Goal: Communication & Community: Connect with others

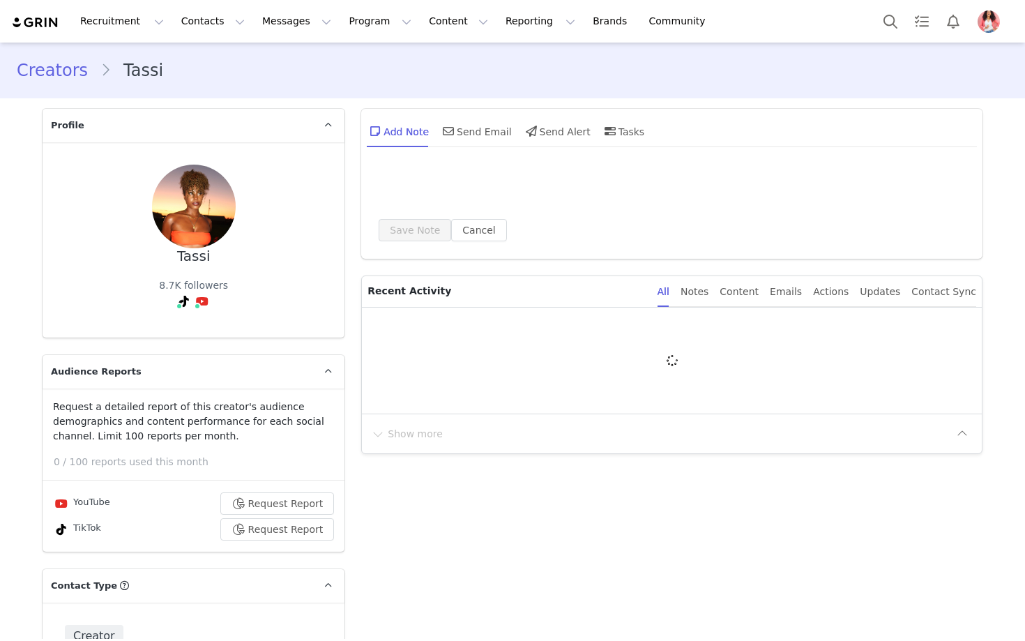
type input "+1 ([GEOGRAPHIC_DATA])"
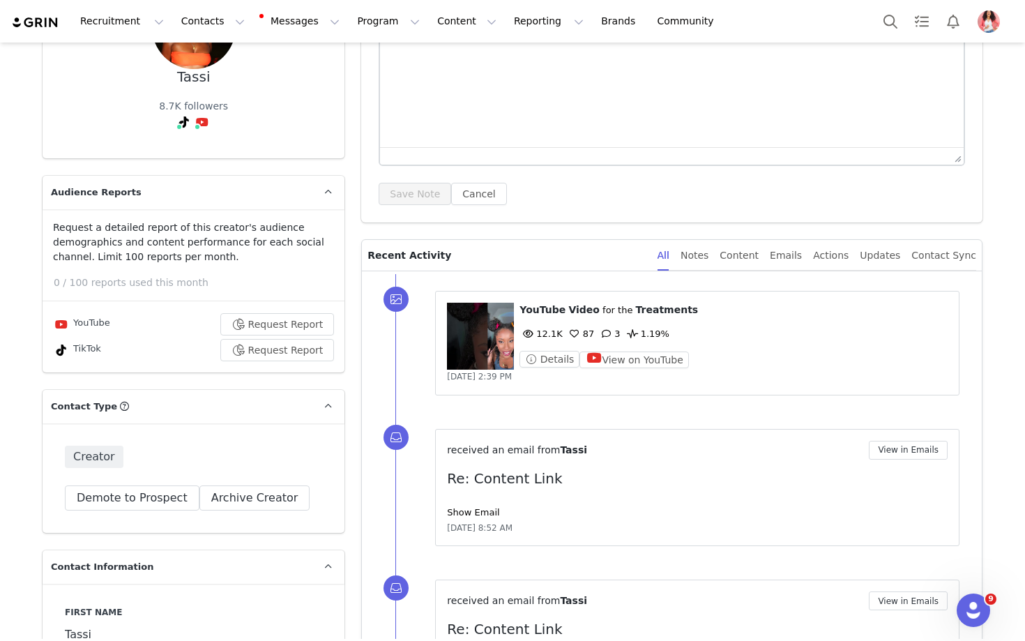
scroll to position [169, 0]
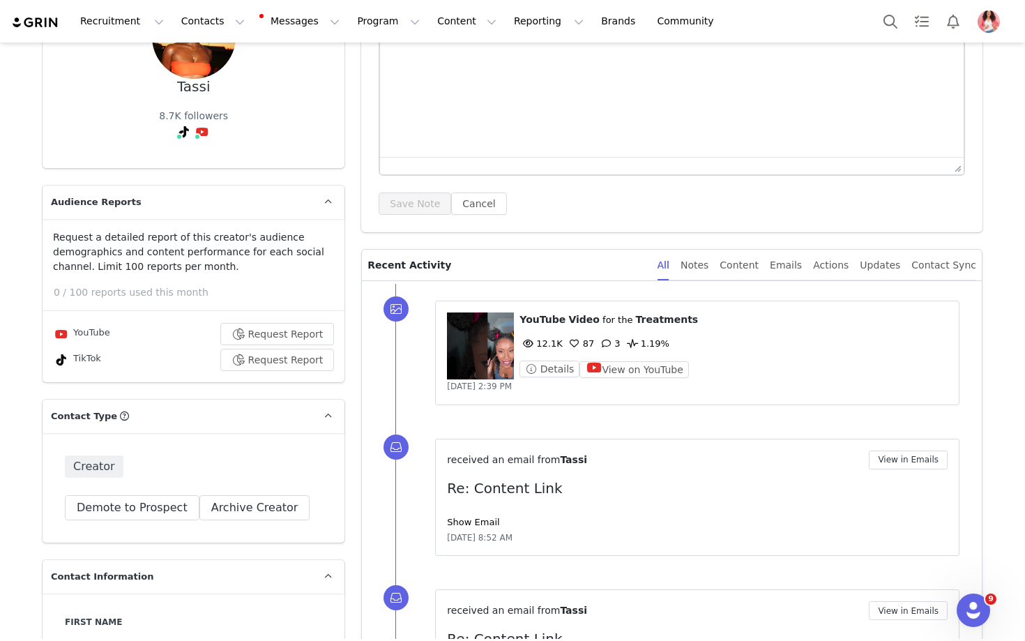
click at [798, 263] on div "Emails" at bounding box center [786, 265] width 32 height 31
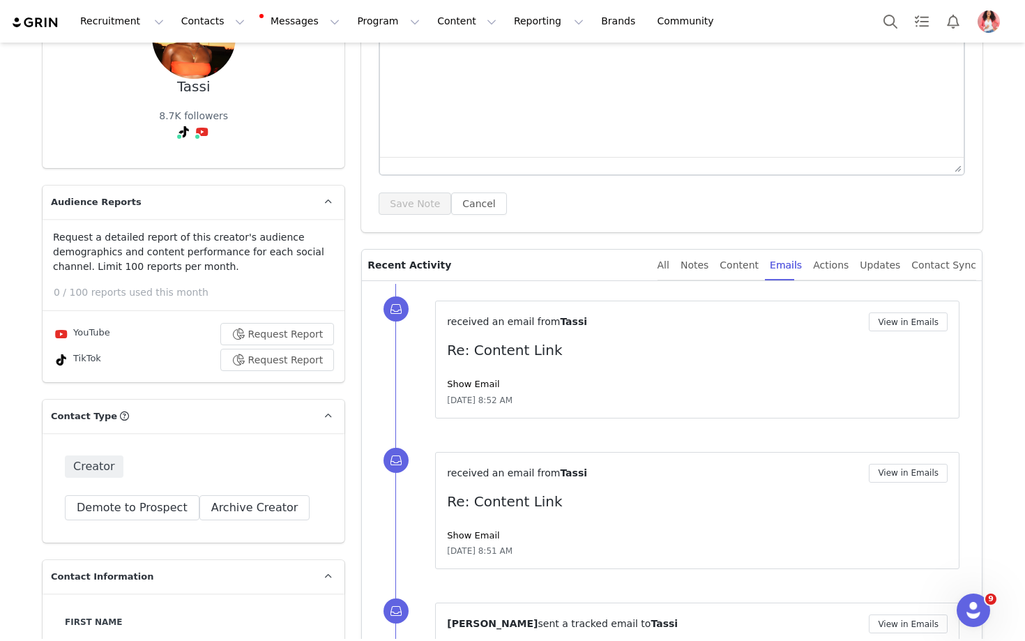
scroll to position [0, 0]
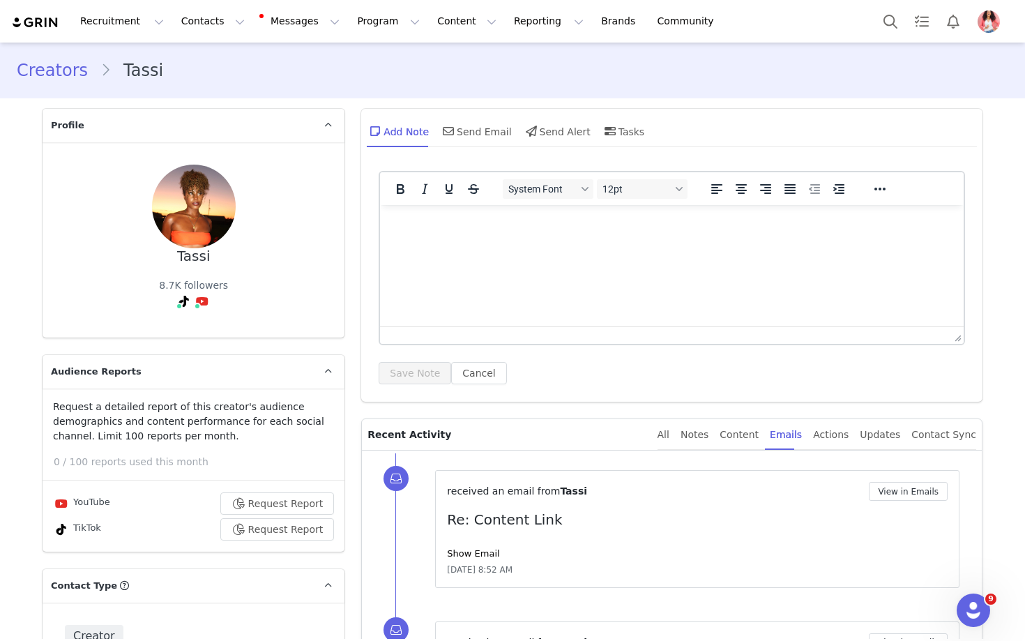
click at [479, 132] on div "Send Email" at bounding box center [476, 130] width 72 height 33
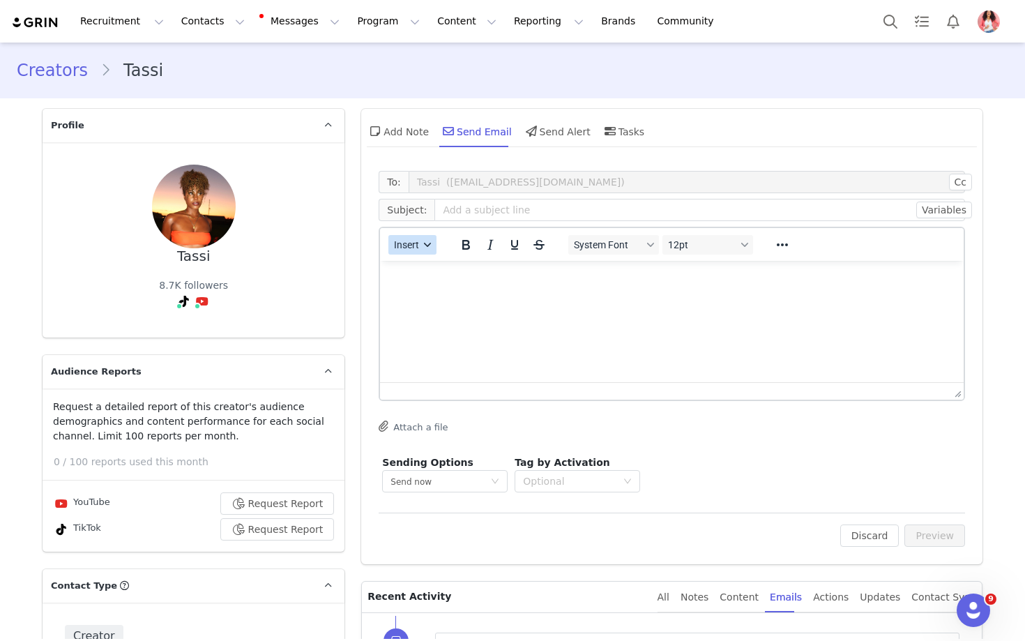
click at [426, 245] on icon "button" at bounding box center [428, 244] width 7 height 7
drag, startPoint x: 0, startPoint y: 0, endPoint x: 446, endPoint y: 270, distance: 520.9
click at [446, 270] on div "Insert Template" at bounding box center [463, 269] width 126 height 17
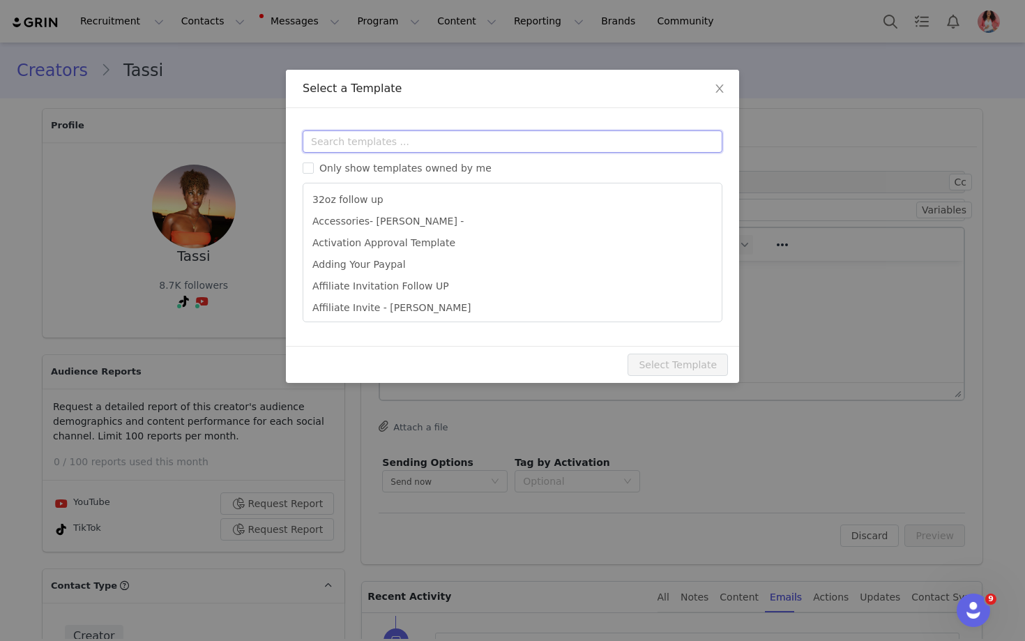
click at [360, 144] on input "text" at bounding box center [513, 141] width 420 height 22
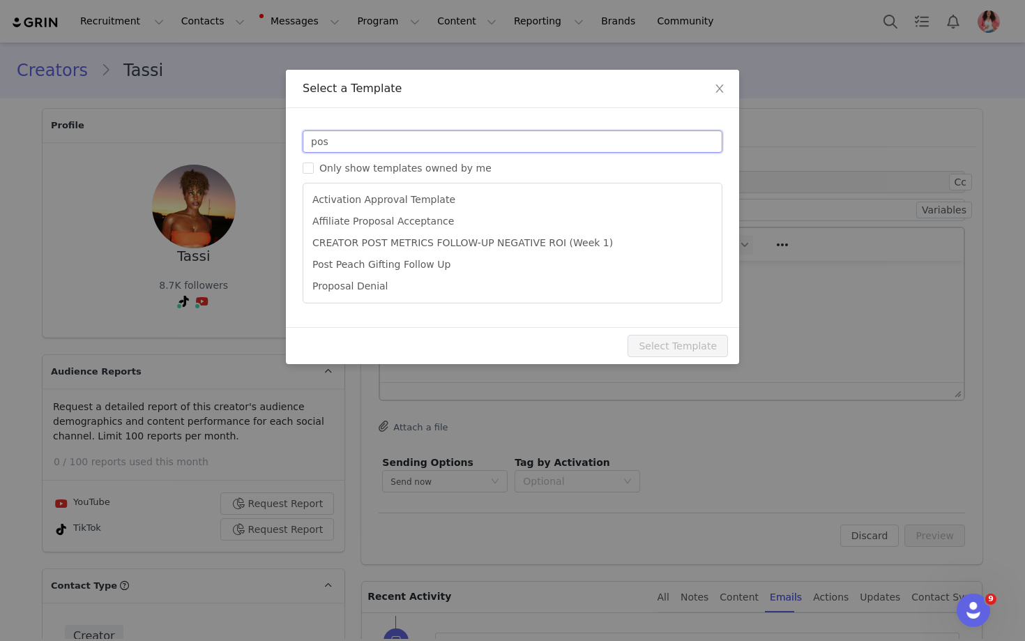
type input "pos"
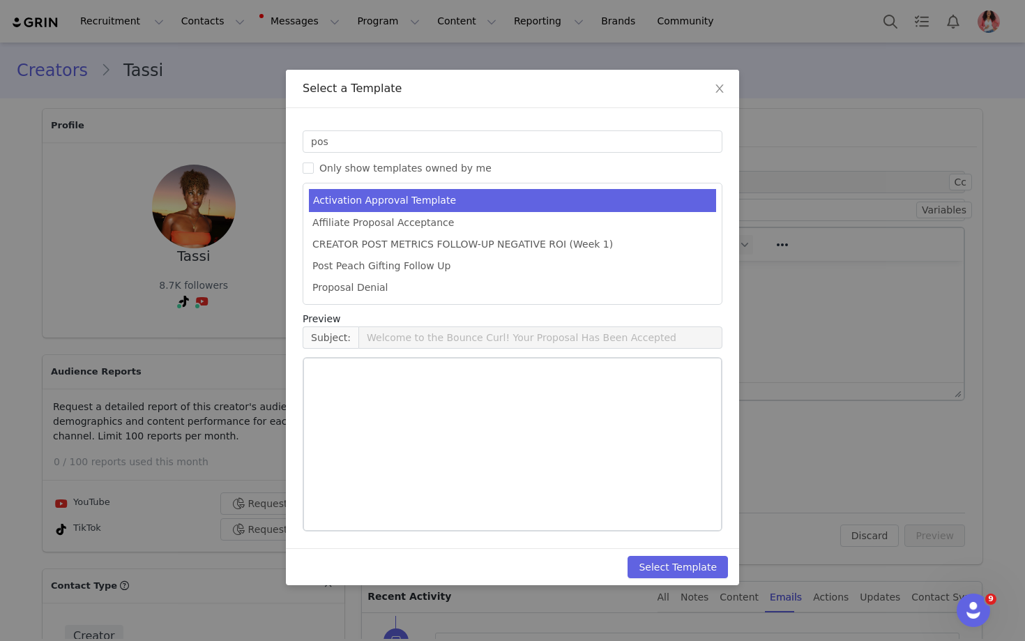
click at [436, 240] on li "CREATOR POST METRICS FOLLOW-UP NEGATIVE ROI (Week 1)" at bounding box center [512, 245] width 407 height 22
type input "Collaboration Post Metrics"
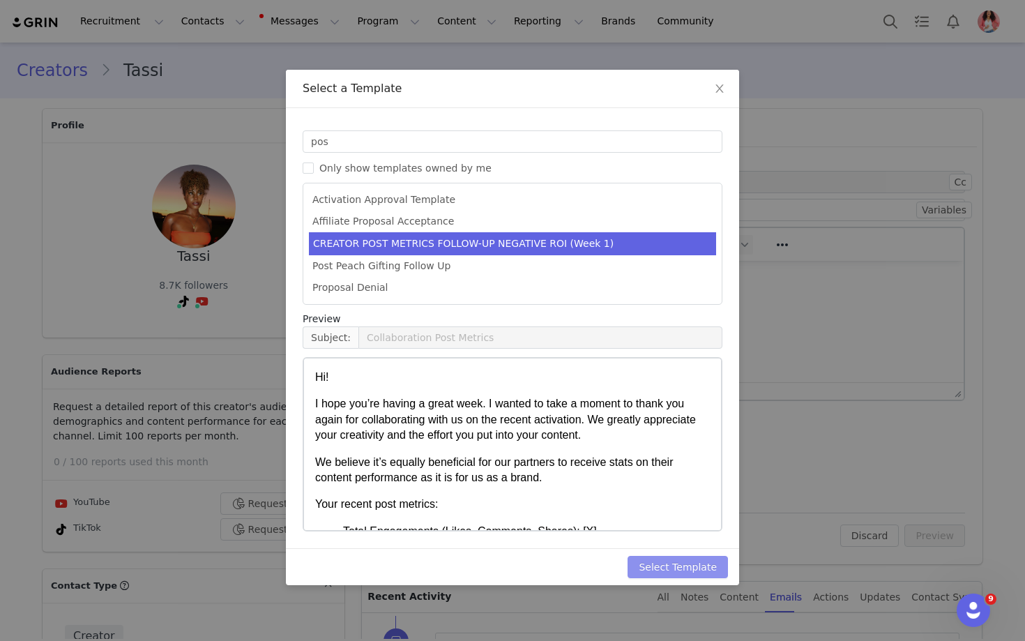
drag, startPoint x: 446, startPoint y: 270, endPoint x: 660, endPoint y: 567, distance: 366.1
click at [660, 567] on button "Select Template" at bounding box center [678, 567] width 100 height 22
type input "Collaboration Post Metrics"
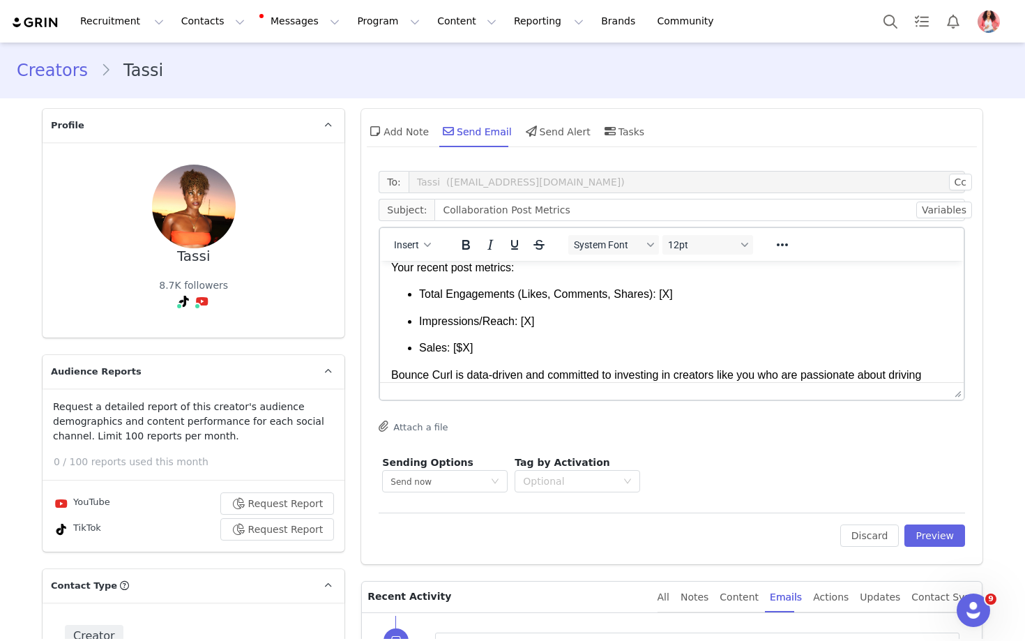
scroll to position [116, 0]
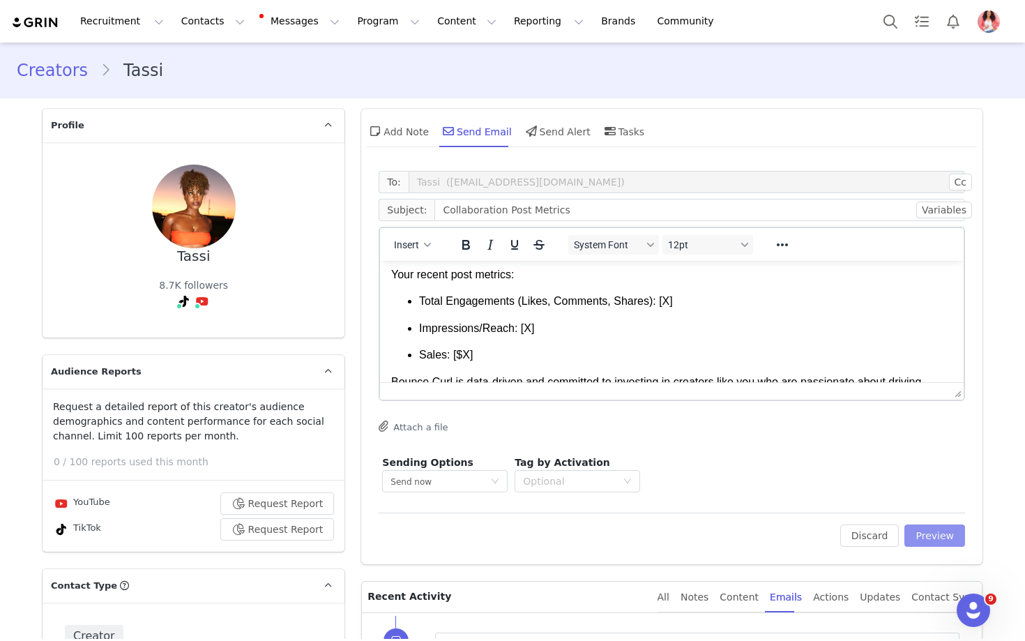
click at [933, 541] on button "Preview" at bounding box center [934, 535] width 61 height 22
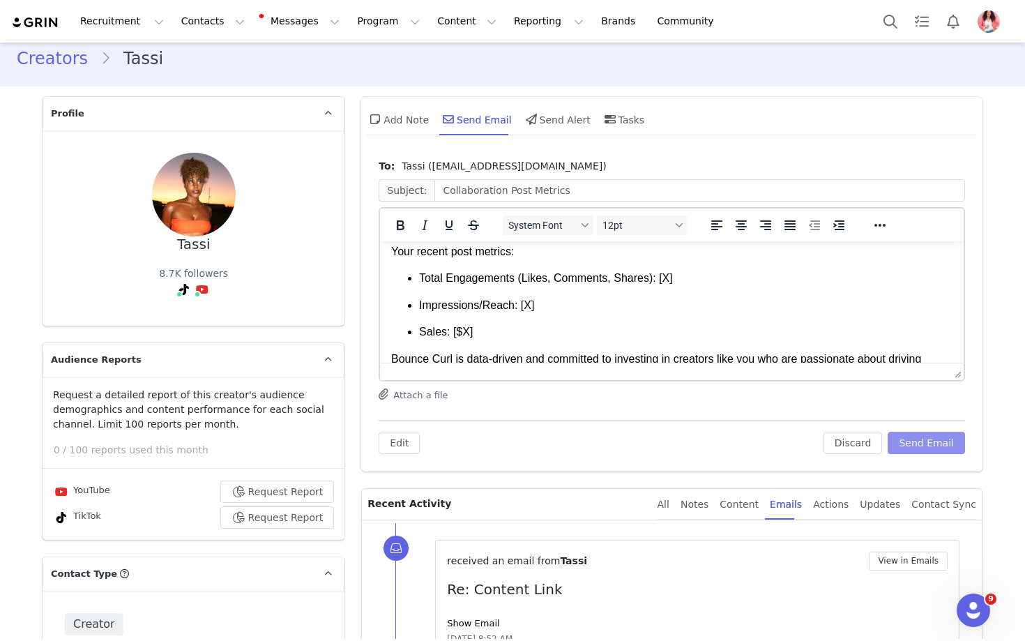
scroll to position [22, 0]
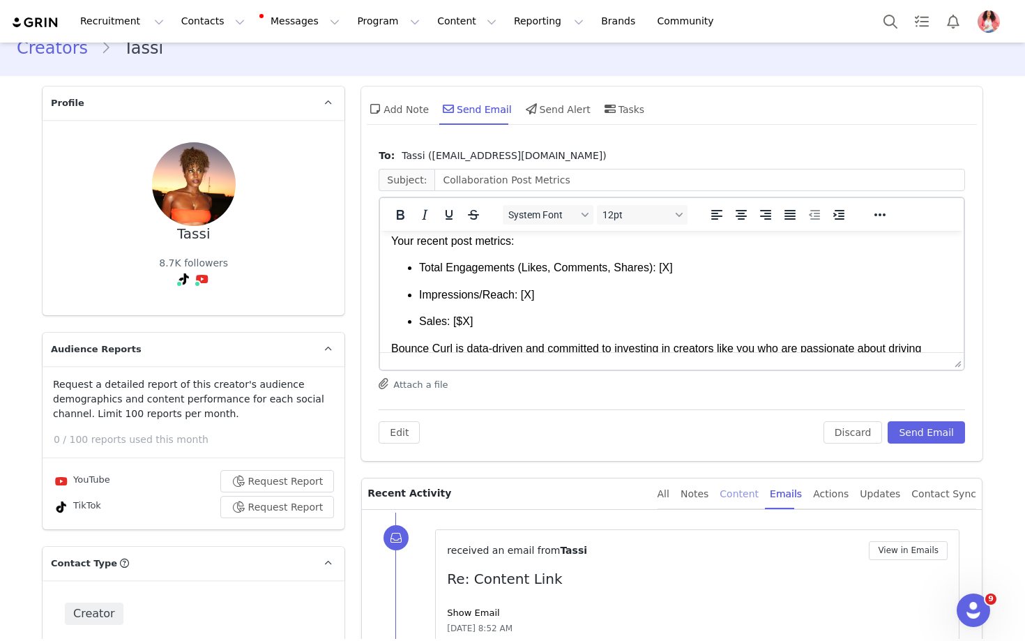
drag, startPoint x: 660, startPoint y: 567, endPoint x: 752, endPoint y: 490, distance: 119.8
click at [752, 490] on div "Content" at bounding box center [739, 493] width 39 height 31
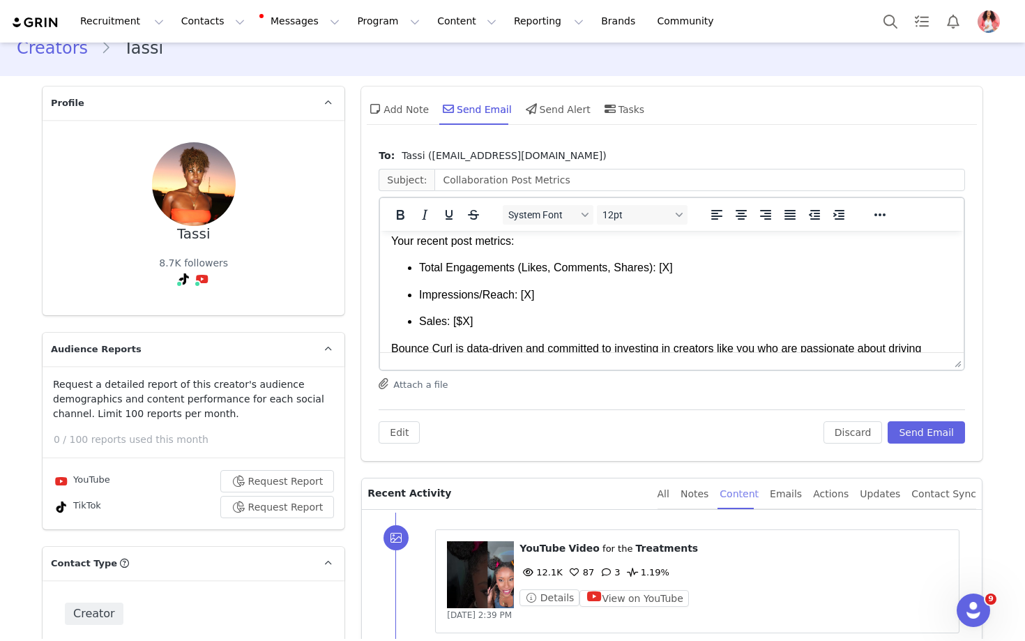
click at [678, 272] on p "Total Engagements (Likes, Comments, Shares): [X]" at bounding box center [685, 267] width 533 height 15
click at [537, 294] on p "Impressions/Reach: [X]" at bounding box center [685, 294] width 533 height 15
drag, startPoint x: 1132, startPoint y: 721, endPoint x: 476, endPoint y: 328, distance: 764.3
click at [476, 328] on p "Sales: [$X]" at bounding box center [685, 321] width 533 height 15
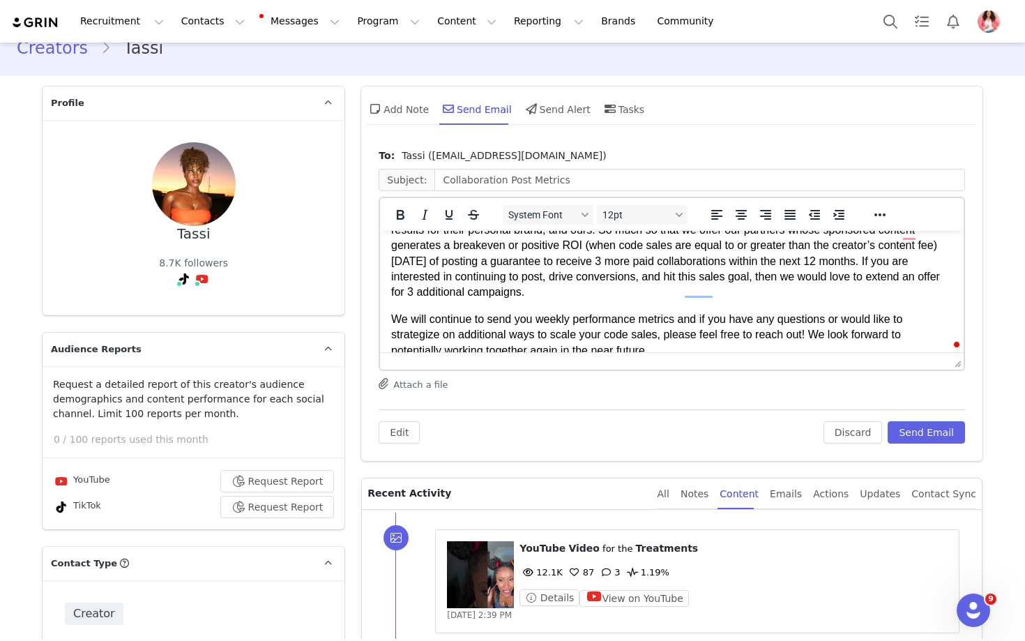
scroll to position [284, 0]
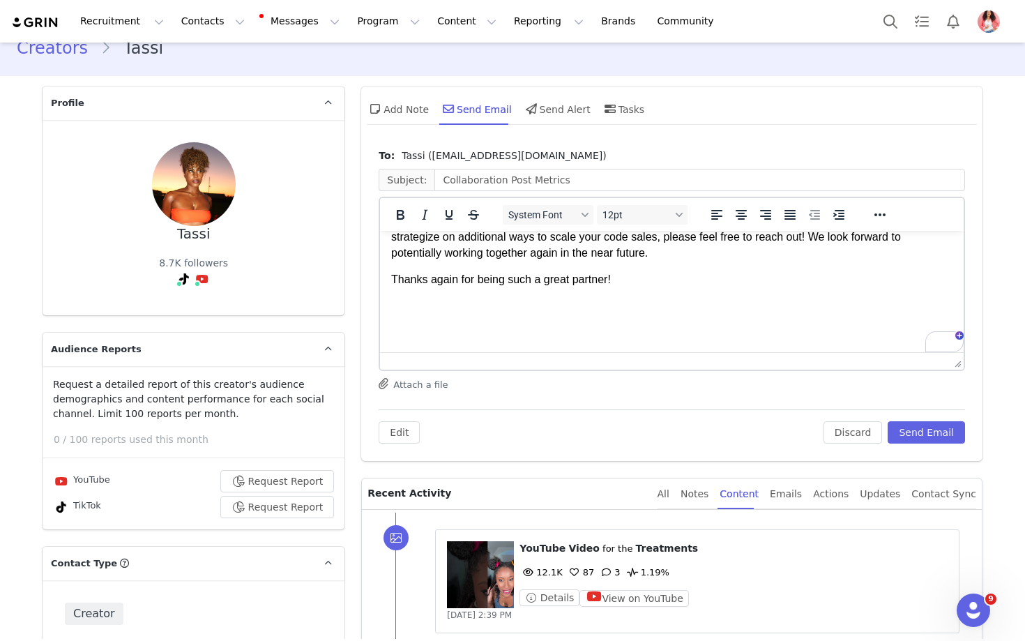
click at [432, 317] on body "Hi! I hope you’re having a great week. I wanted to take a moment to thank you a…" at bounding box center [671, 116] width 561 height 450
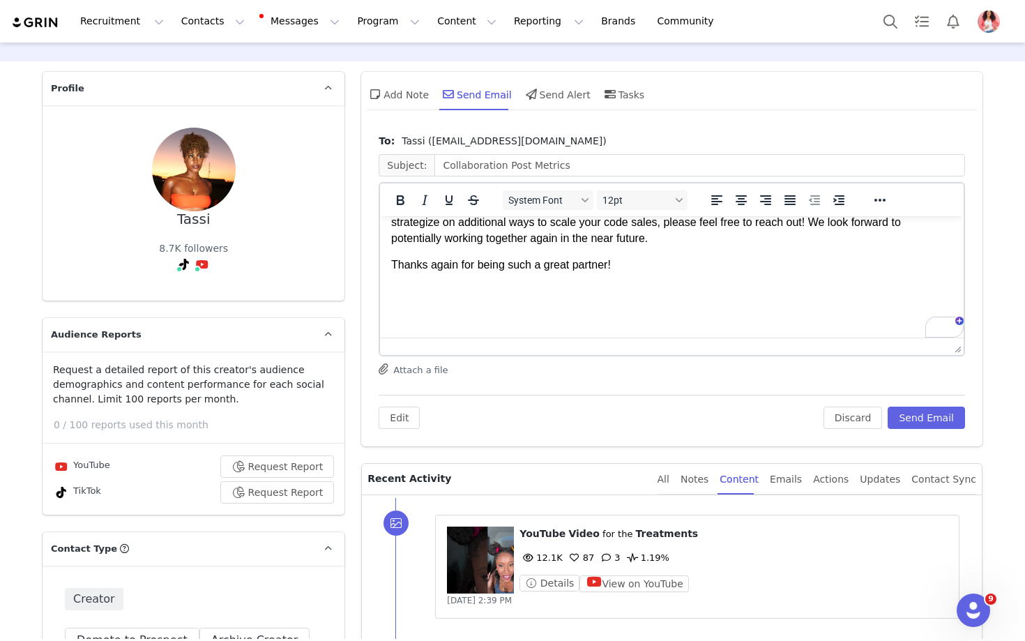
scroll to position [38, 0]
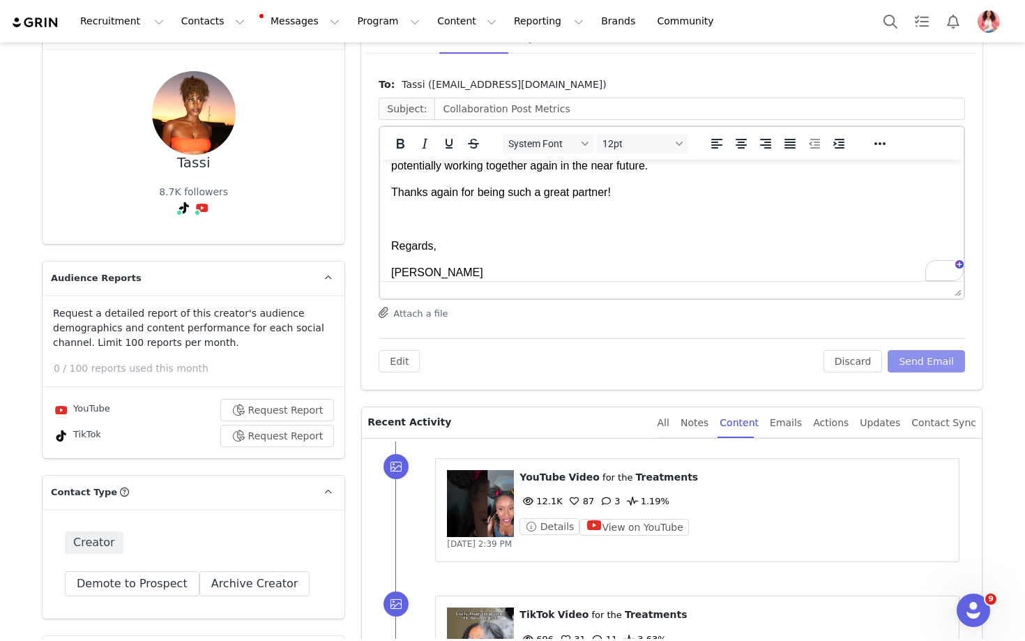
click at [922, 360] on button "Send Email" at bounding box center [926, 361] width 77 height 22
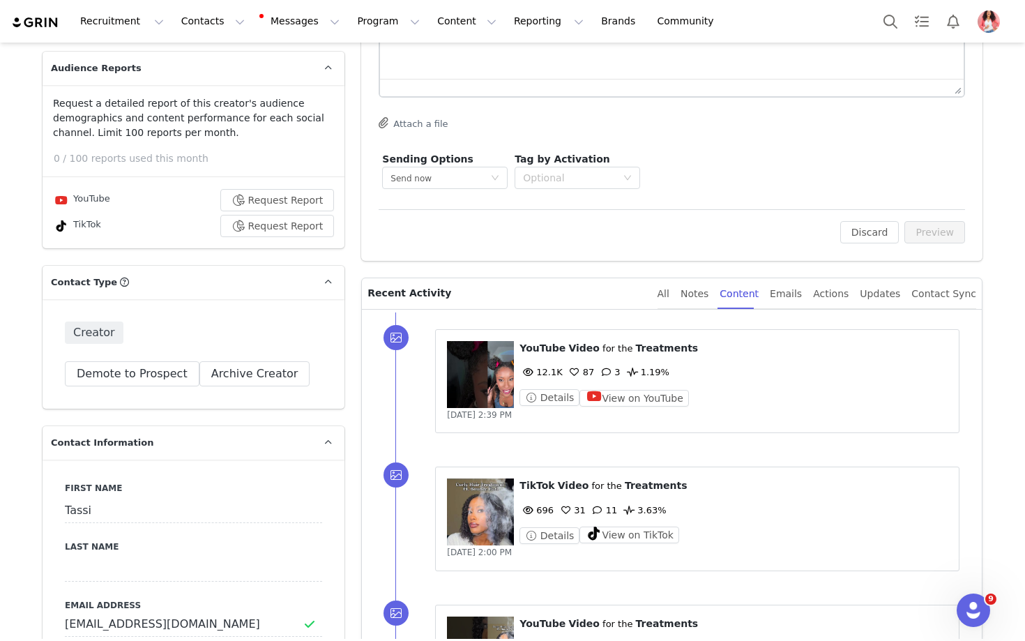
scroll to position [0, 0]
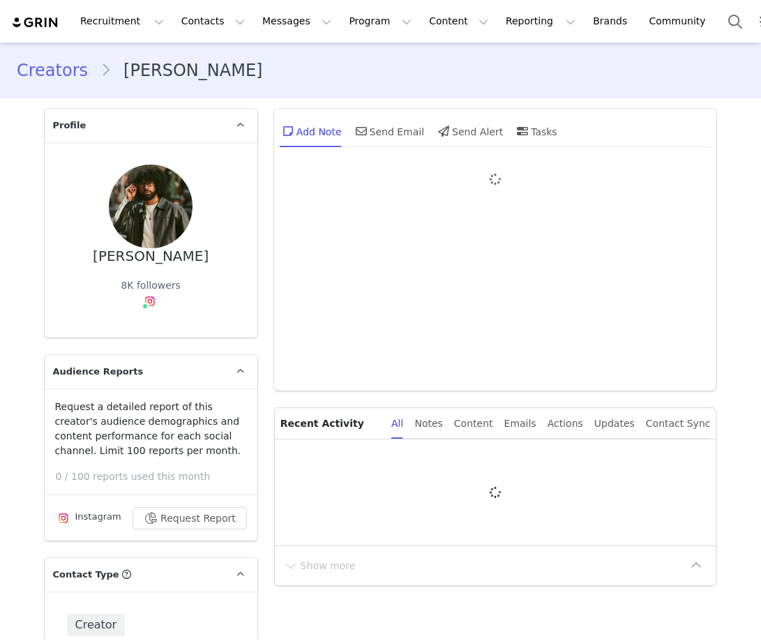
type input "+1 ([GEOGRAPHIC_DATA])"
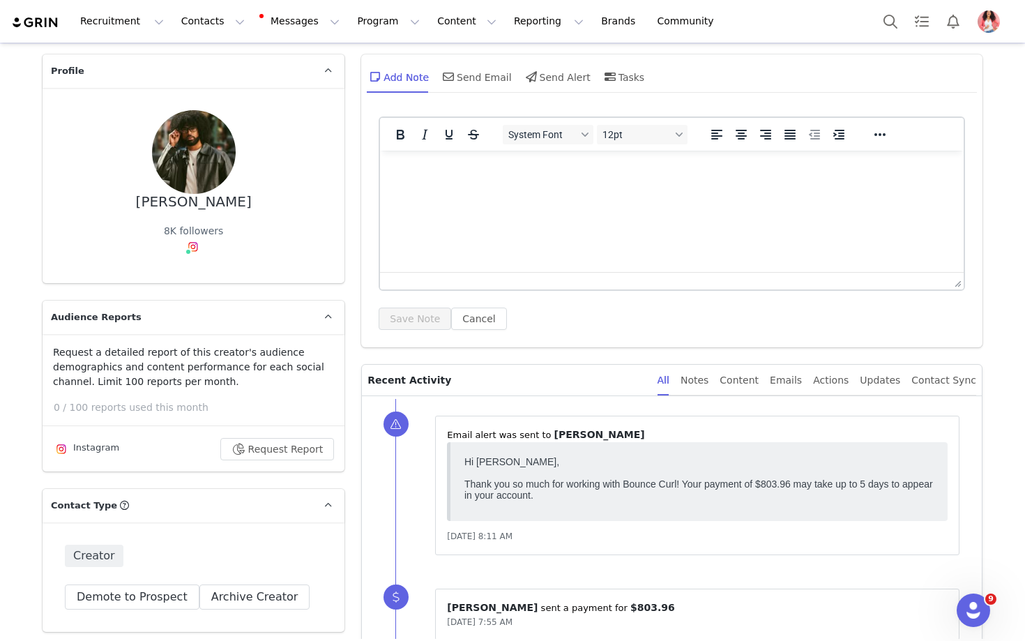
scroll to position [52, 0]
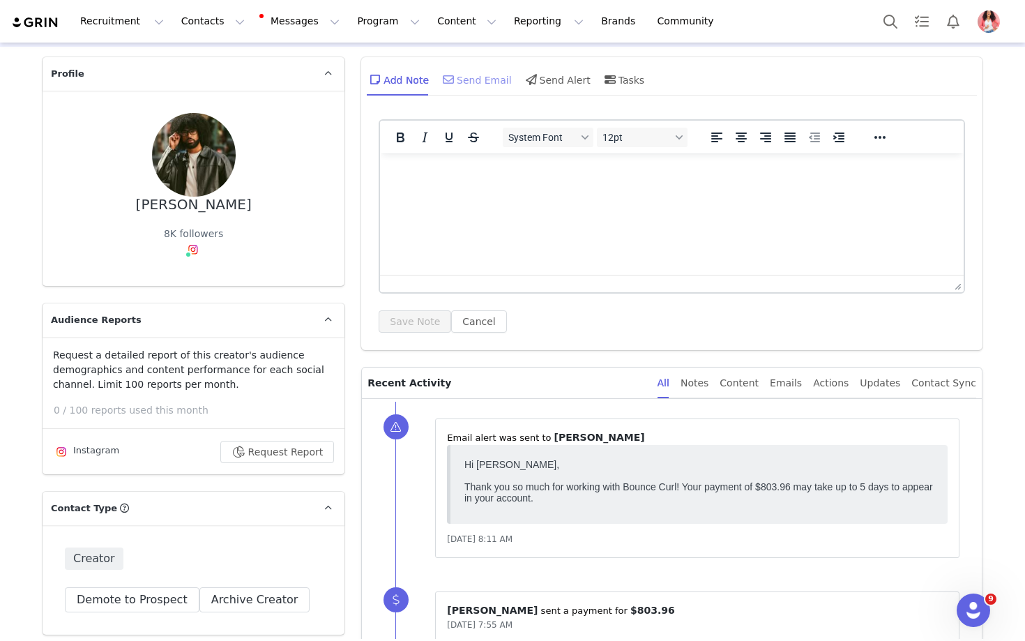
click at [486, 82] on div "Send Email" at bounding box center [476, 79] width 72 height 33
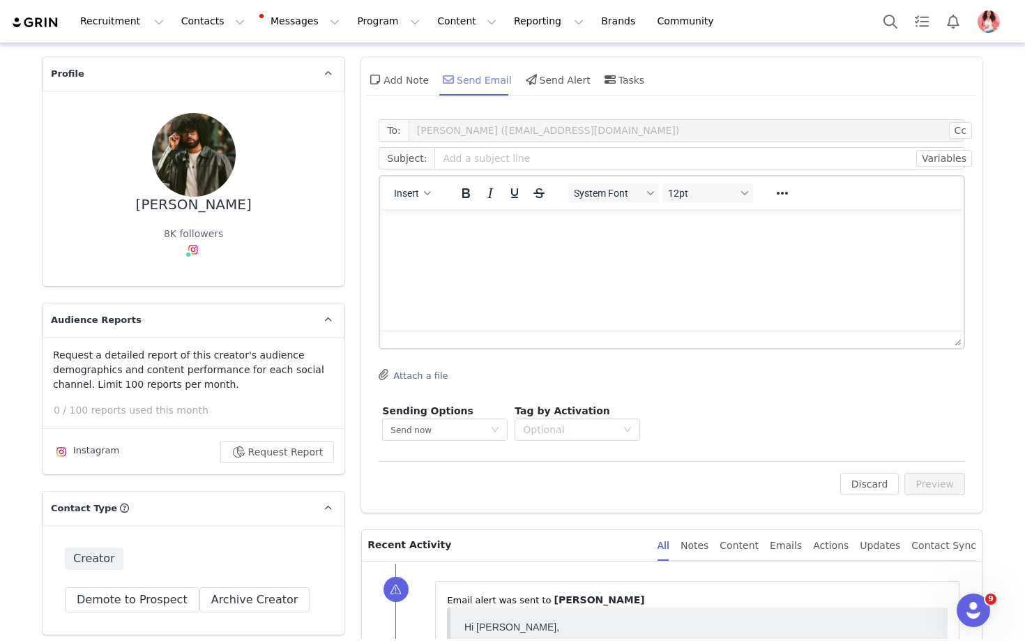
scroll to position [0, 0]
click at [430, 193] on icon "button" at bounding box center [428, 193] width 7 height 7
click at [432, 212] on div "Insert Template" at bounding box center [463, 217] width 126 height 17
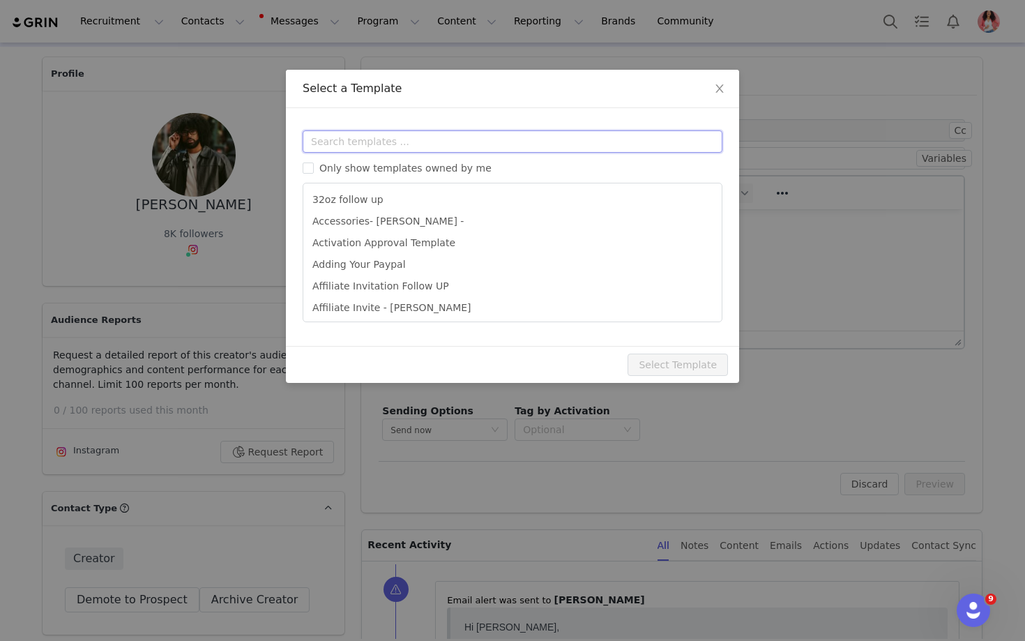
click at [388, 140] on input "text" at bounding box center [513, 141] width 420 height 22
type input "po"
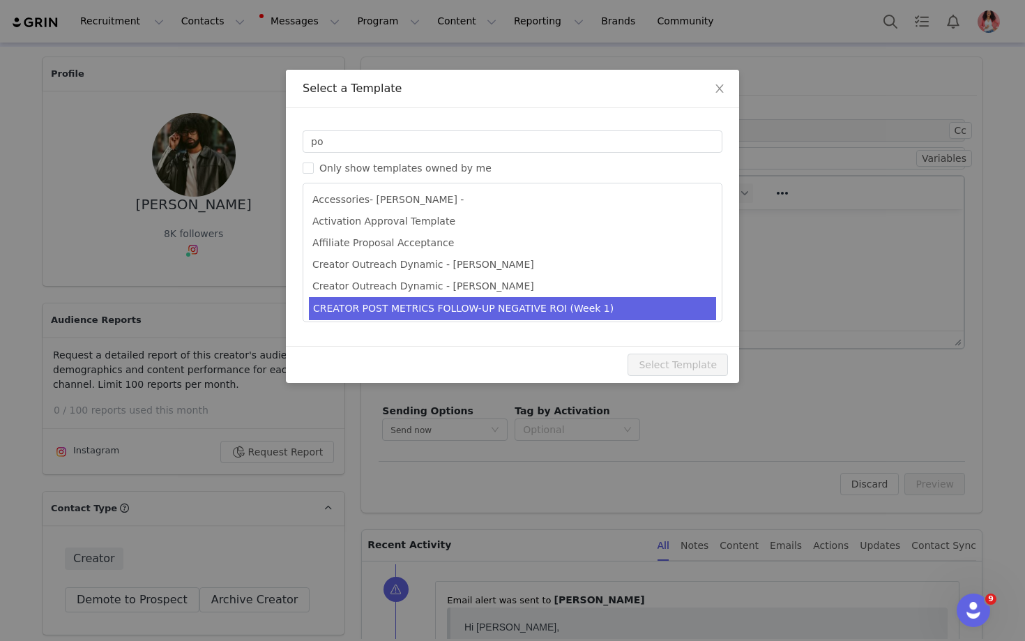
drag, startPoint x: 486, startPoint y: 82, endPoint x: 377, endPoint y: 304, distance: 247.0
click at [377, 304] on li "CREATOR POST METRICS FOLLOW-UP NEGATIVE ROI (Week 1)" at bounding box center [512, 308] width 407 height 23
type input "Collaboration Post Metrics"
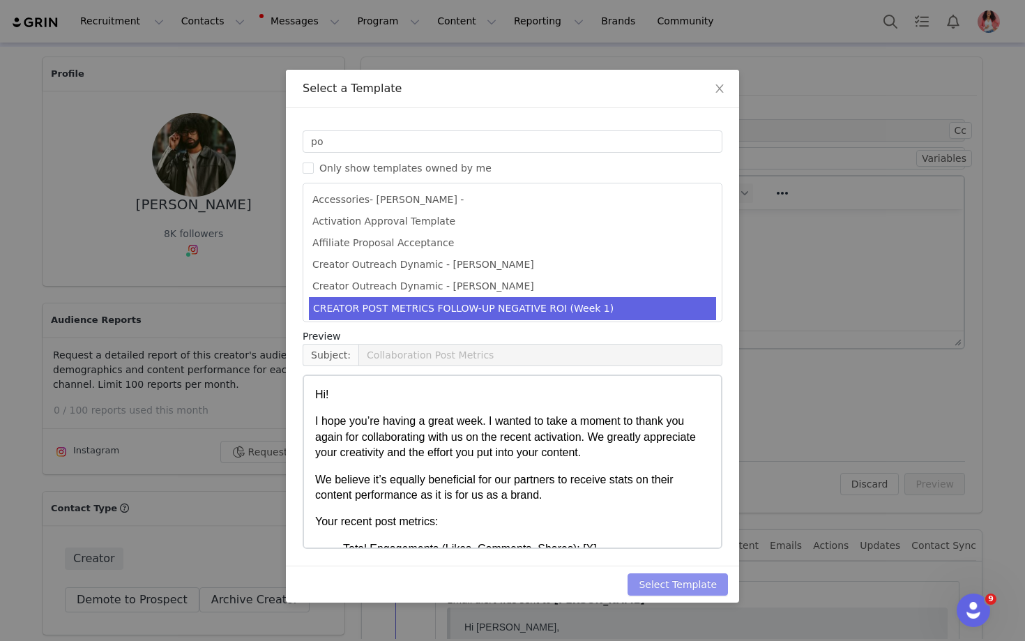
click at [670, 582] on button "Select Template" at bounding box center [678, 584] width 100 height 22
type input "Collaboration Post Metrics"
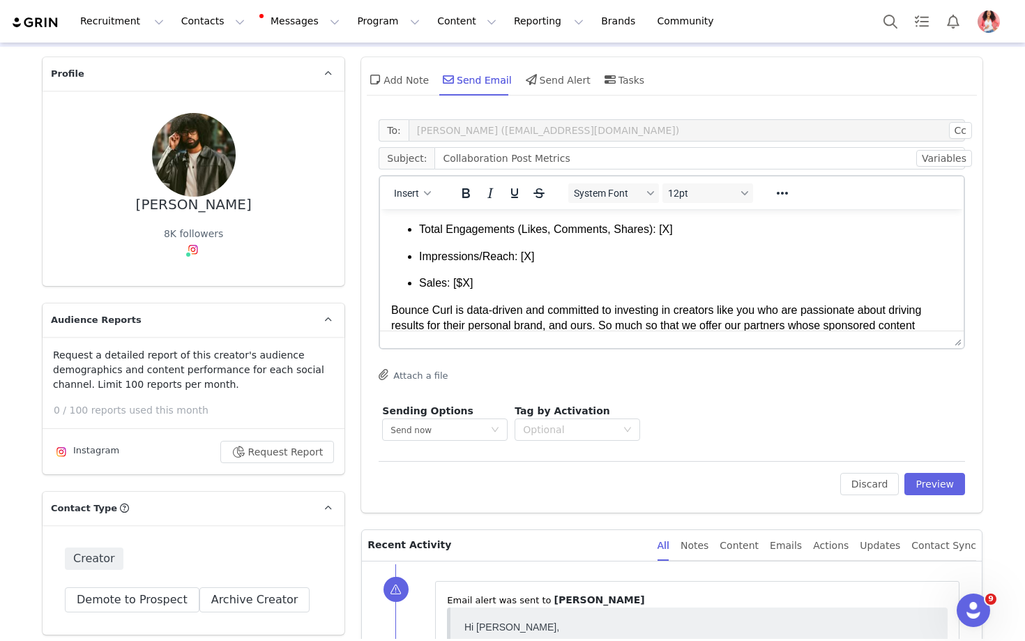
scroll to position [66, 0]
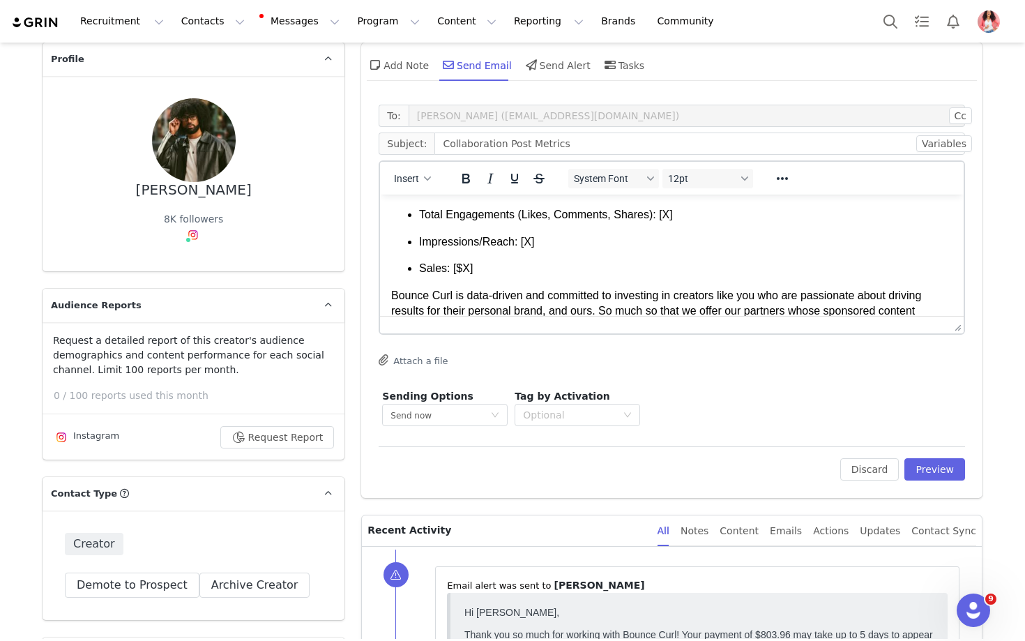
click at [747, 532] on div "Content" at bounding box center [739, 530] width 39 height 31
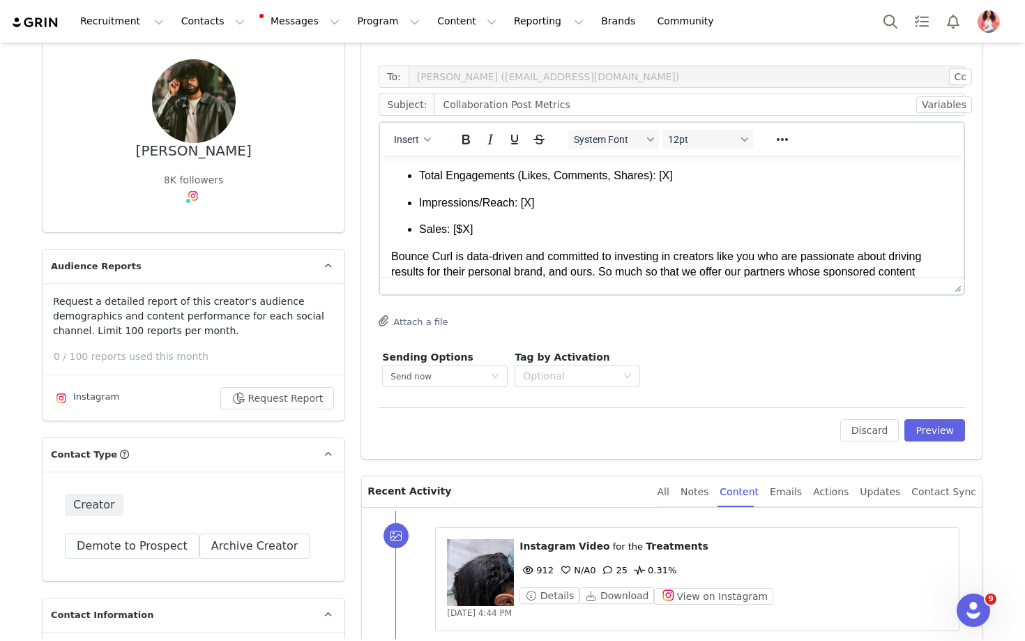
scroll to position [109, 0]
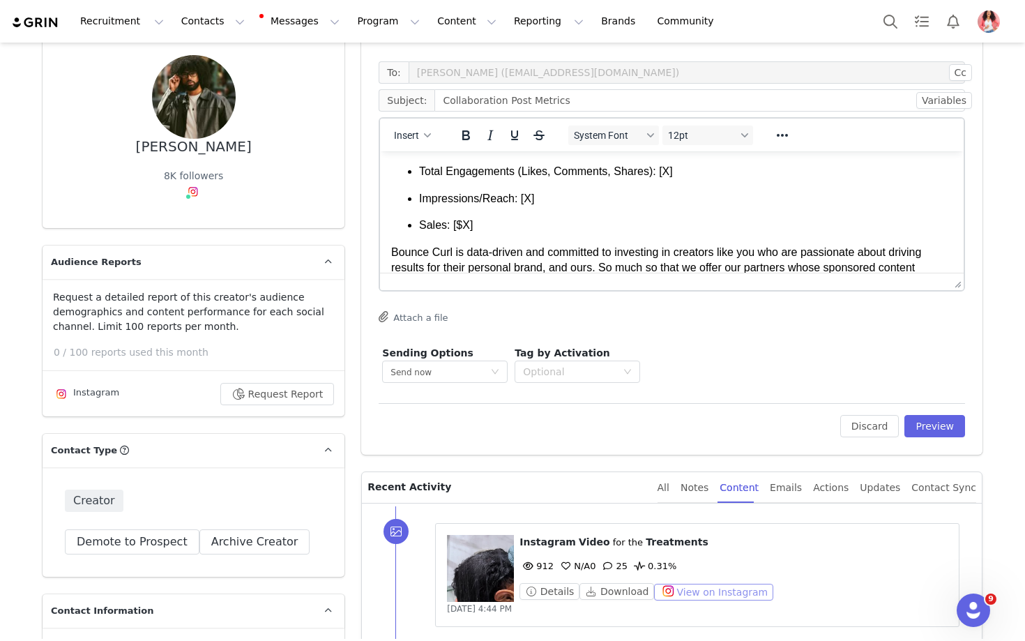
click at [677, 592] on button "View on Instagram" at bounding box center [713, 592] width 119 height 17
click at [679, 168] on p "Total Engagements (Likes, Comments, Shares): [X]" at bounding box center [685, 171] width 533 height 15
click at [760, 425] on button "Preview" at bounding box center [934, 426] width 61 height 22
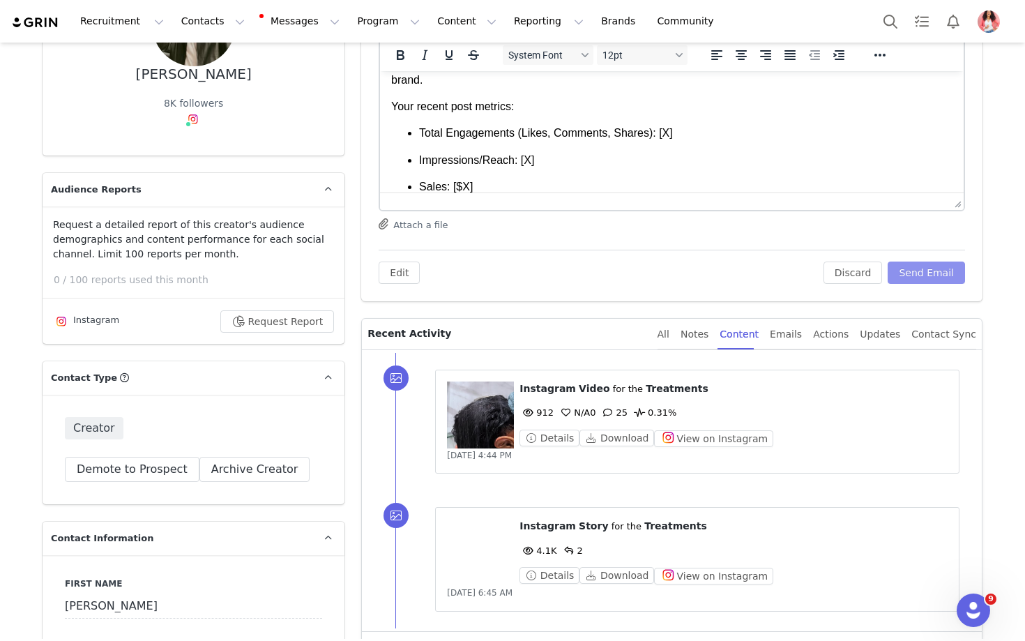
scroll to position [128, 0]
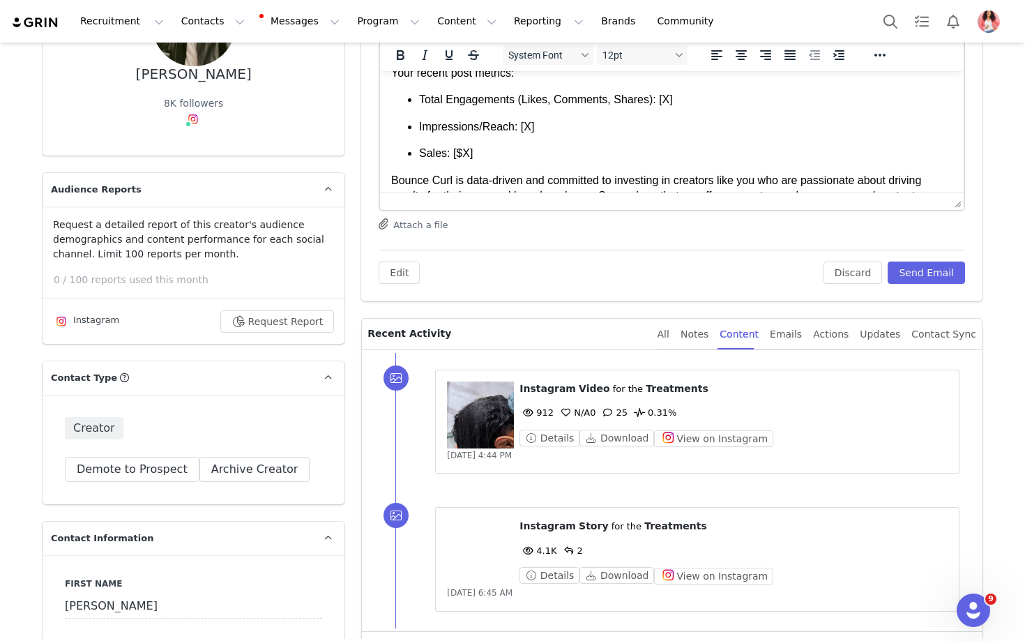
drag, startPoint x: 679, startPoint y: 88, endPoint x: 676, endPoint y: 104, distance: 16.4
click at [676, 104] on p "Total Engagements (Likes, Comments, Shares): [X]" at bounding box center [685, 99] width 533 height 15
drag, startPoint x: 676, startPoint y: 104, endPoint x: 539, endPoint y: 131, distance: 139.3
click at [539, 131] on p "Impressions/Reach: [X]" at bounding box center [685, 126] width 533 height 15
click at [478, 151] on p "Sales: [$X]" at bounding box center [685, 153] width 533 height 15
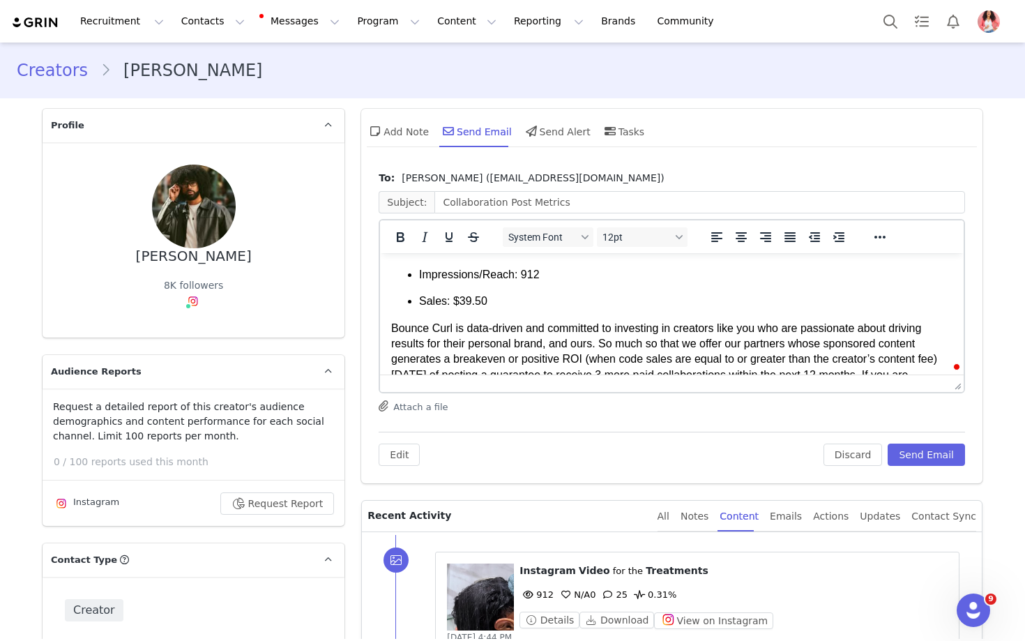
scroll to position [164, 0]
drag, startPoint x: 159, startPoint y: 60, endPoint x: 927, endPoint y: 449, distance: 860.6
click at [760, 449] on button "Send Email" at bounding box center [926, 454] width 77 height 22
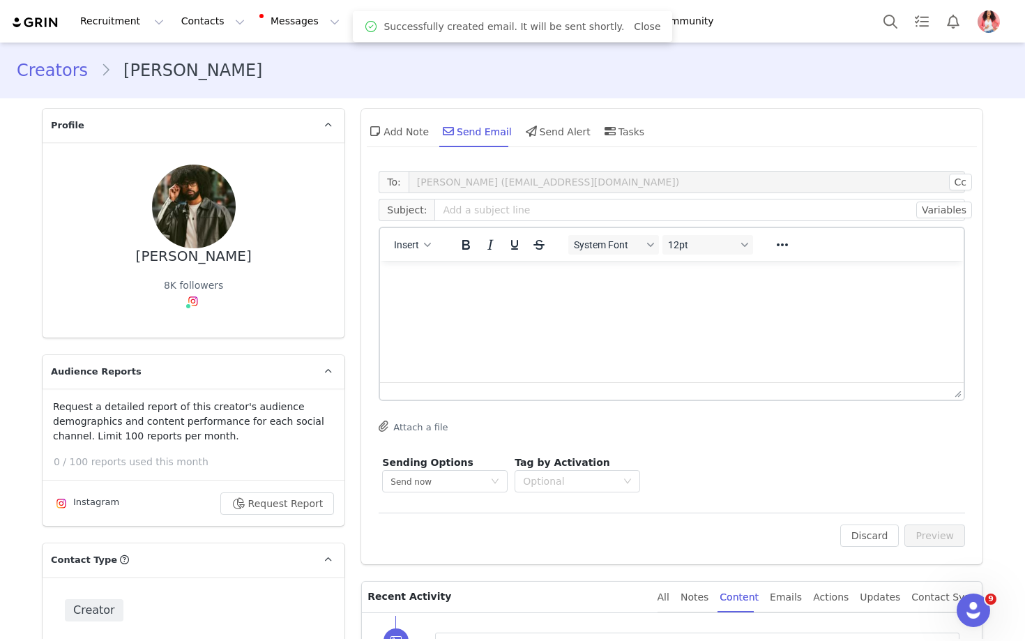
scroll to position [0, 0]
click at [760, 19] on button "Search" at bounding box center [890, 21] width 31 height 31
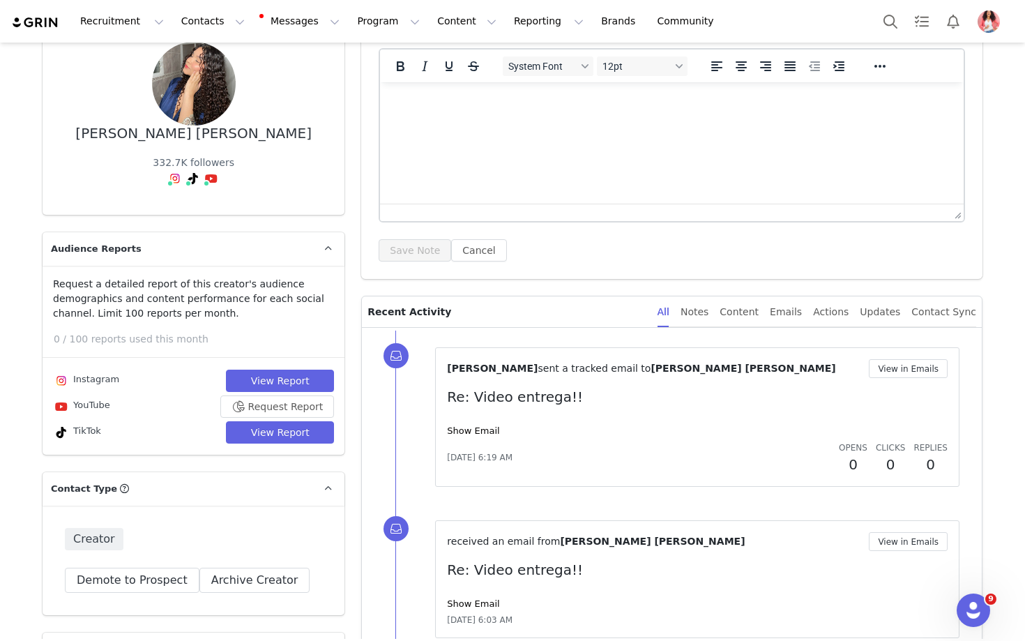
scroll to position [100, 0]
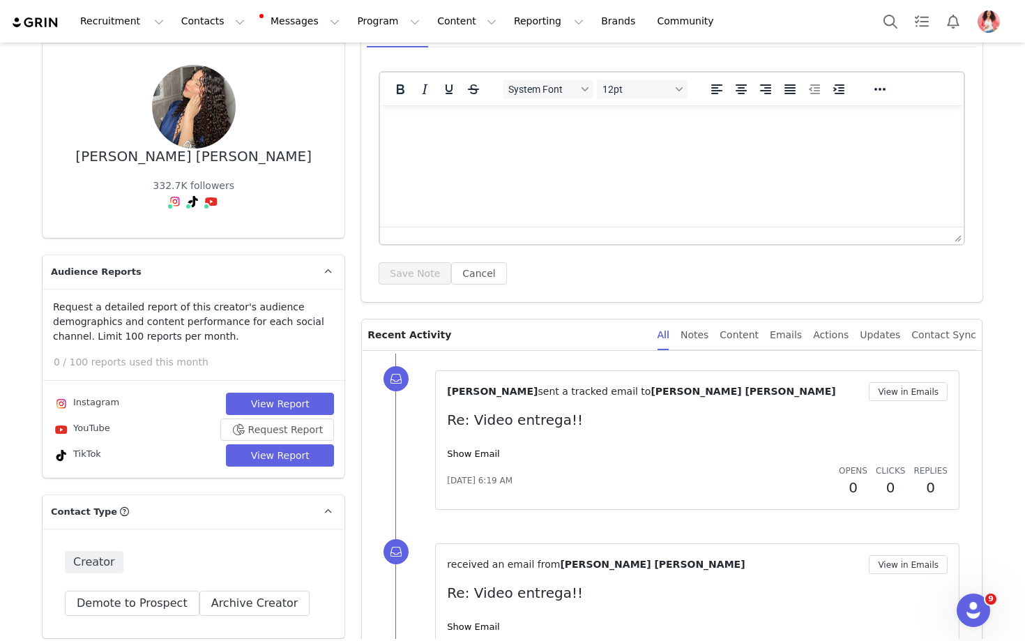
click at [746, 341] on div "Content" at bounding box center [739, 334] width 39 height 31
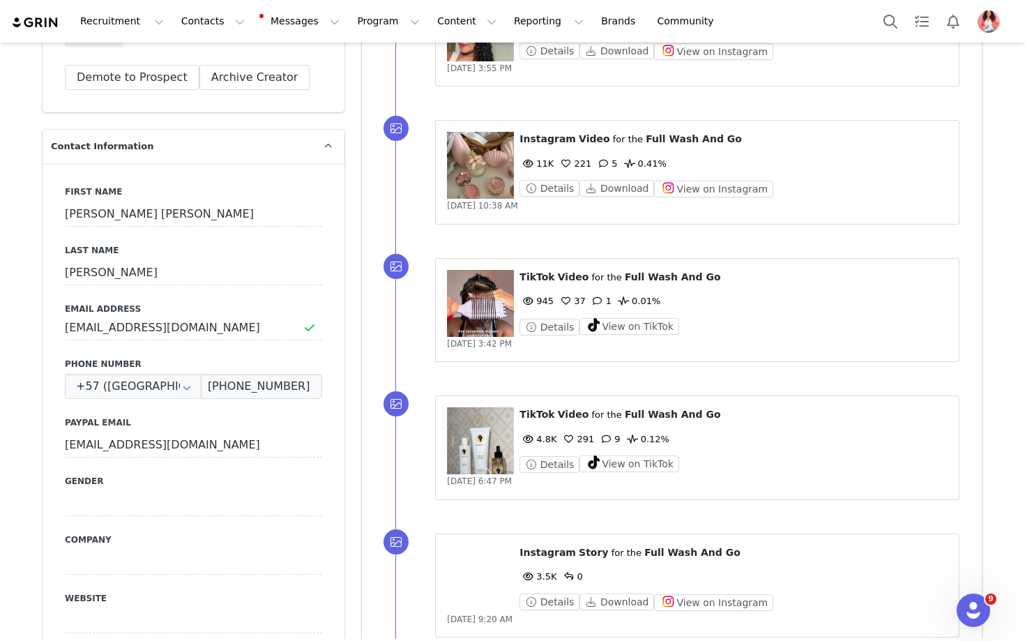
scroll to position [632, 0]
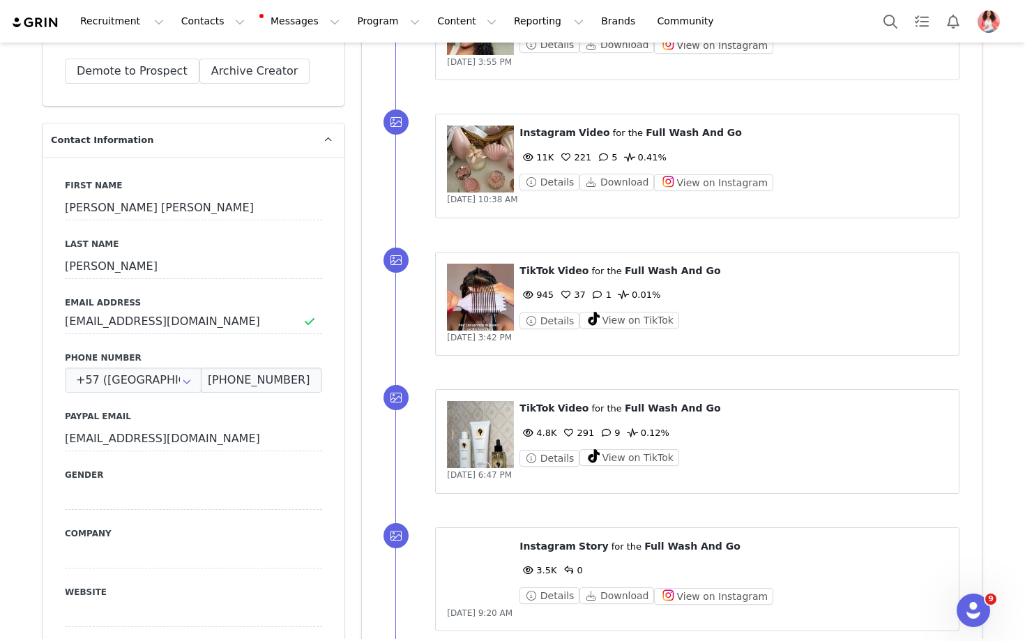
drag, startPoint x: 0, startPoint y: 0, endPoint x: 496, endPoint y: 311, distance: 585.8
click at [496, 311] on figure at bounding box center [480, 297] width 67 height 67
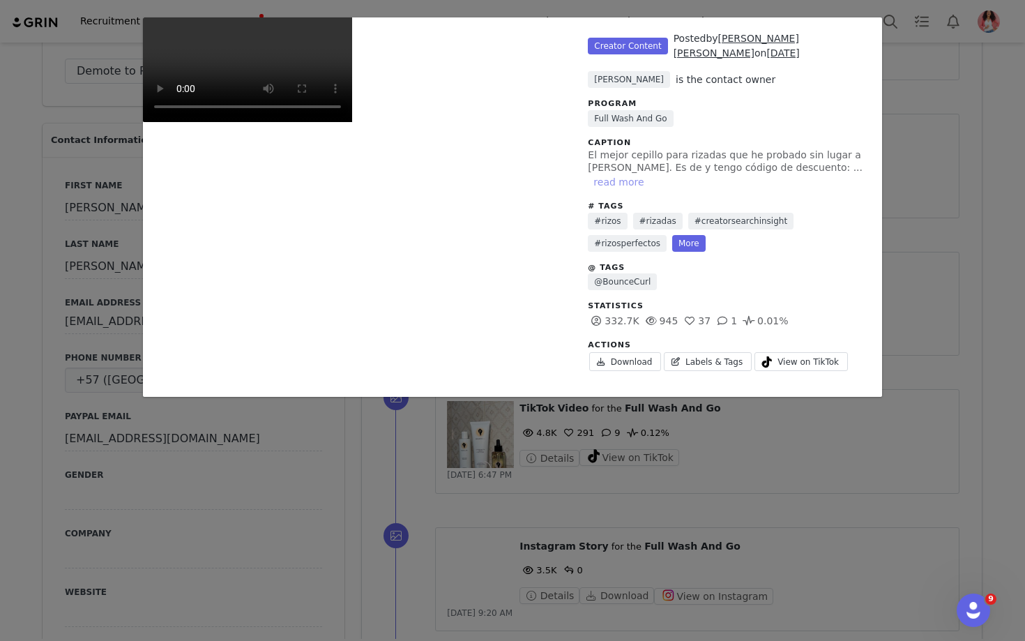
click at [649, 174] on button "read more" at bounding box center [618, 182] width 61 height 17
drag, startPoint x: 496, startPoint y: 311, endPoint x: 614, endPoint y: 184, distance: 173.2
click at [631, 184] on button "read less" at bounding box center [658, 182] width 55 height 17
click at [793, 356] on span "View on TikTok" at bounding box center [807, 362] width 61 height 13
click at [360, 457] on div "Unlabeled Creator Content Posted by [PERSON_NAME] [PERSON_NAME] on [DATE] [PERS…" at bounding box center [512, 320] width 1025 height 641
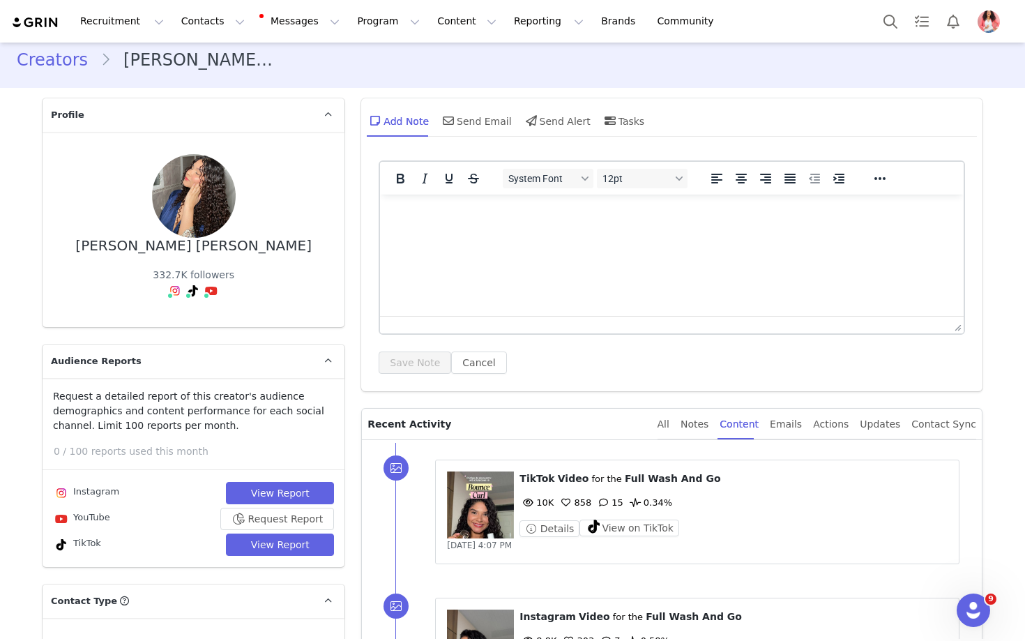
scroll to position [0, 0]
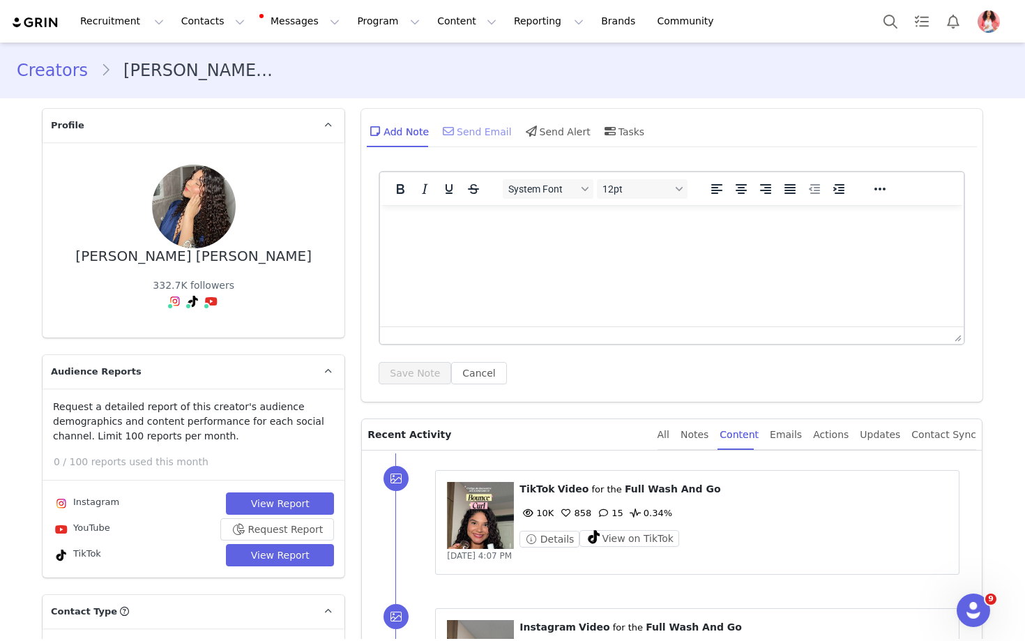
drag, startPoint x: 360, startPoint y: 457, endPoint x: 492, endPoint y: 135, distance: 348.0
click at [492, 135] on div "Send Email" at bounding box center [476, 130] width 72 height 33
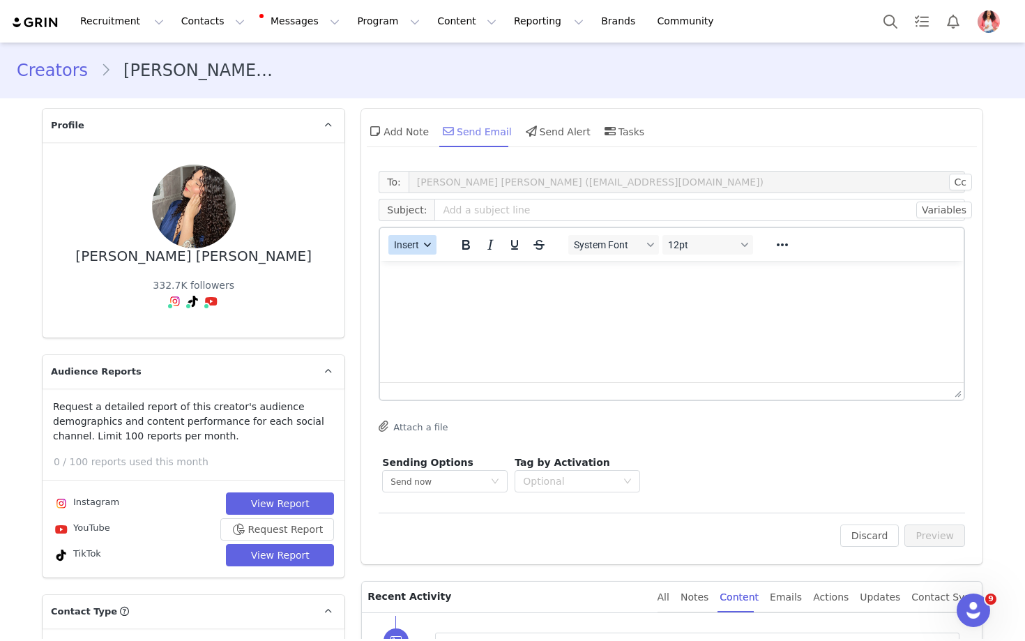
click at [431, 241] on icon "button" at bounding box center [428, 244] width 7 height 7
click at [430, 264] on div "Insert Template" at bounding box center [463, 269] width 126 height 17
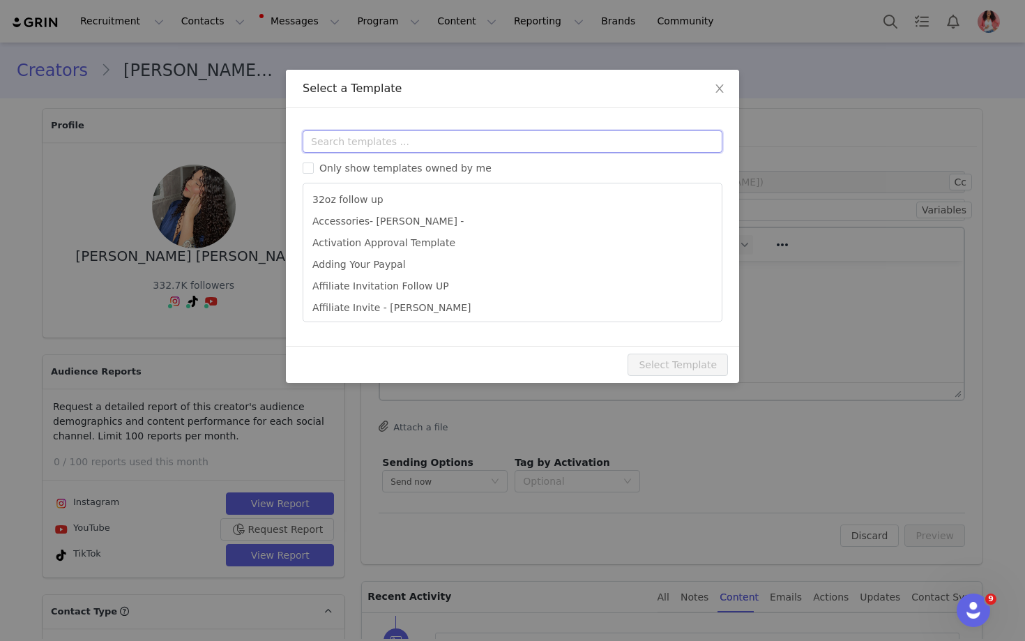
drag, startPoint x: 492, startPoint y: 135, endPoint x: 447, endPoint y: 144, distance: 46.2
click at [447, 144] on input "text" at bounding box center [513, 141] width 420 height 22
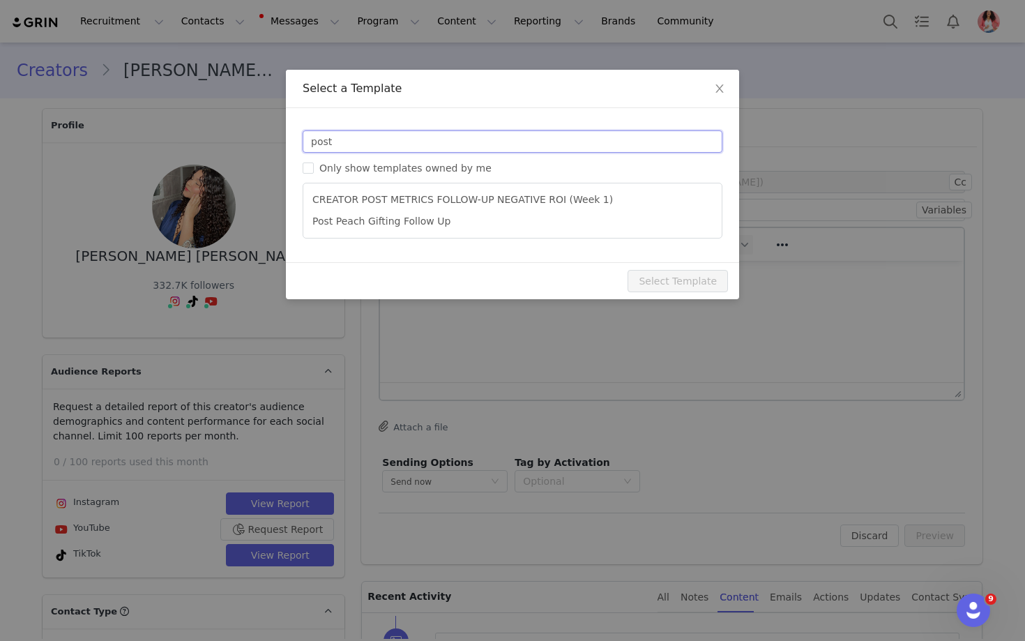
type input "post"
type input "Collaboration Post Metrics"
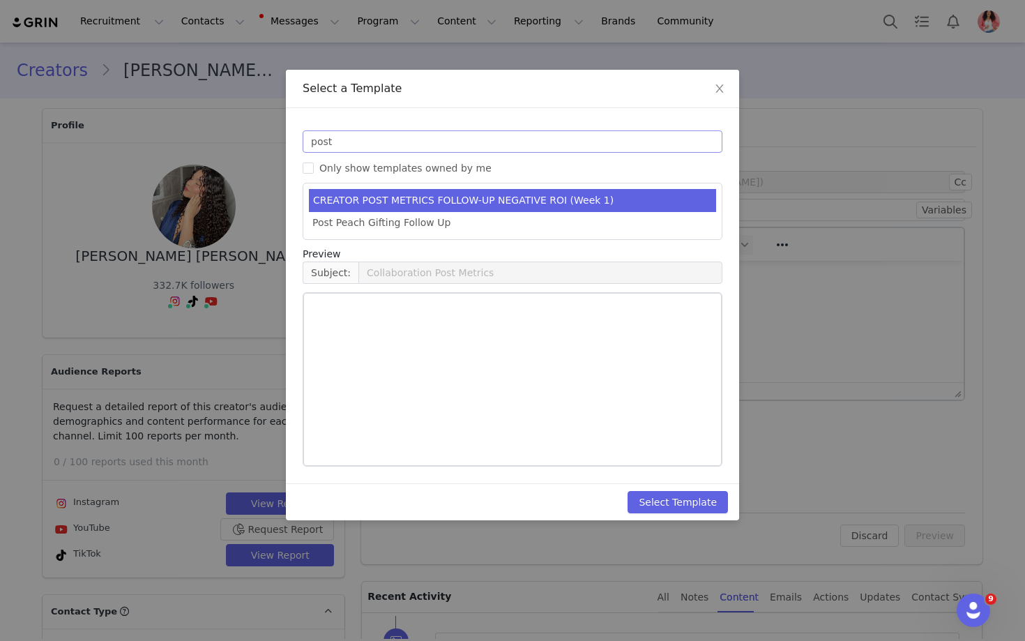
click at [481, 204] on li "CREATOR POST METRICS FOLLOW-UP NEGATIVE ROI (Week 1)" at bounding box center [512, 200] width 407 height 23
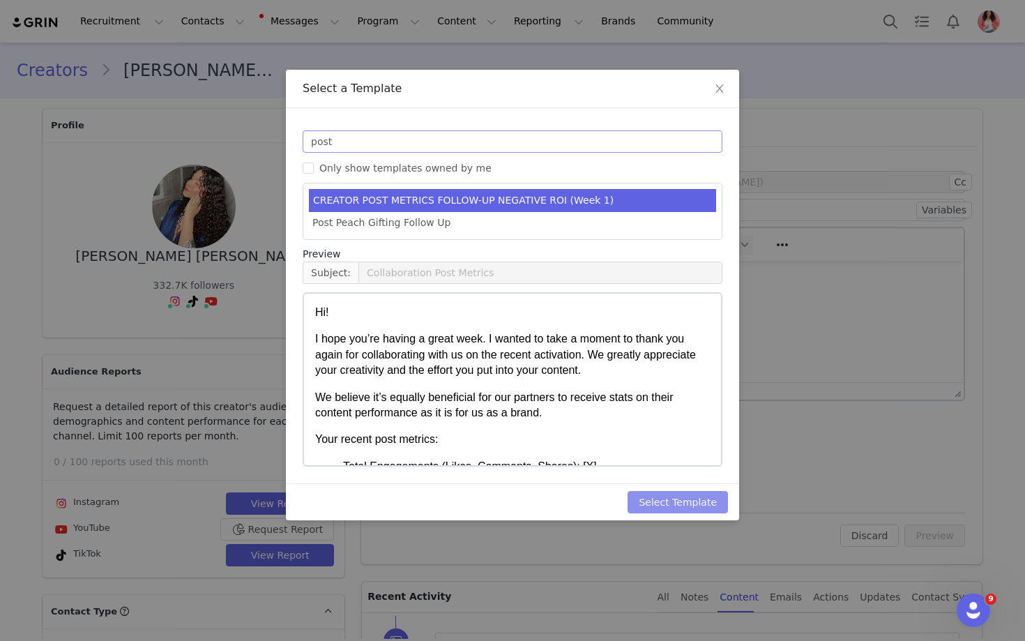
click at [683, 510] on button "Select Template" at bounding box center [678, 502] width 100 height 22
type input "Collaboration Post Metrics"
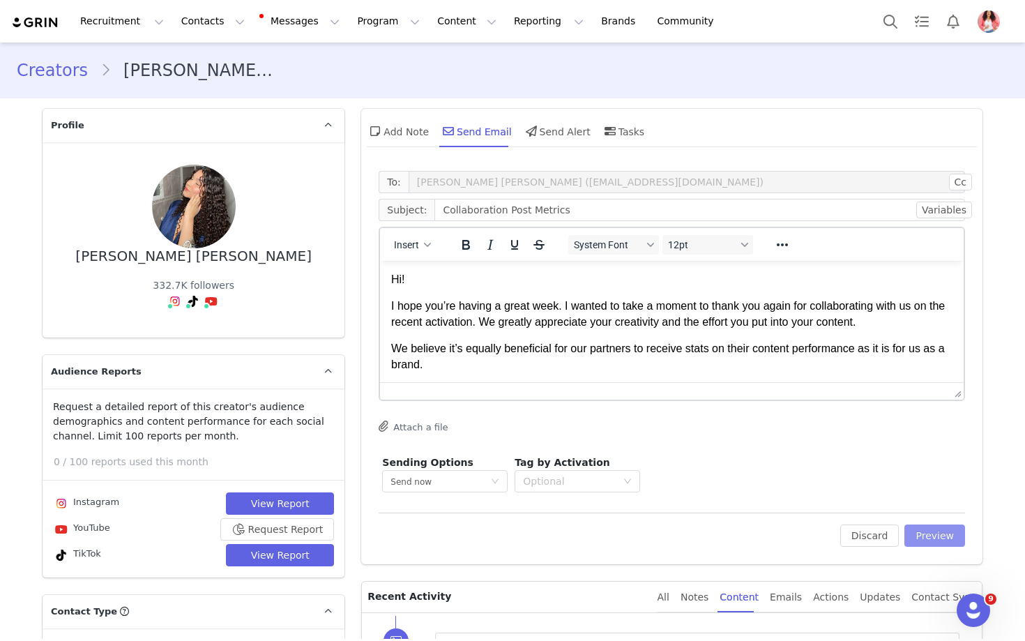
click at [939, 535] on button "Preview" at bounding box center [934, 535] width 61 height 22
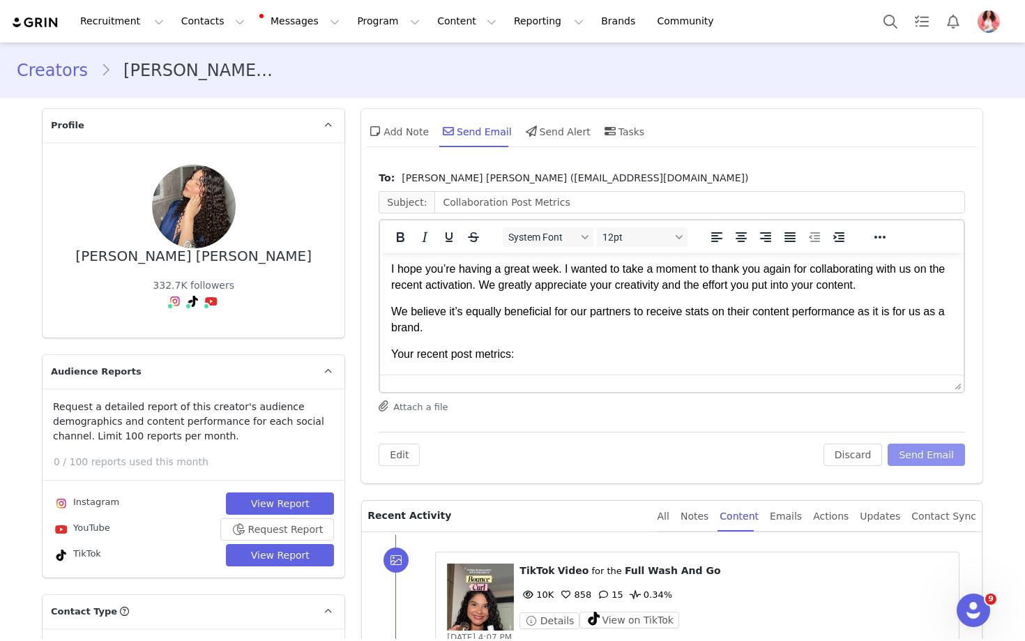
scroll to position [149, 0]
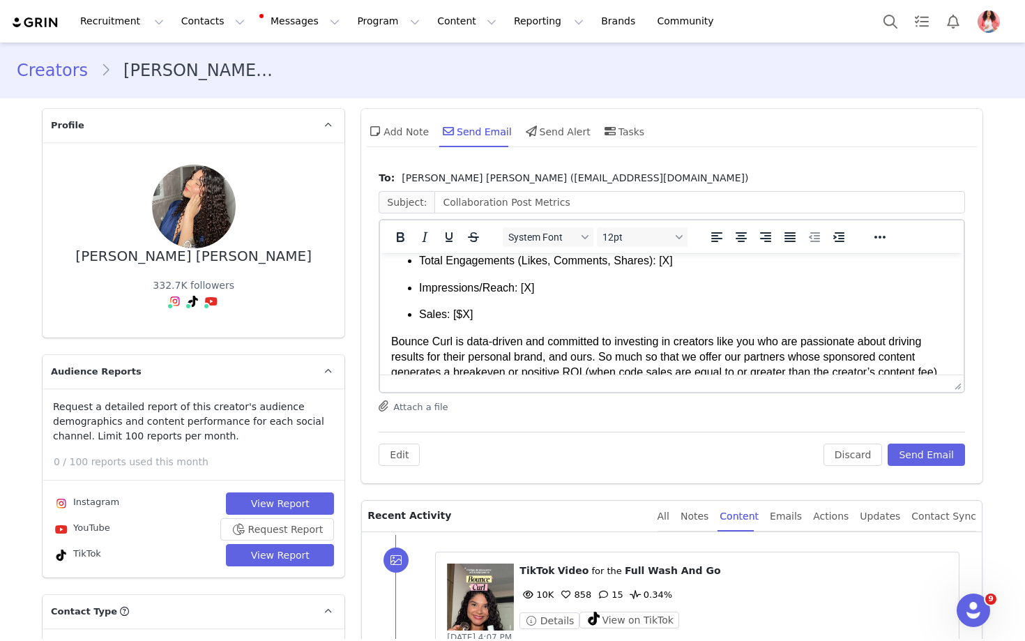
drag, startPoint x: 827, startPoint y: 397, endPoint x: 682, endPoint y: 264, distance: 196.9
click at [682, 264] on p "Total Engagements (Likes, Comments, Shares): [X]" at bounding box center [685, 260] width 533 height 15
drag, startPoint x: 682, startPoint y: 264, endPoint x: 544, endPoint y: 290, distance: 140.6
click at [544, 290] on p "Impressions/Reach: [X]" at bounding box center [685, 287] width 533 height 15
drag, startPoint x: 544, startPoint y: 290, endPoint x: 453, endPoint y: 317, distance: 95.3
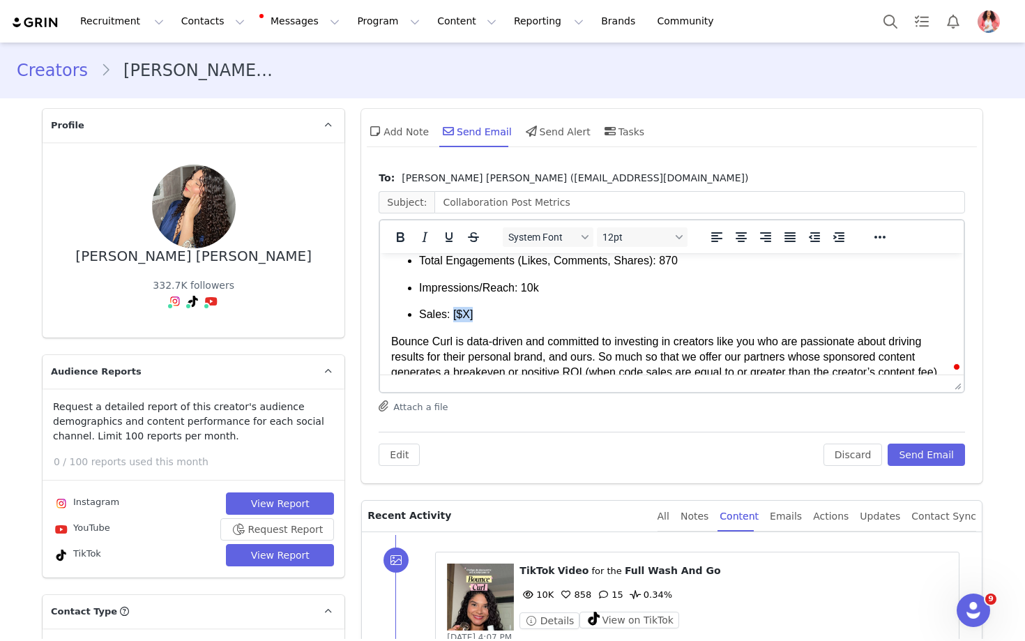
click at [453, 317] on p "Sales: [$X]" at bounding box center [685, 314] width 533 height 15
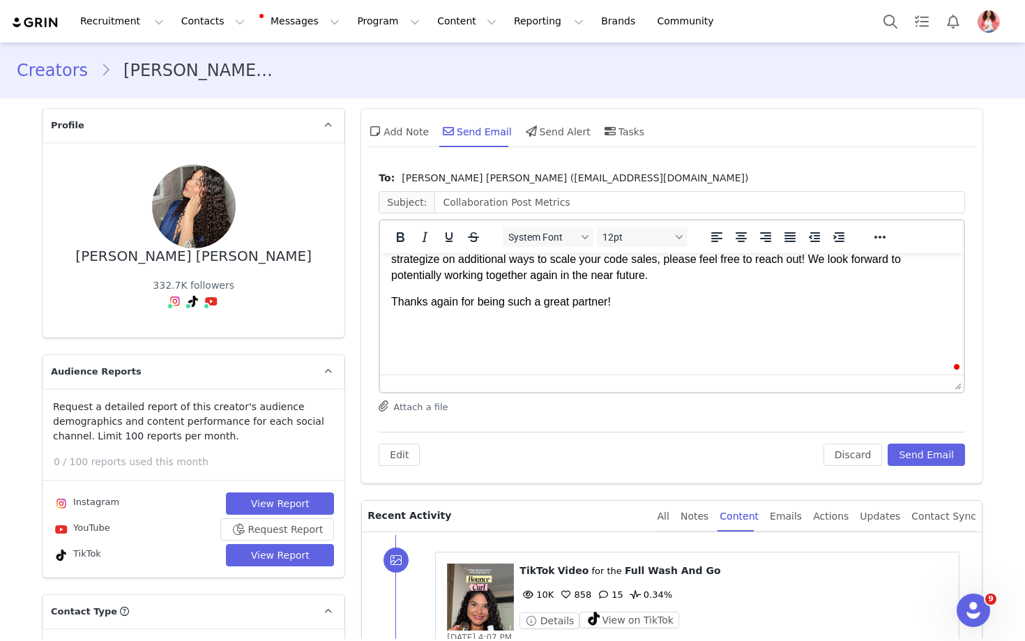
scroll to position [14, 0]
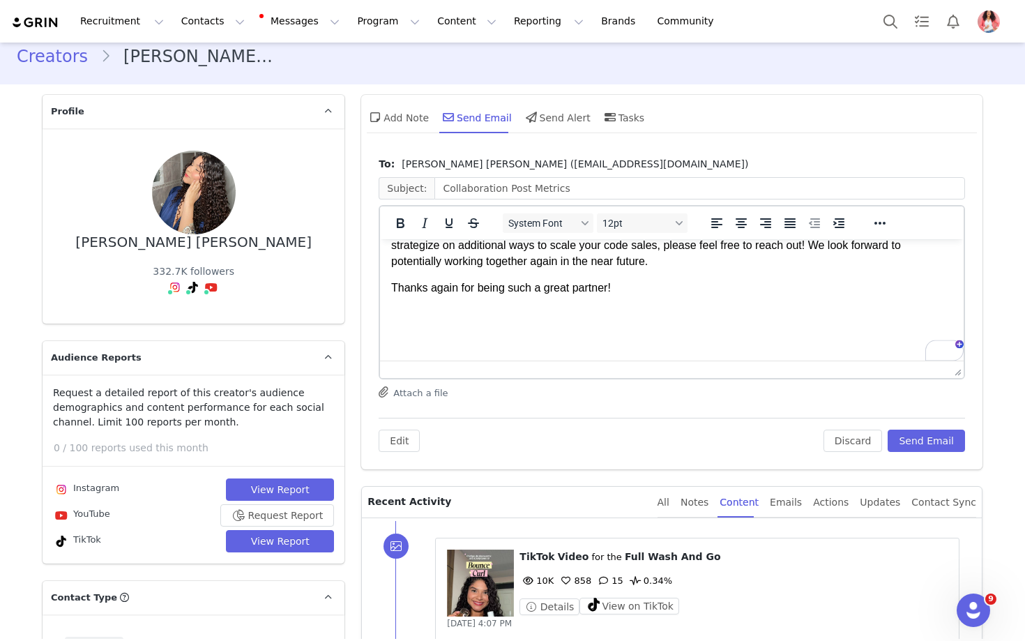
drag, startPoint x: 453, startPoint y: 303, endPoint x: 458, endPoint y: 327, distance: 24.4
click at [458, 327] on body "Hi! I hope you’re having a great week. I wanted to take a moment to thank you a…" at bounding box center [671, 124] width 561 height 450
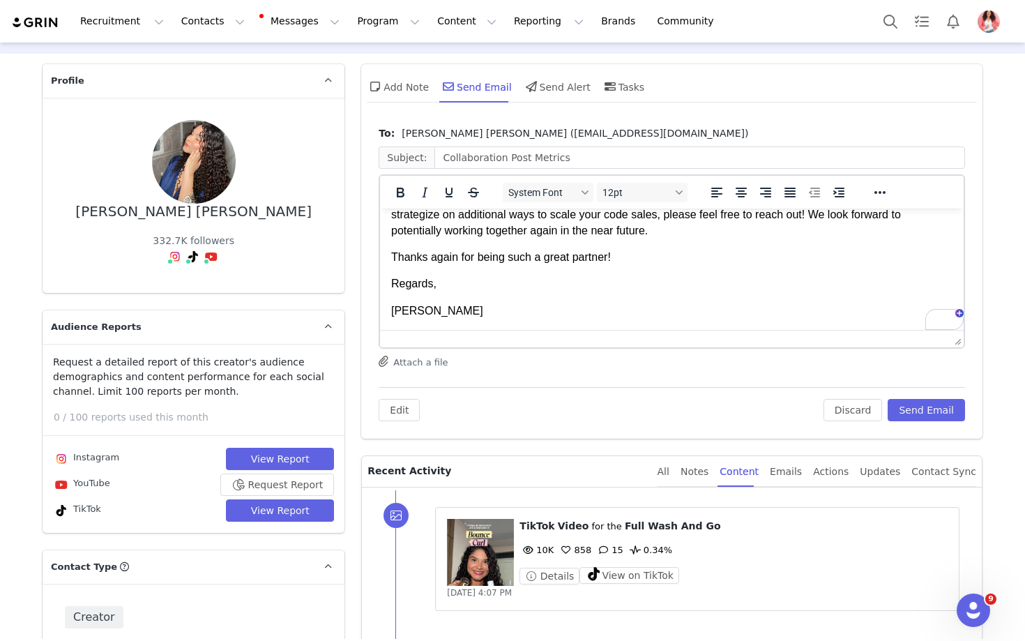
scroll to position [0, 0]
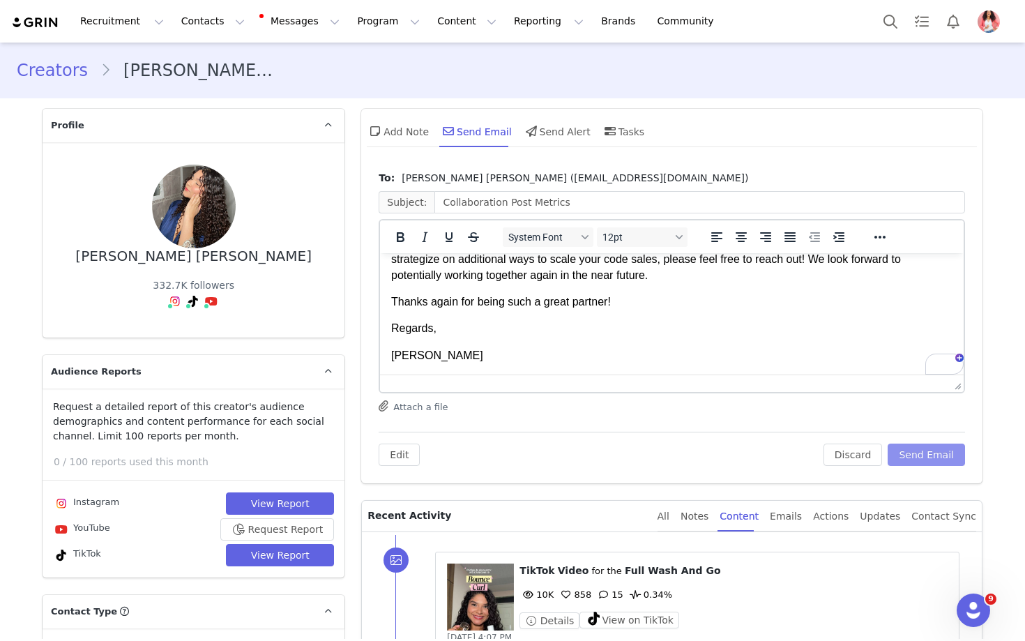
click at [928, 459] on button "Send Email" at bounding box center [926, 454] width 77 height 22
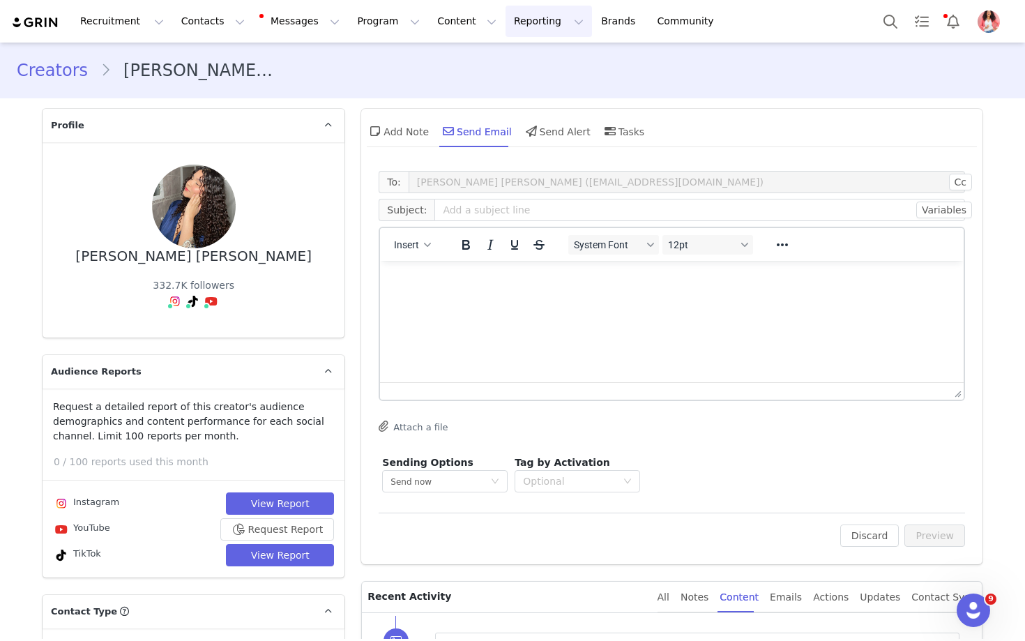
click at [519, 27] on button "Reporting Reporting" at bounding box center [549, 21] width 86 height 31
click at [498, 85] on p "Report Builder" at bounding box center [517, 87] width 70 height 15
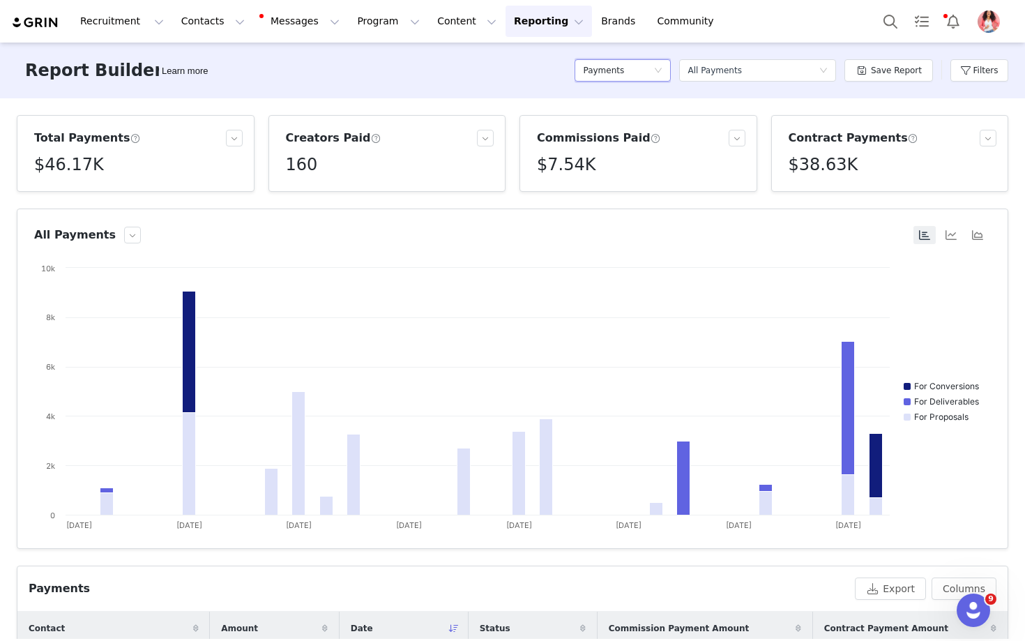
drag, startPoint x: 519, startPoint y: 27, endPoint x: 664, endPoint y: 70, distance: 152.0
click at [662, 70] on icon "icon: down" at bounding box center [658, 70] width 8 height 8
click at [616, 143] on h5 "Conversions" at bounding box center [625, 142] width 79 height 15
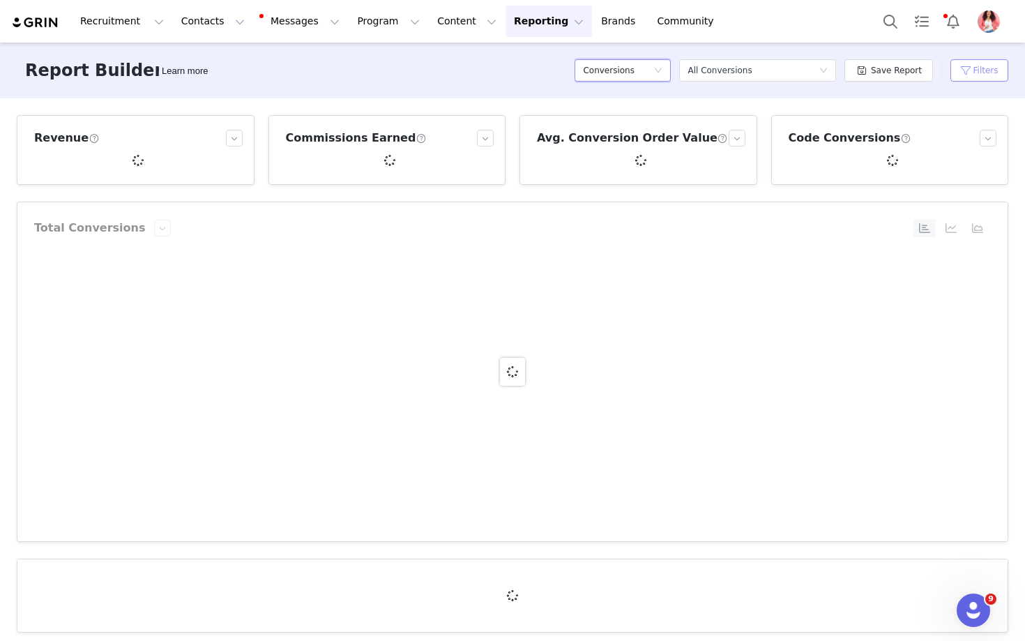
click at [972, 68] on button "Filters" at bounding box center [979, 70] width 58 height 22
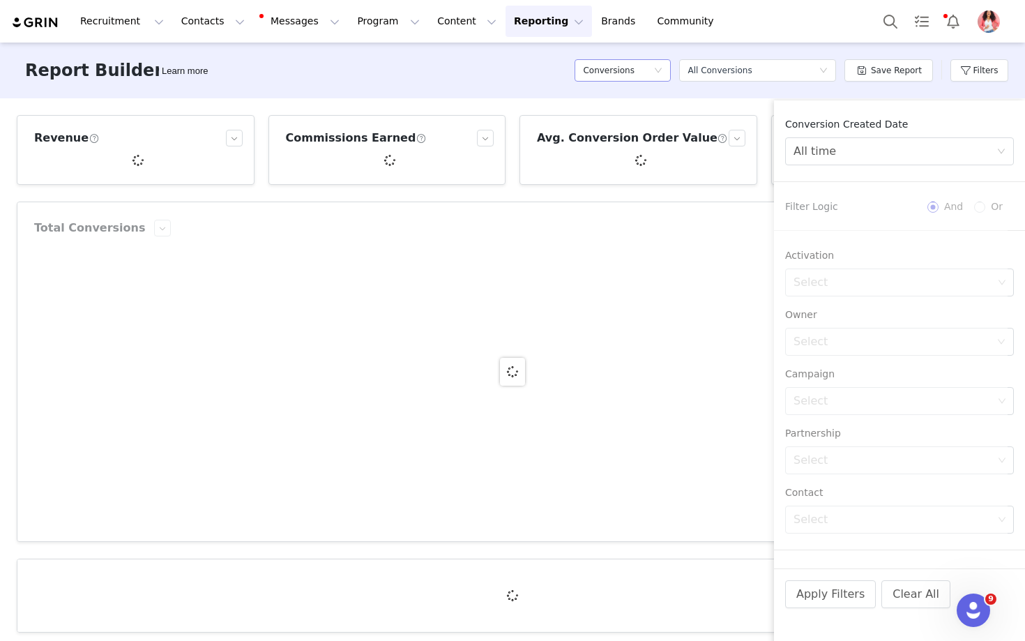
click at [858, 153] on div "All time" at bounding box center [894, 151] width 203 height 26
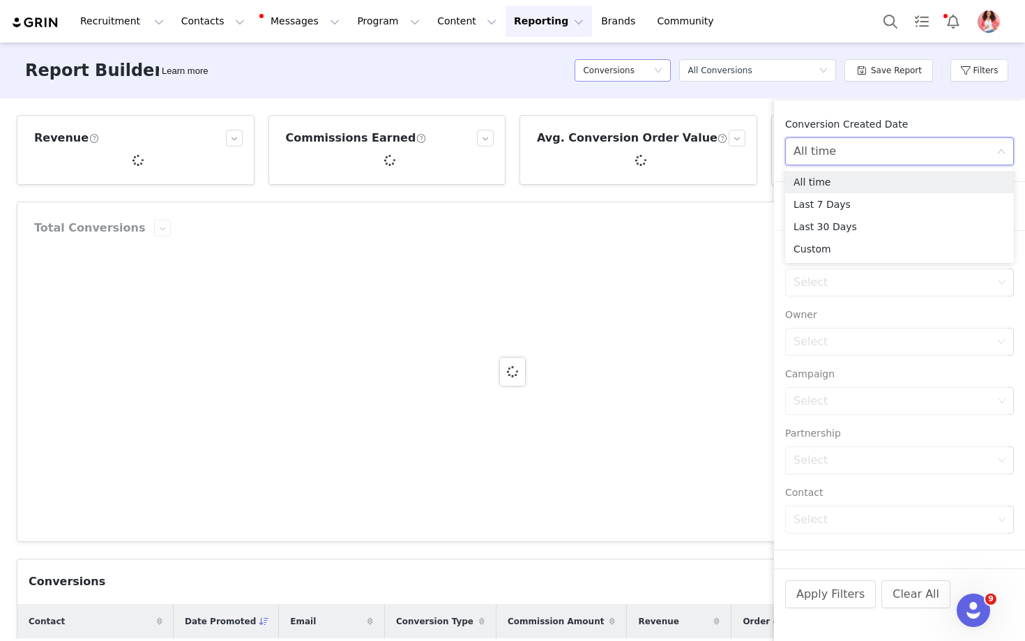
click at [825, 248] on li "Custom" at bounding box center [899, 249] width 229 height 22
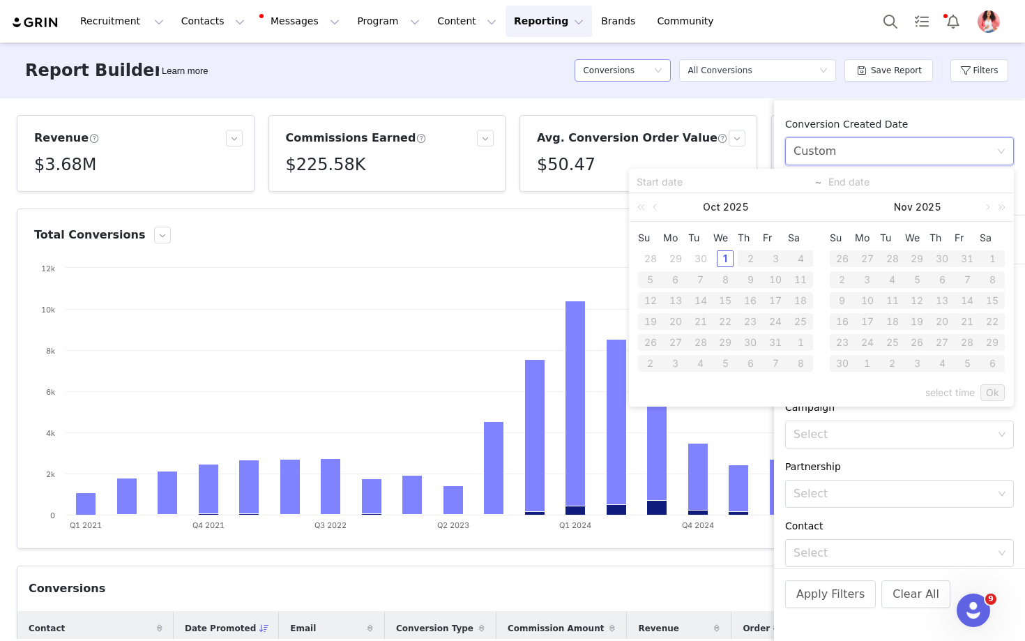
click at [653, 206] on link at bounding box center [656, 207] width 13 height 28
click at [676, 257] on div "1" at bounding box center [675, 258] width 17 height 17
type input "09/01/2025"
click at [703, 342] on div "30" at bounding box center [700, 342] width 17 height 17
type input "09/30/2025"
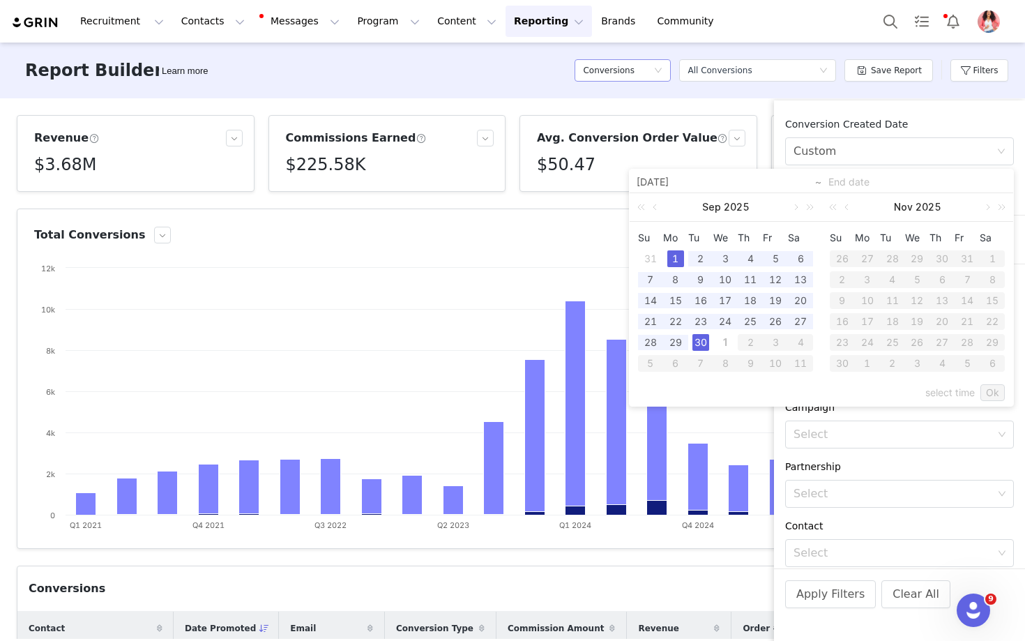
type input "09/01/2025"
type input "09/30/2025"
click at [995, 397] on link "Ok" at bounding box center [992, 392] width 24 height 17
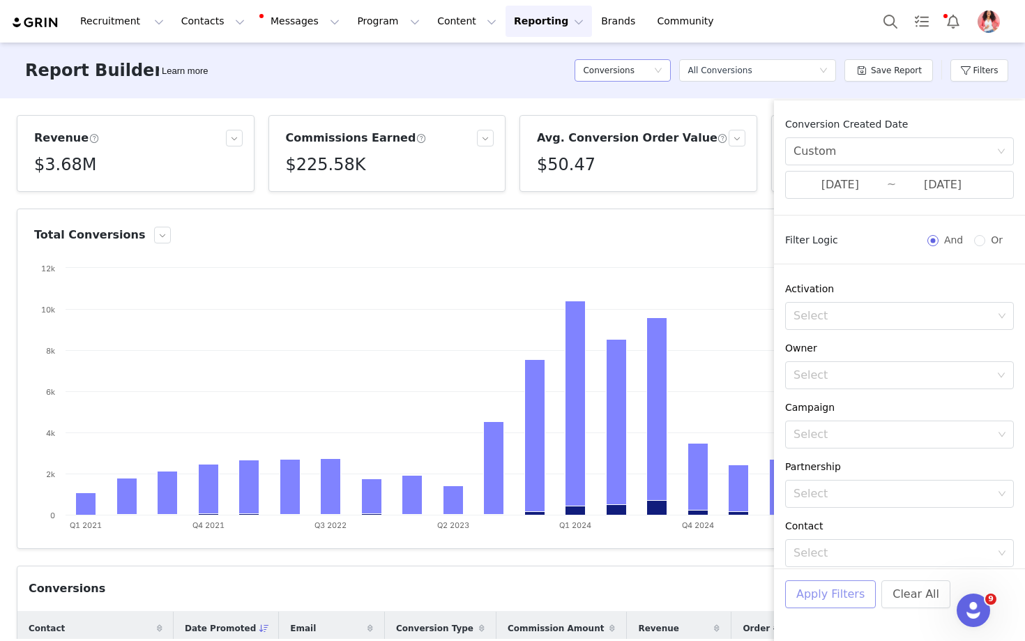
click at [814, 596] on button "Apply Filters" at bounding box center [830, 594] width 91 height 28
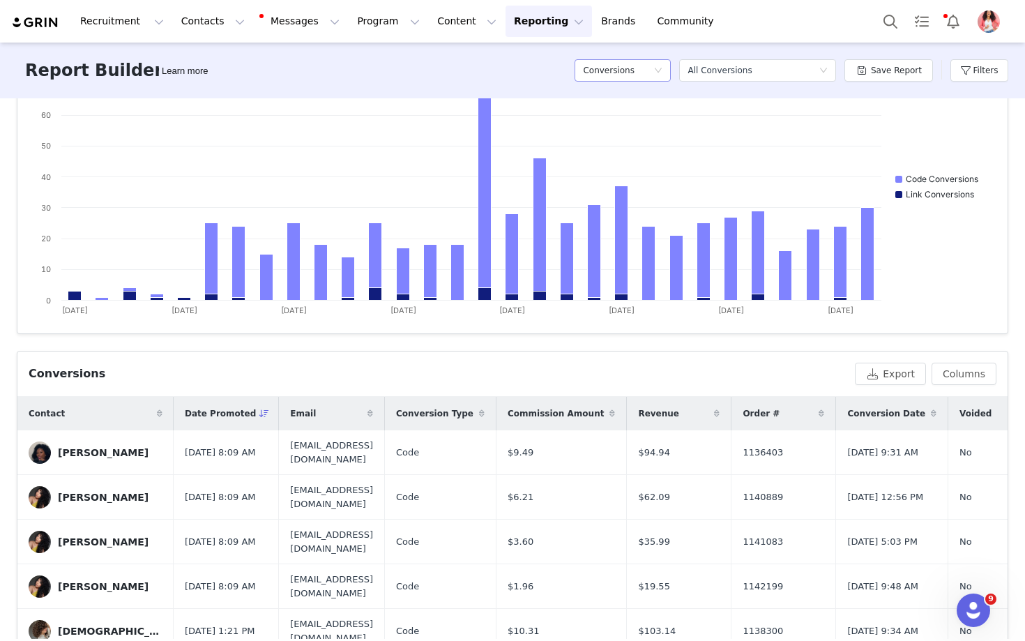
scroll to position [190, 0]
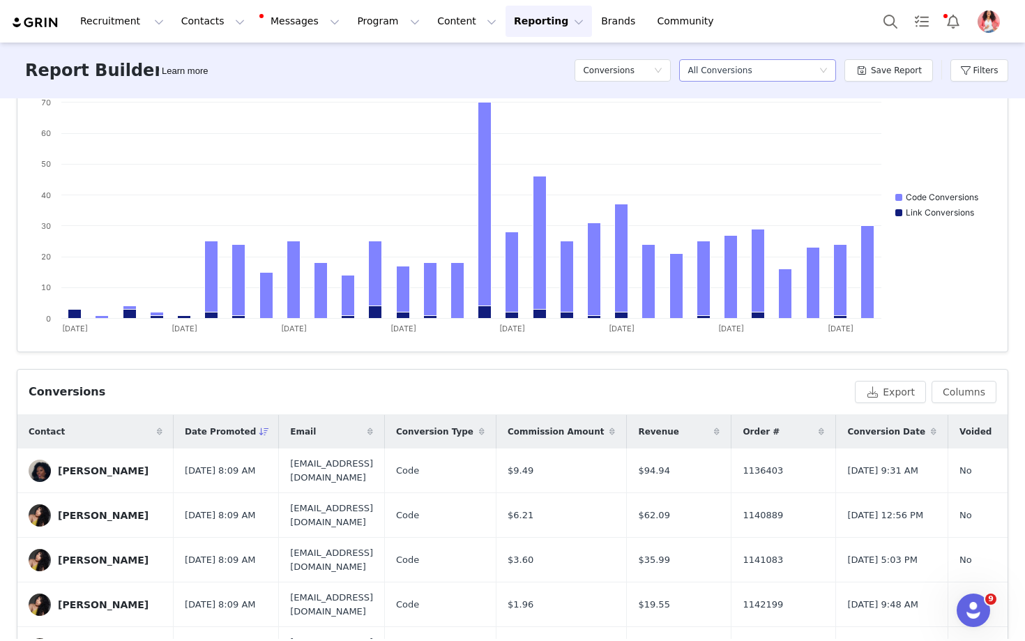
drag, startPoint x: 664, startPoint y: 70, endPoint x: 828, endPoint y: 73, distance: 163.9
click at [828, 73] on icon "icon: down" at bounding box center [823, 70] width 8 height 8
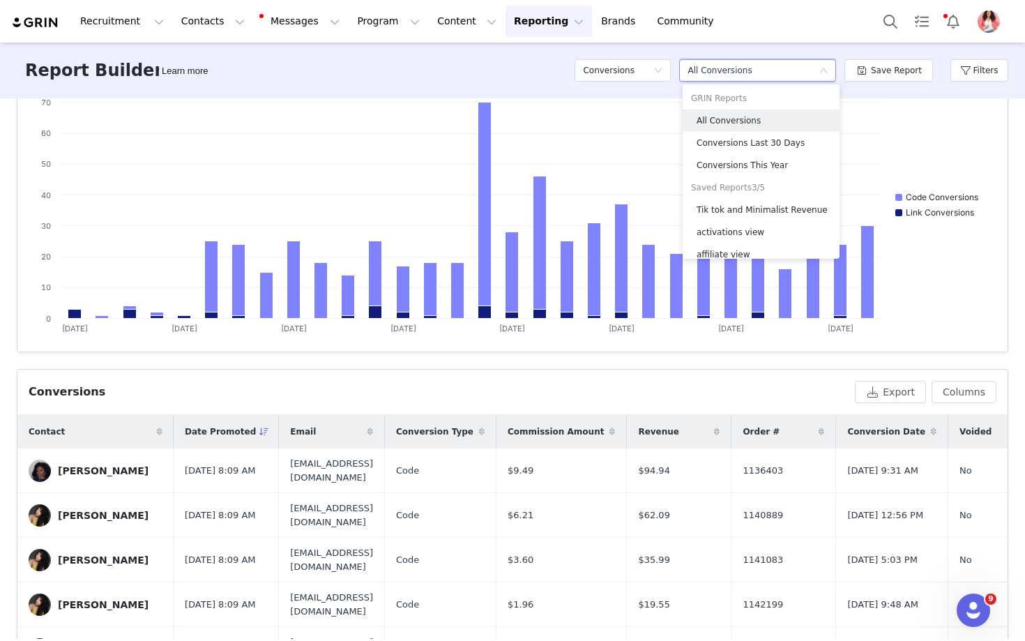
click at [662, 68] on icon "icon: down" at bounding box center [658, 70] width 7 height 5
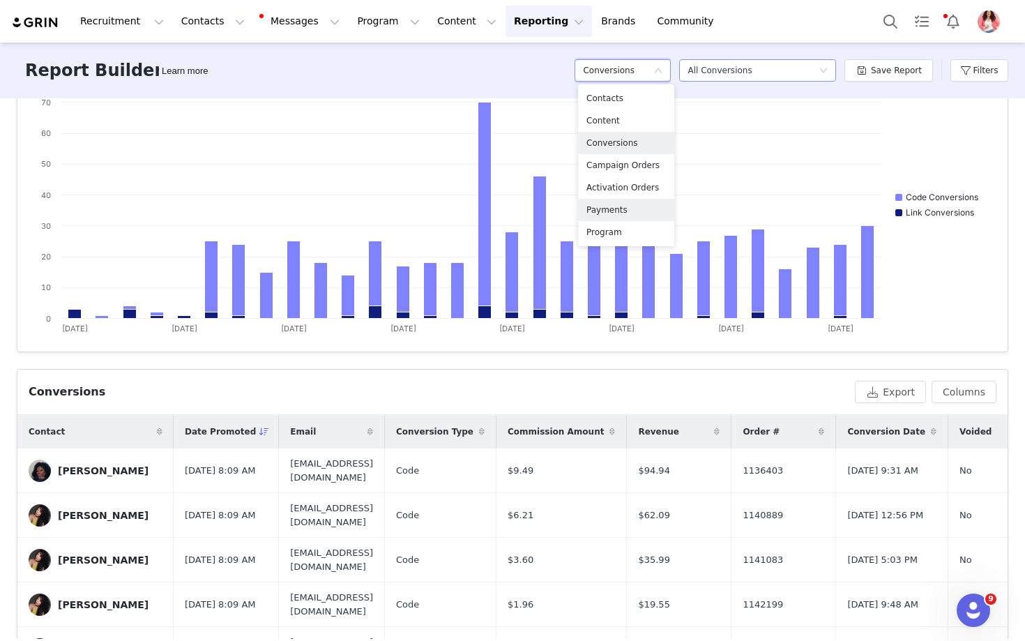
click at [602, 208] on h5 "Payments" at bounding box center [625, 209] width 79 height 15
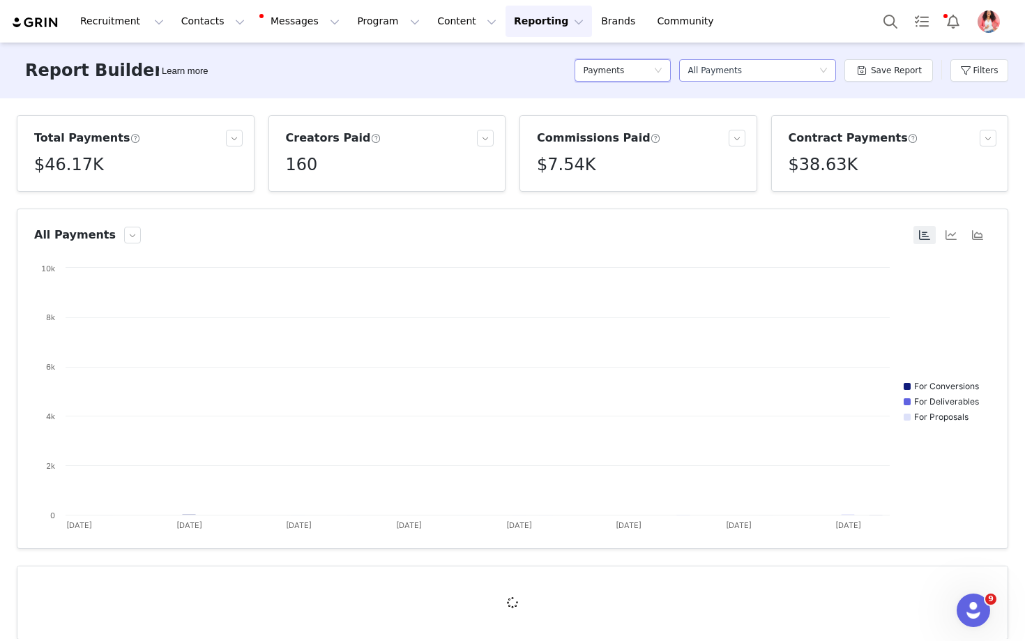
click at [662, 73] on icon "icon: down" at bounding box center [658, 70] width 8 height 8
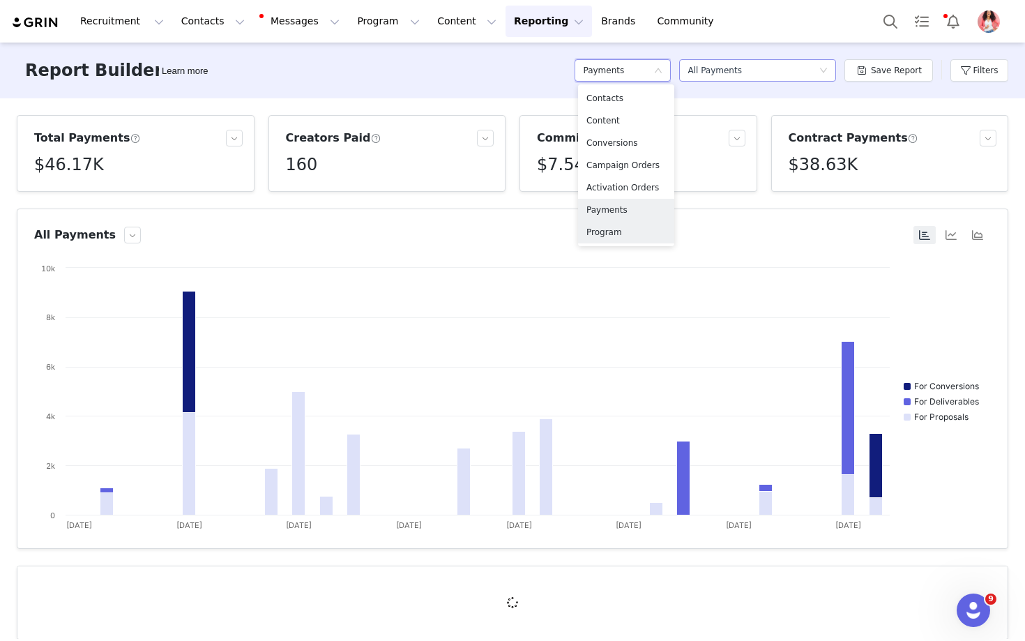
click at [605, 232] on h5 "Program" at bounding box center [625, 232] width 79 height 15
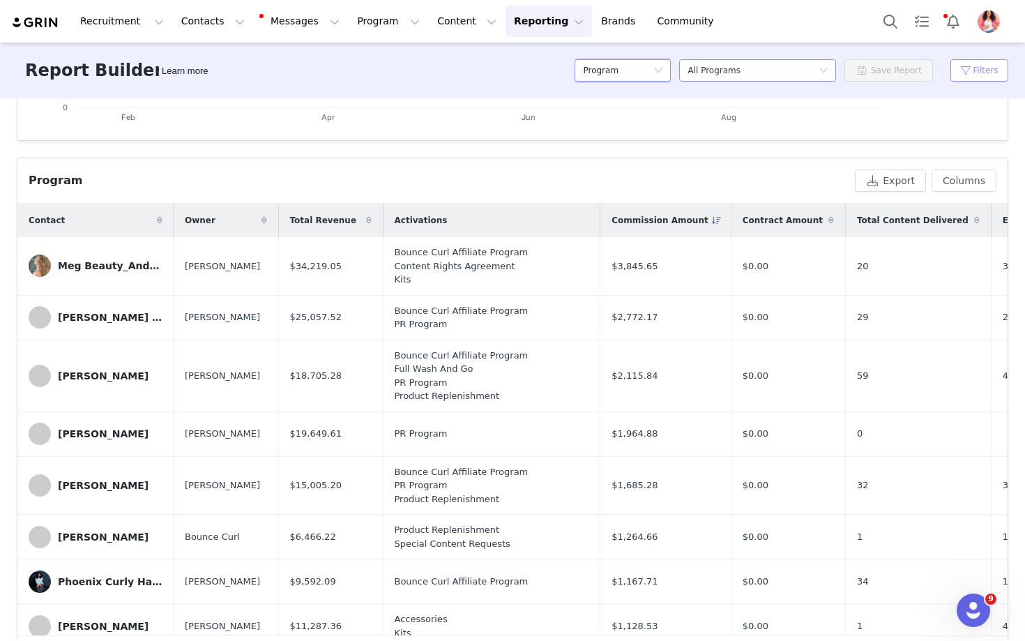
click at [981, 65] on button "Filters" at bounding box center [979, 70] width 58 height 22
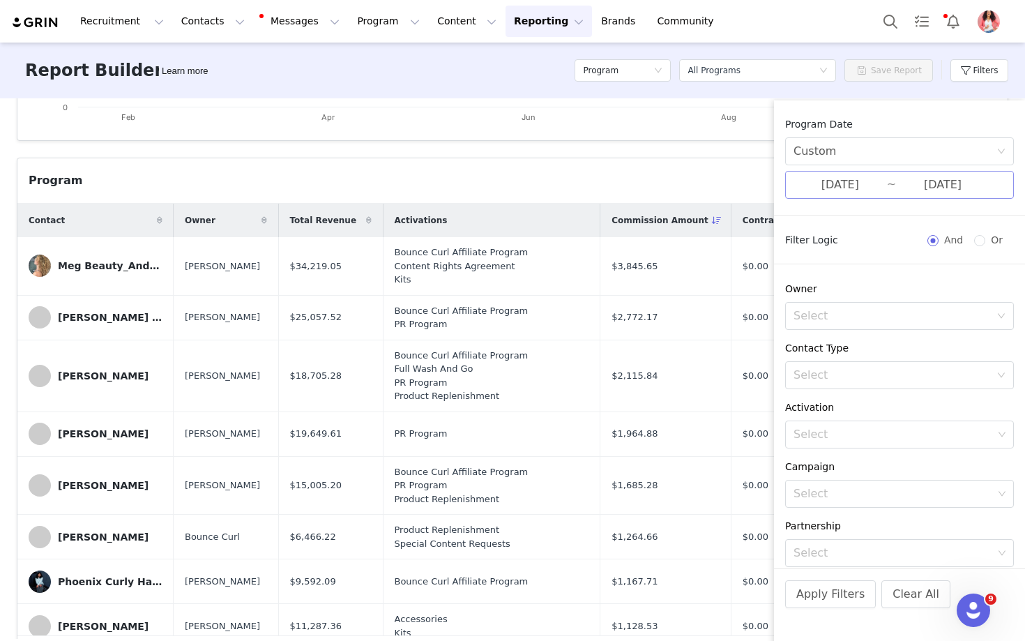
drag, startPoint x: 828, startPoint y: 73, endPoint x: 873, endPoint y: 185, distance: 120.8
click at [873, 185] on input "02/01/2025" at bounding box center [839, 185] width 93 height 18
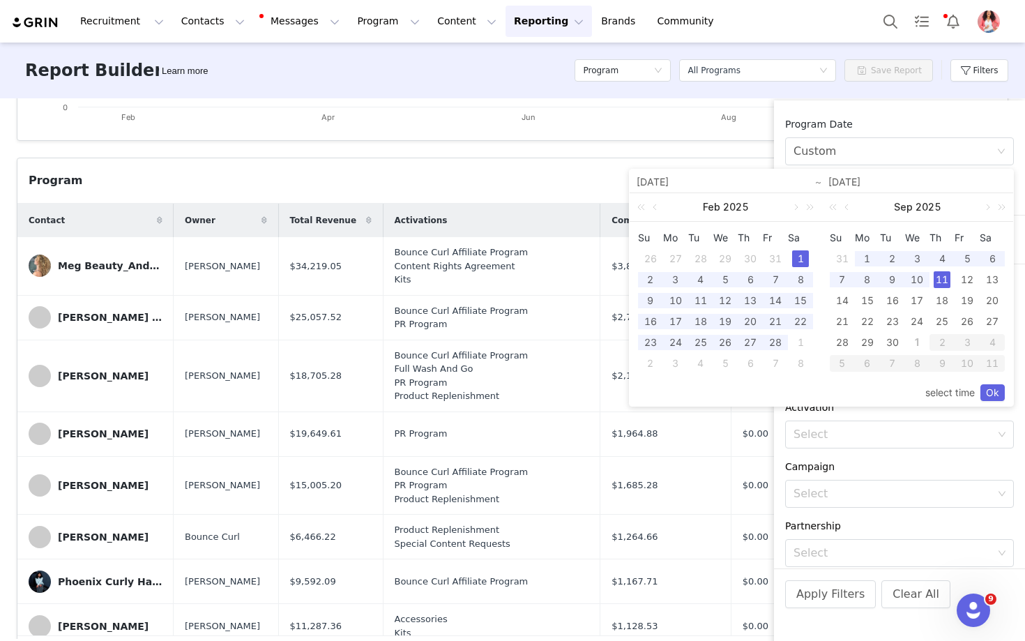
click at [864, 257] on div "1" at bounding box center [867, 258] width 17 height 17
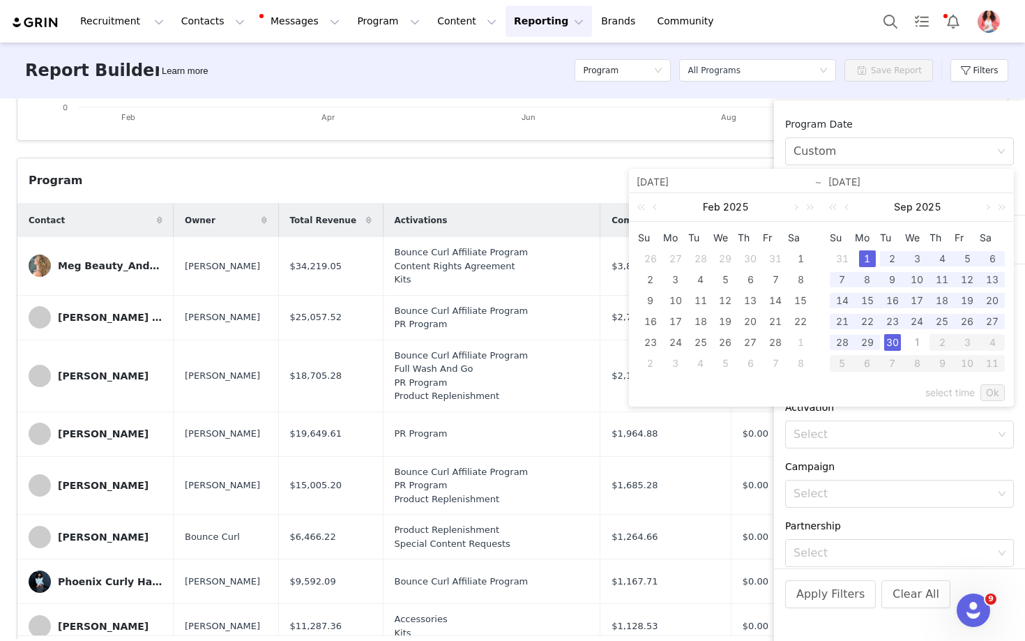
drag, startPoint x: 873, startPoint y: 185, endPoint x: 892, endPoint y: 341, distance: 157.3
click at [892, 341] on div "30" at bounding box center [892, 342] width 17 height 17
type input "09/01/2025"
type input "09/30/2025"
type input "09/01/2025"
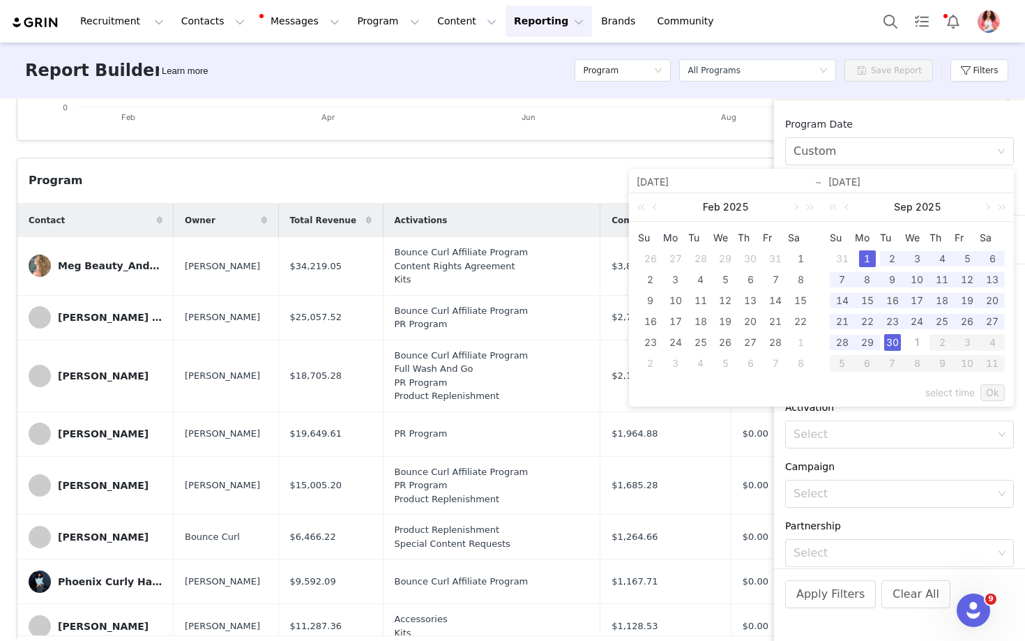
type input "09/30/2025"
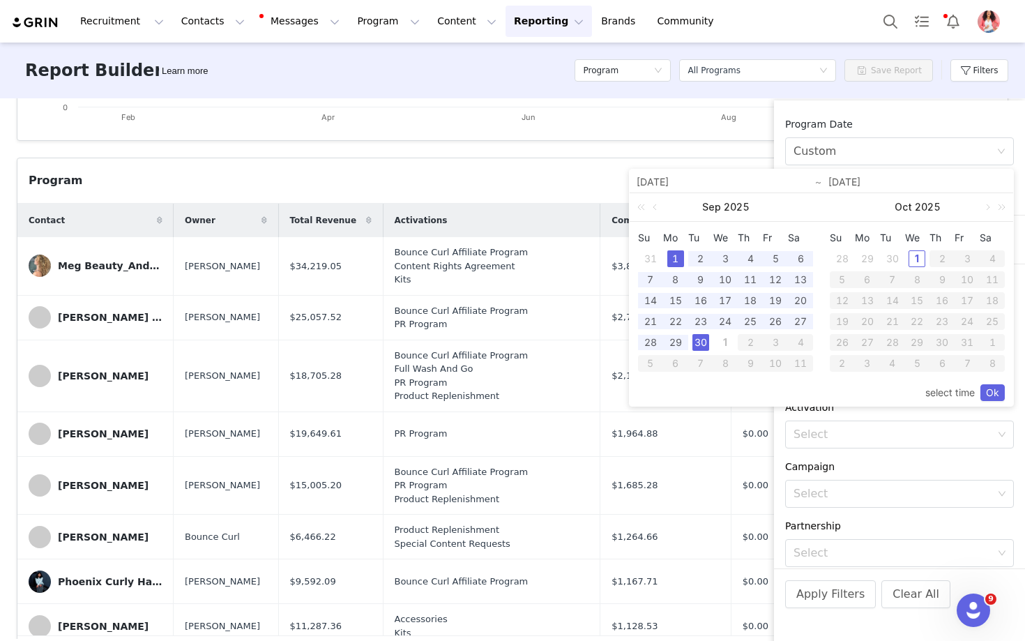
click at [991, 391] on link "Ok" at bounding box center [992, 392] width 24 height 17
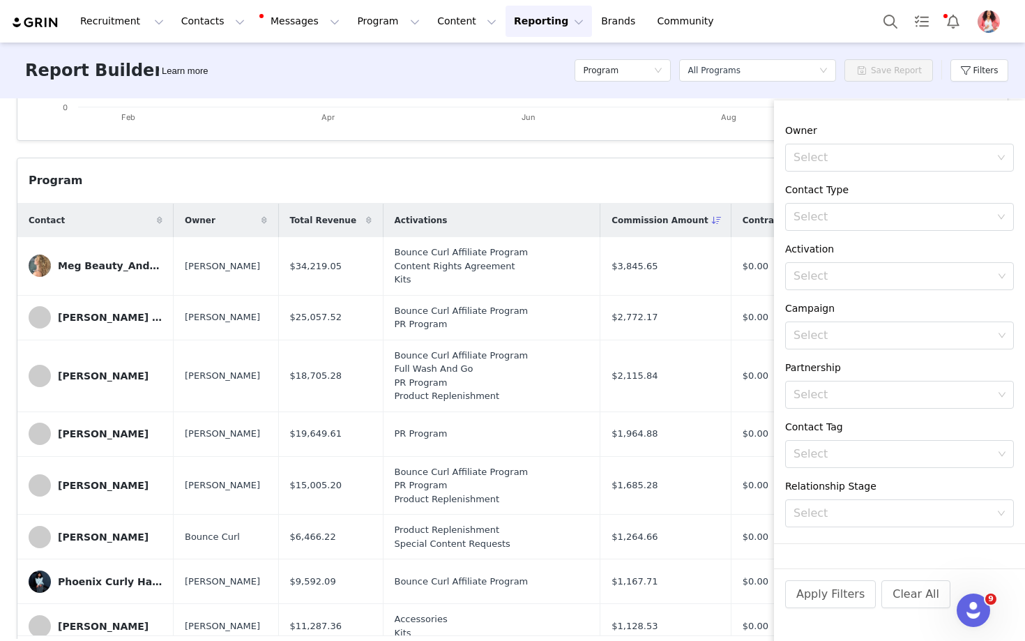
scroll to position [174, 0]
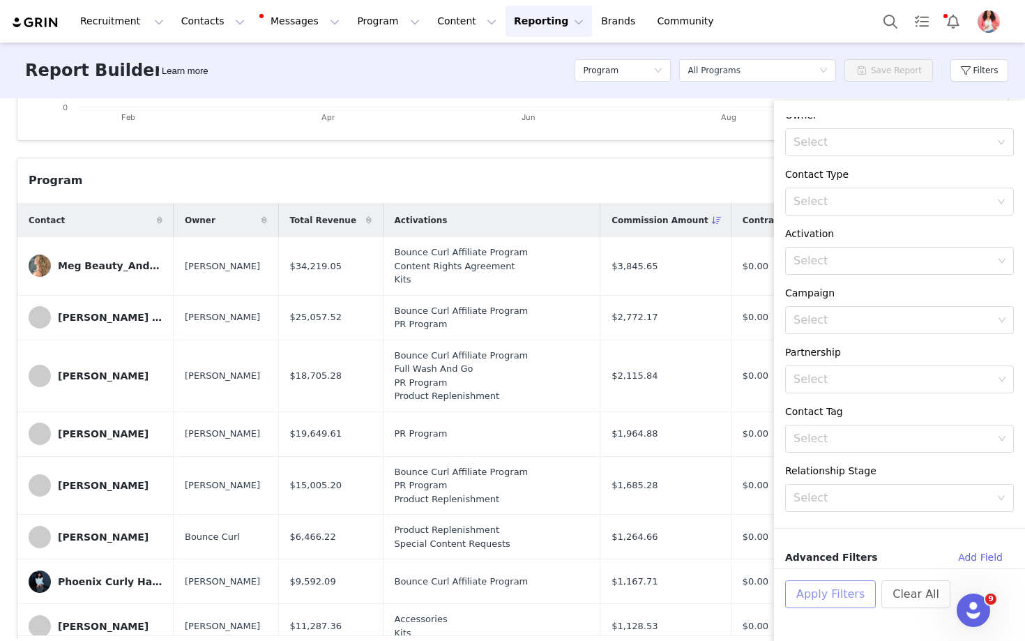
click at [817, 596] on button "Apply Filters" at bounding box center [830, 594] width 91 height 28
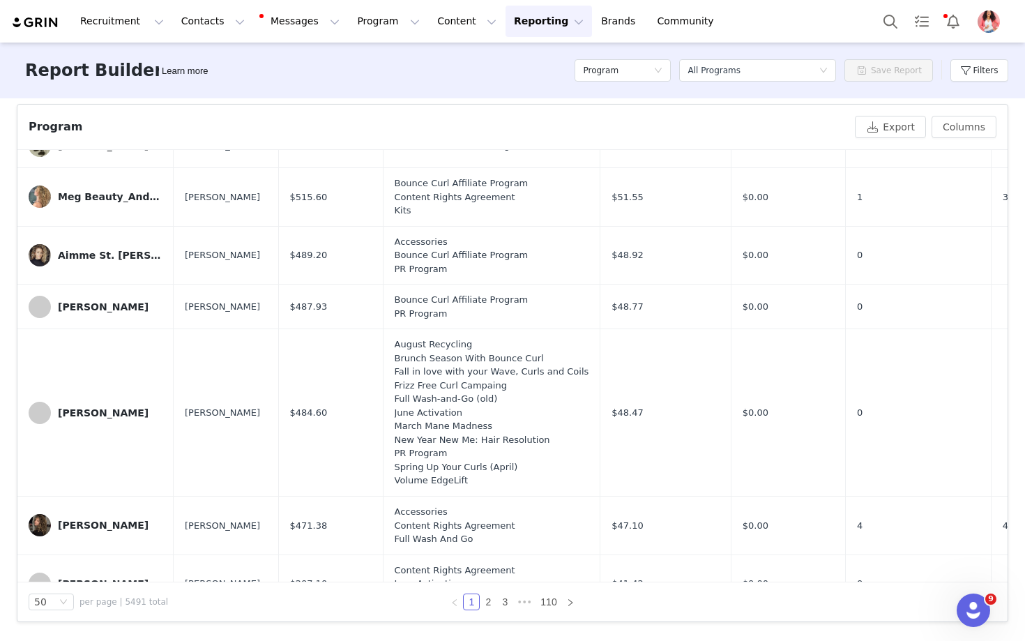
scroll to position [912, 0]
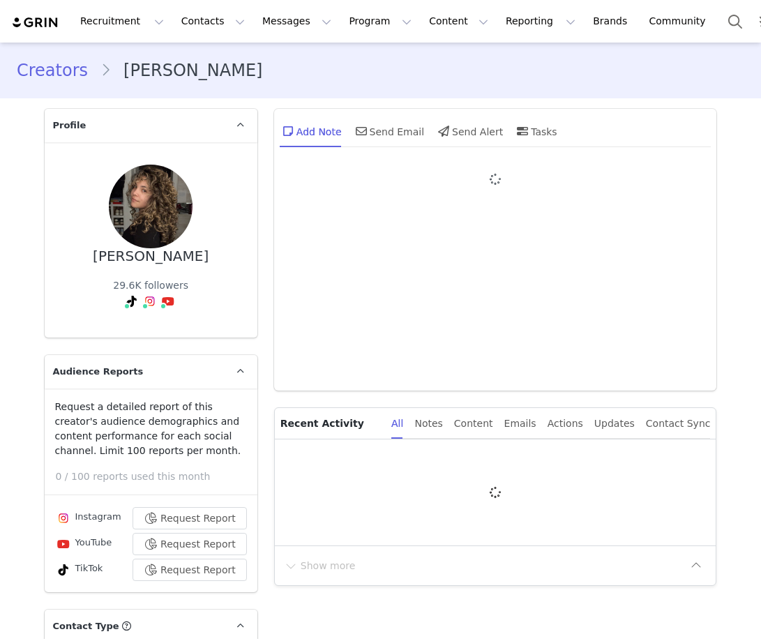
type input "+1 ([GEOGRAPHIC_DATA])"
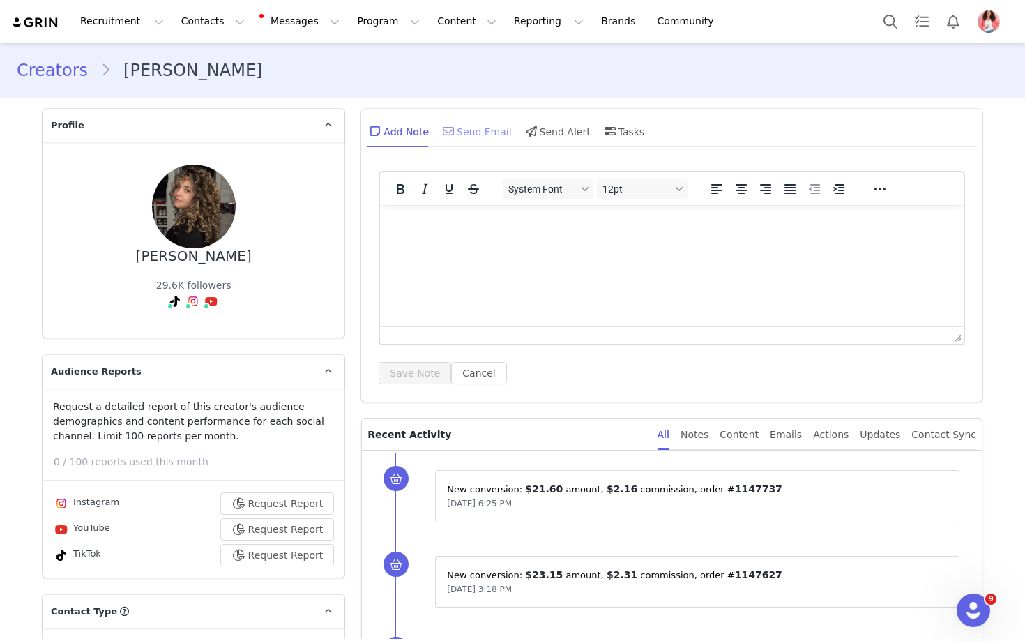
click at [482, 134] on div "Send Email" at bounding box center [476, 130] width 72 height 33
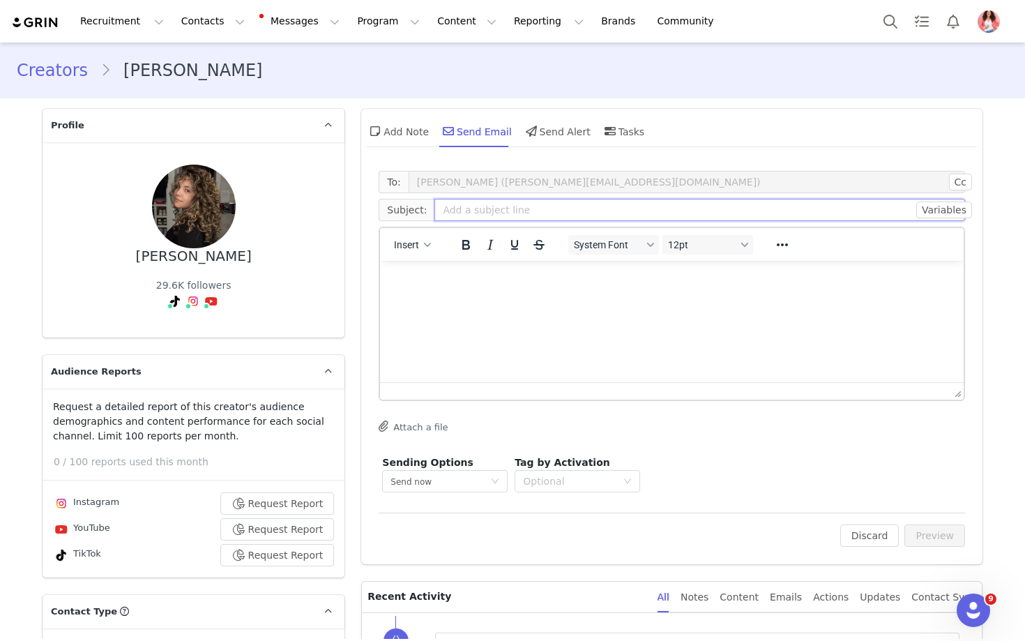
drag, startPoint x: 482, startPoint y: 134, endPoint x: 475, endPoint y: 209, distance: 75.6
click at [475, 209] on input "text" at bounding box center [699, 210] width 531 height 22
type input "m"
type input "p"
drag, startPoint x: 475, startPoint y: 209, endPoint x: 431, endPoint y: 242, distance: 54.8
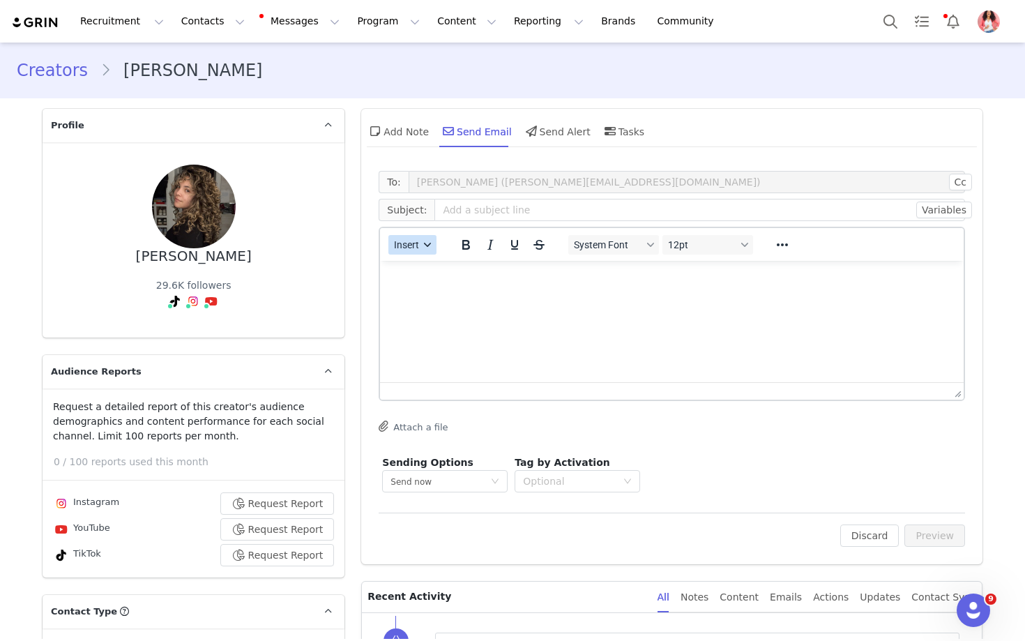
click at [431, 242] on icon "button" at bounding box center [428, 244] width 7 height 7
click at [432, 268] on div "Insert Template" at bounding box center [463, 269] width 126 height 17
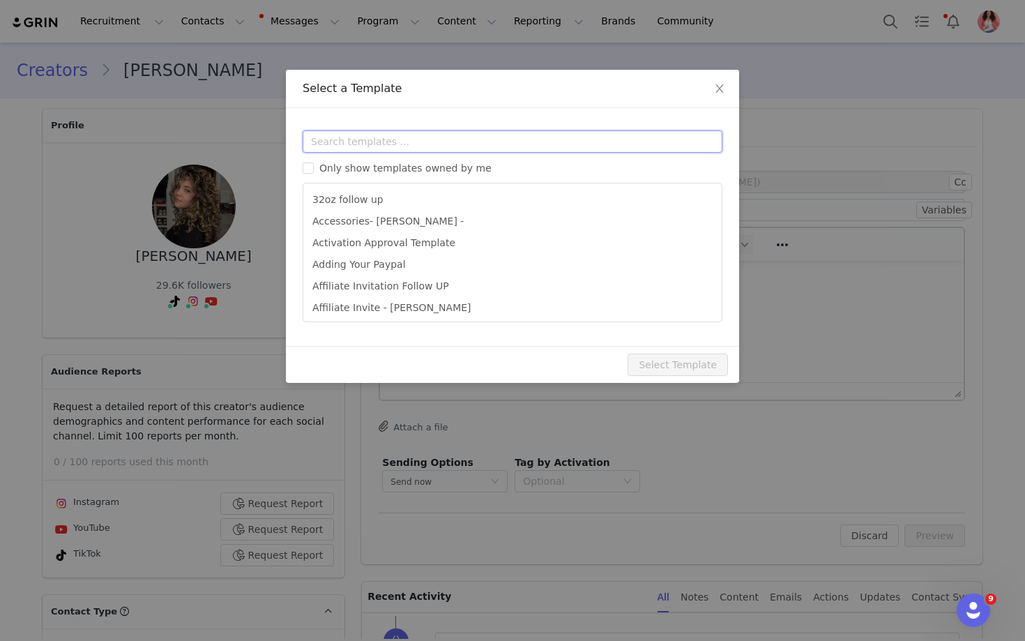
click at [406, 146] on input "text" at bounding box center [513, 141] width 420 height 22
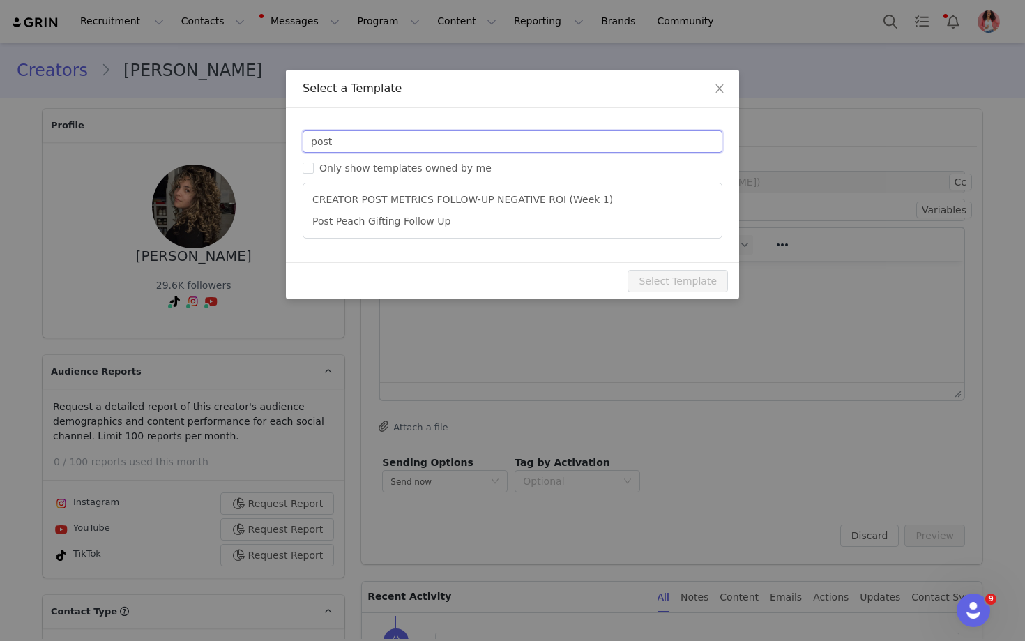
type input "post"
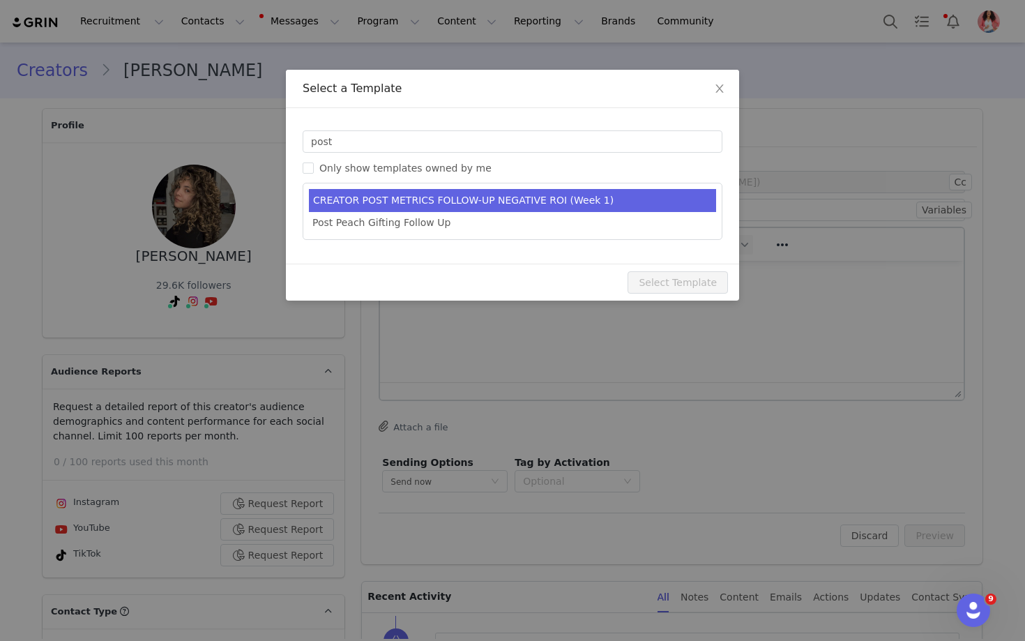
drag, startPoint x: 431, startPoint y: 242, endPoint x: 444, endPoint y: 196, distance: 47.9
click at [444, 196] on li "CREATOR POST METRICS FOLLOW-UP NEGATIVE ROI (Week 1)" at bounding box center [512, 200] width 407 height 23
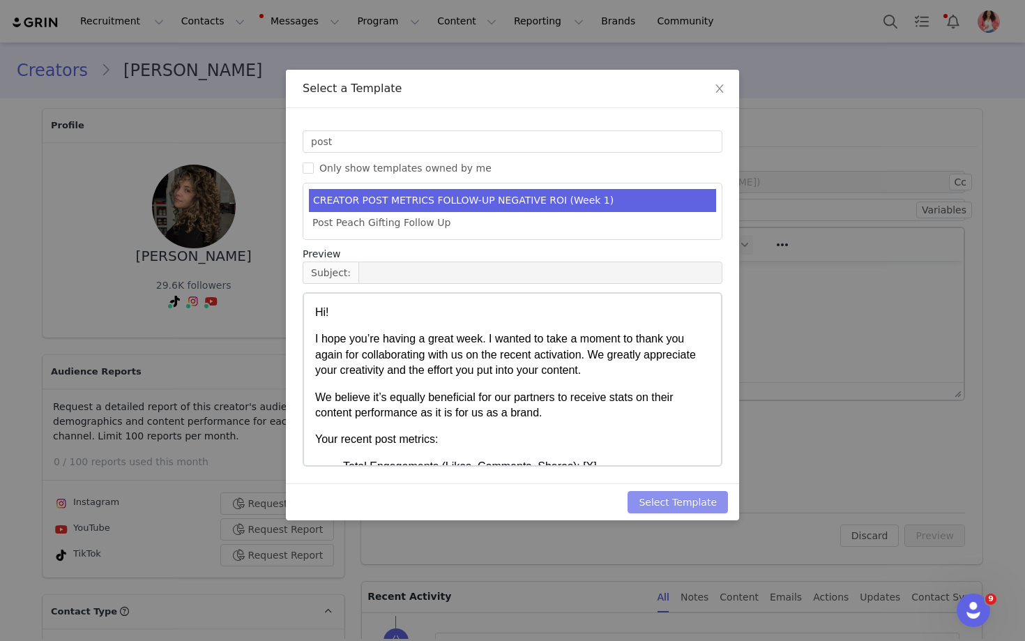
click at [674, 501] on button "Select Template" at bounding box center [678, 502] width 100 height 22
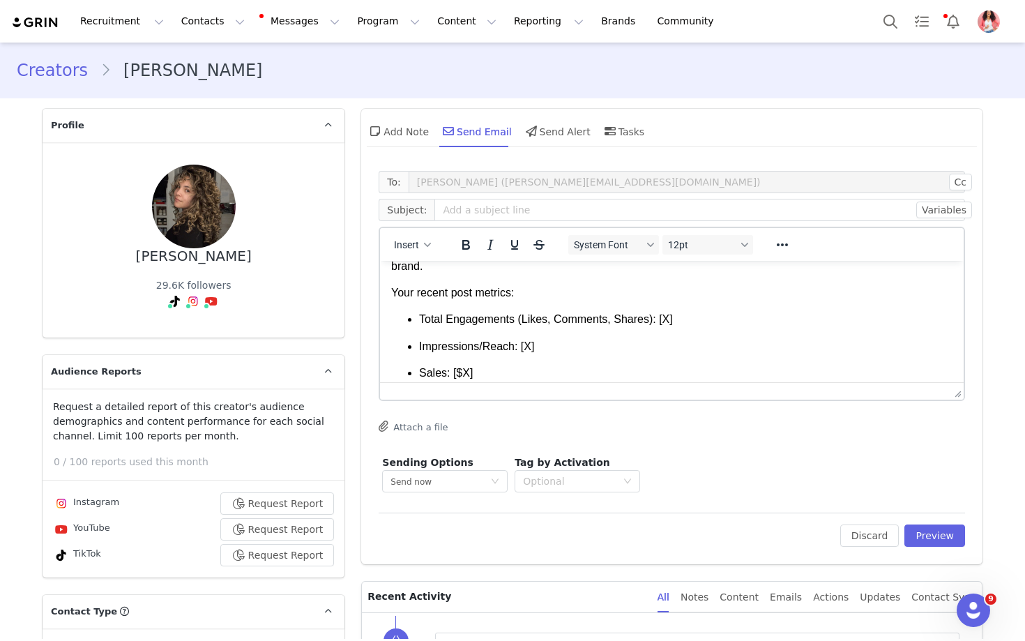
scroll to position [109, 0]
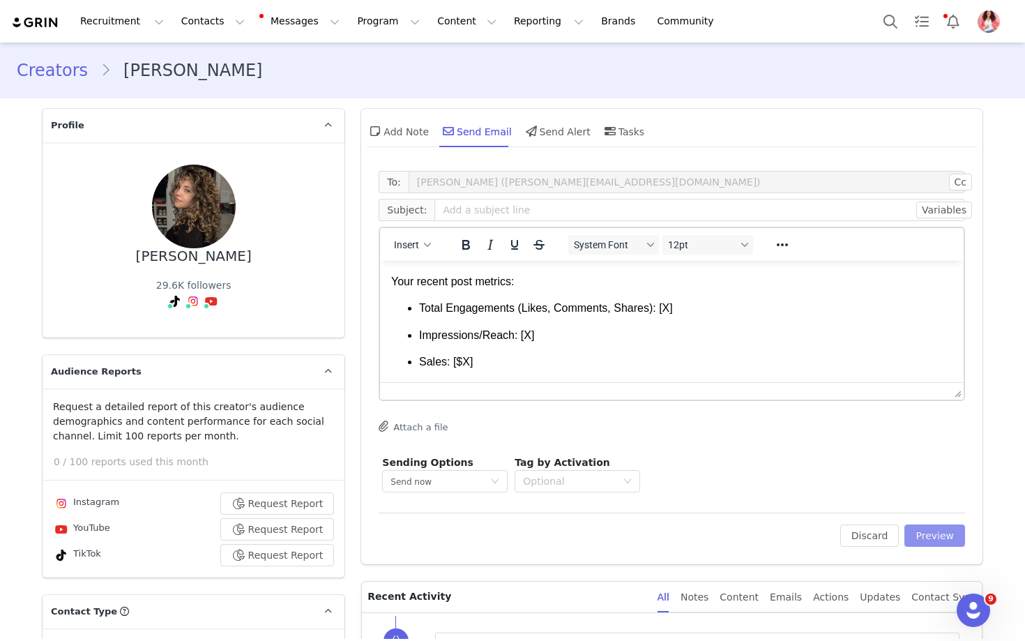
click at [760, 534] on button "Preview" at bounding box center [934, 535] width 61 height 22
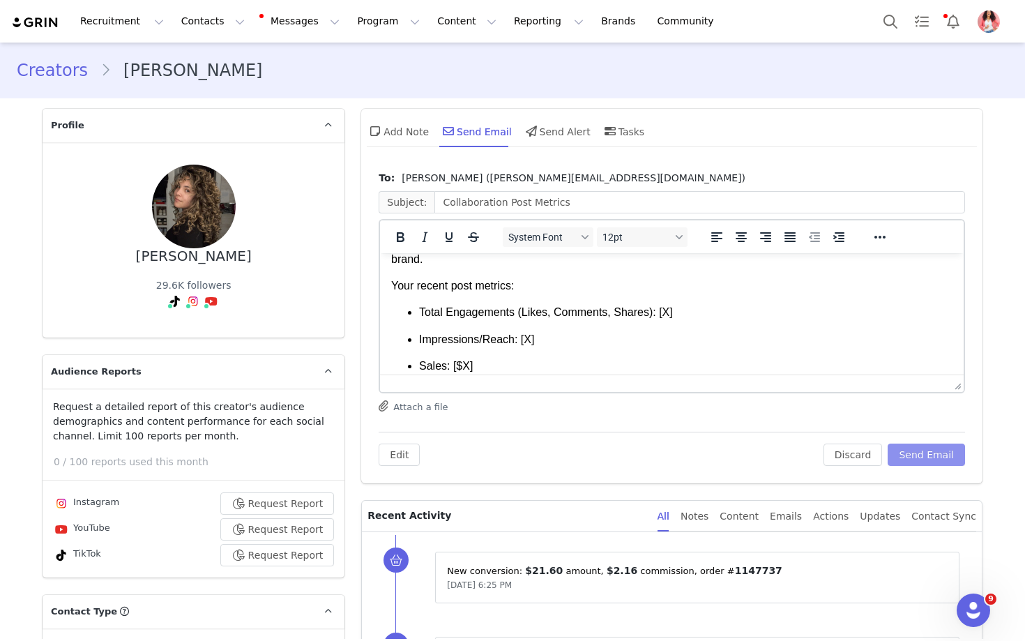
scroll to position [99, 0]
click at [477, 365] on p "Sales: [$X]" at bounding box center [685, 364] width 533 height 15
click at [543, 335] on p "Impressions/Reach: [X]" at bounding box center [685, 337] width 533 height 15
drag, startPoint x: 444, startPoint y: 196, endPoint x: 744, endPoint y: 515, distance: 438.0
click at [744, 515] on div "Content" at bounding box center [739, 516] width 39 height 31
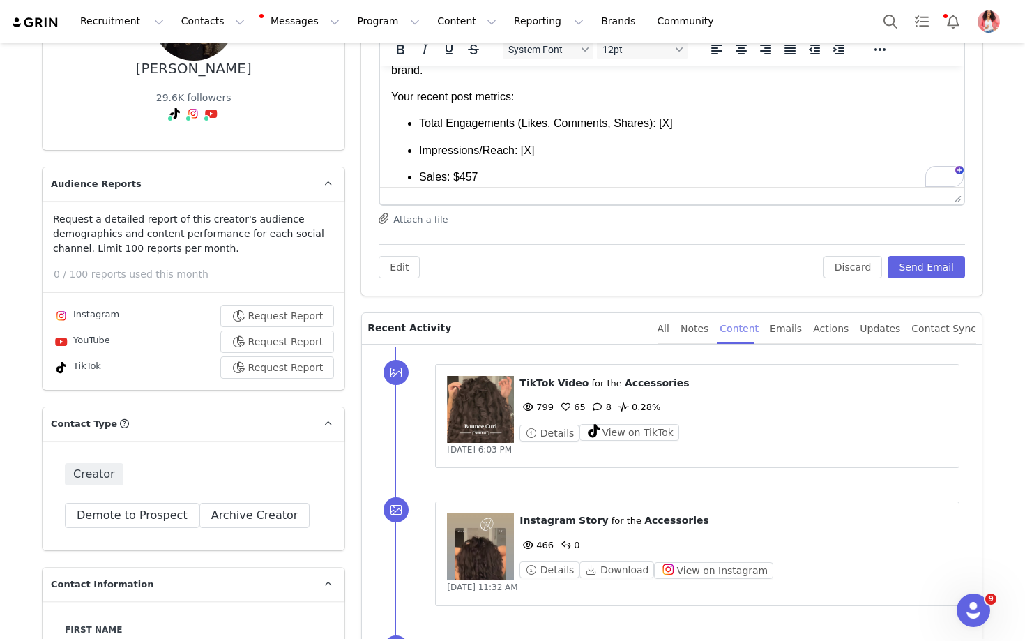
scroll to position [186, 0]
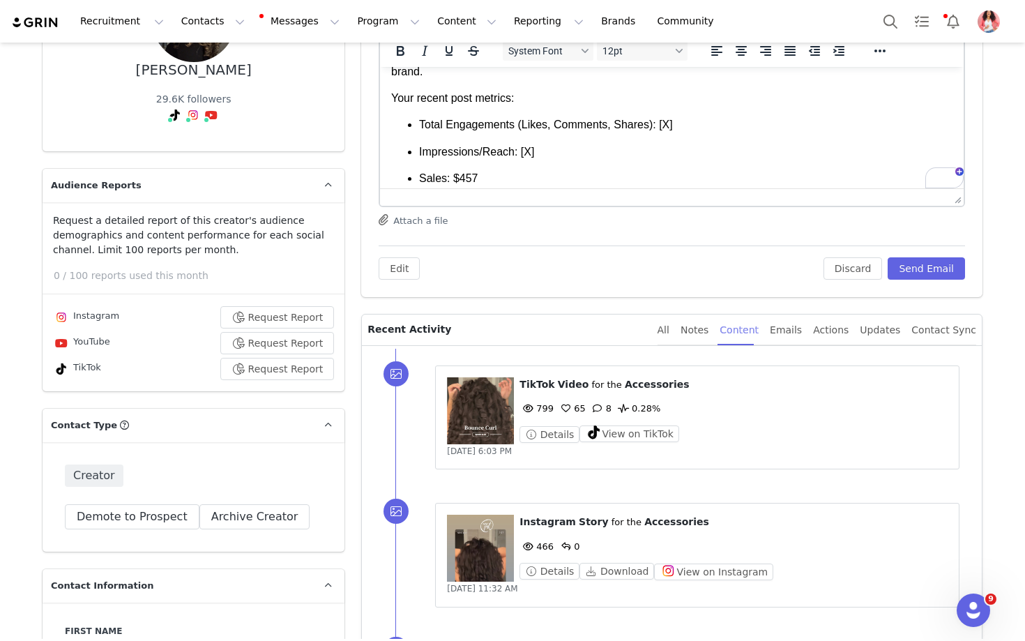
click at [678, 124] on p "Total Engagements (Likes, Comments, Shares): [X]" at bounding box center [685, 124] width 533 height 15
click at [538, 157] on p "Impressions/Reach: [X]" at bounding box center [685, 151] width 533 height 15
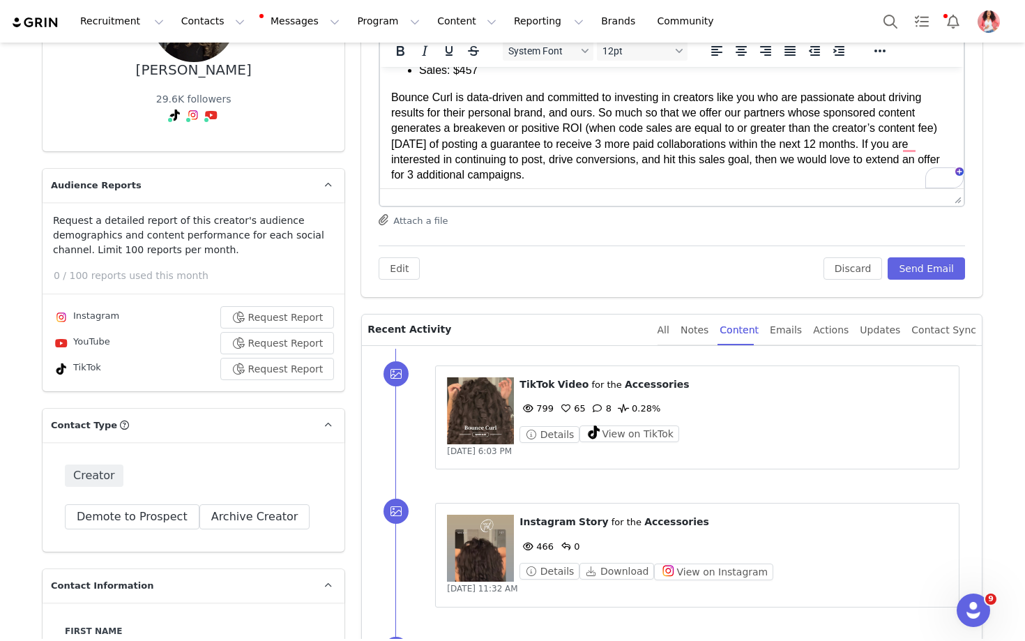
scroll to position [0, 0]
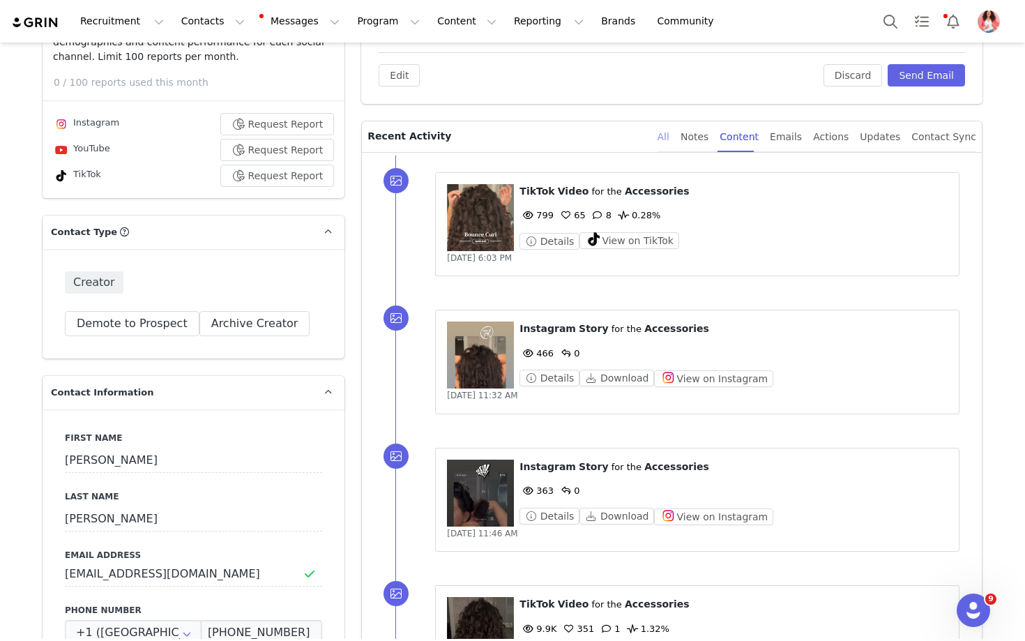
click at [669, 137] on div "All" at bounding box center [664, 136] width 12 height 31
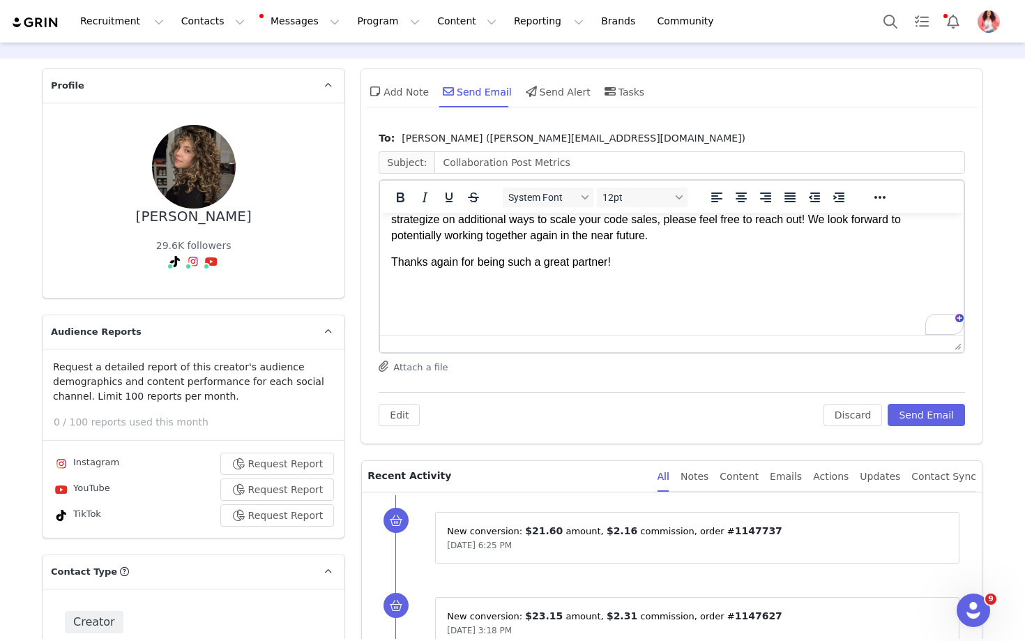
drag, startPoint x: 1063, startPoint y: 351, endPoint x: 401, endPoint y: 291, distance: 665.0
click at [401, 291] on p "To enrich screen reader interactions, please activate Accessibility in Grammarl…" at bounding box center [671, 288] width 561 height 15
click at [271, 459] on button "Request Report" at bounding box center [277, 464] width 114 height 22
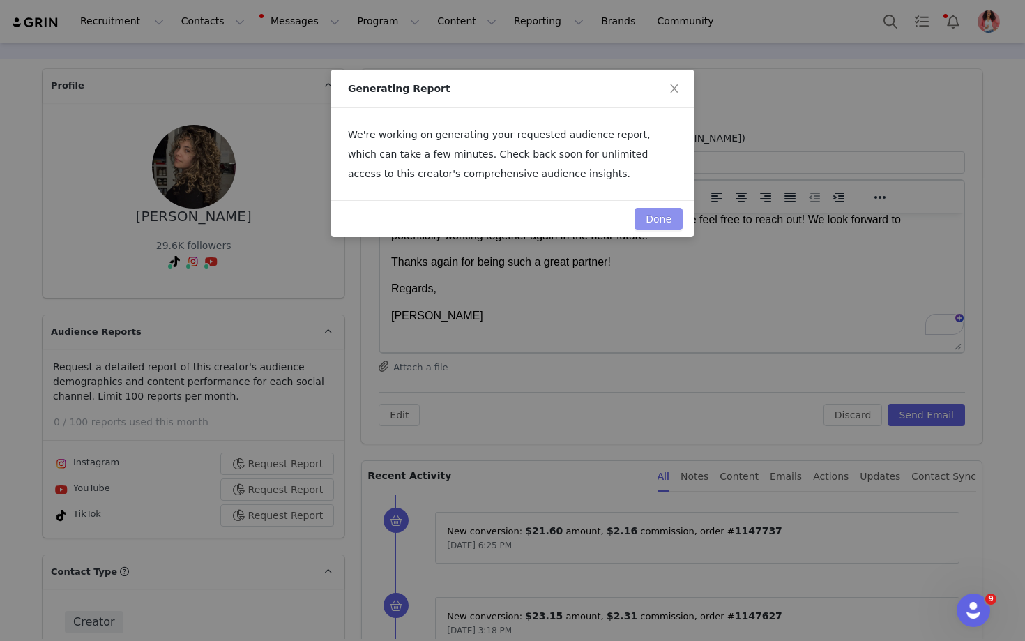
click at [658, 220] on button "Done" at bounding box center [658, 219] width 48 height 22
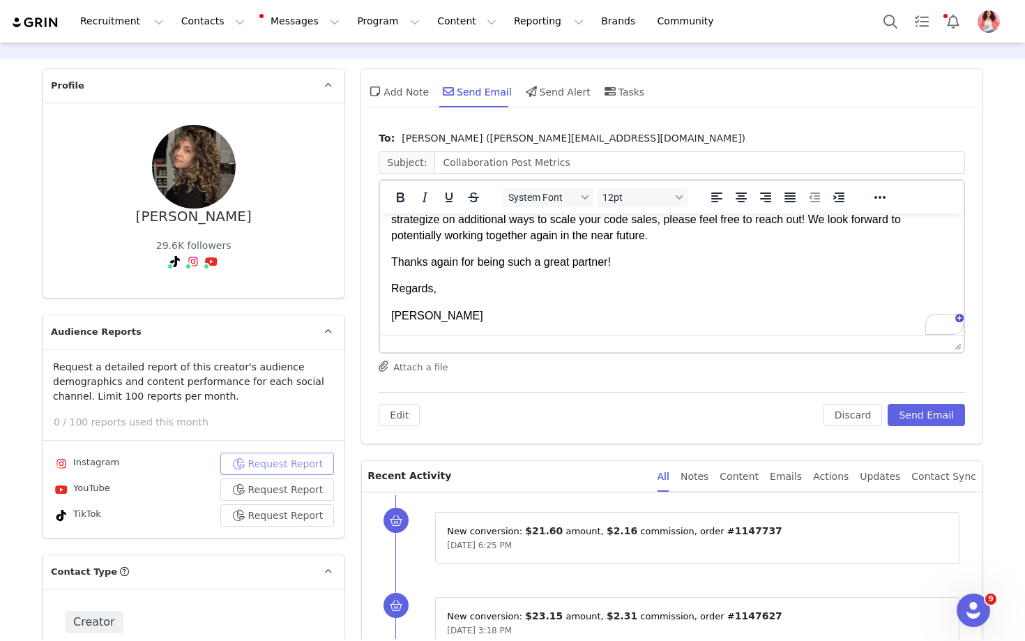
scroll to position [24, 0]
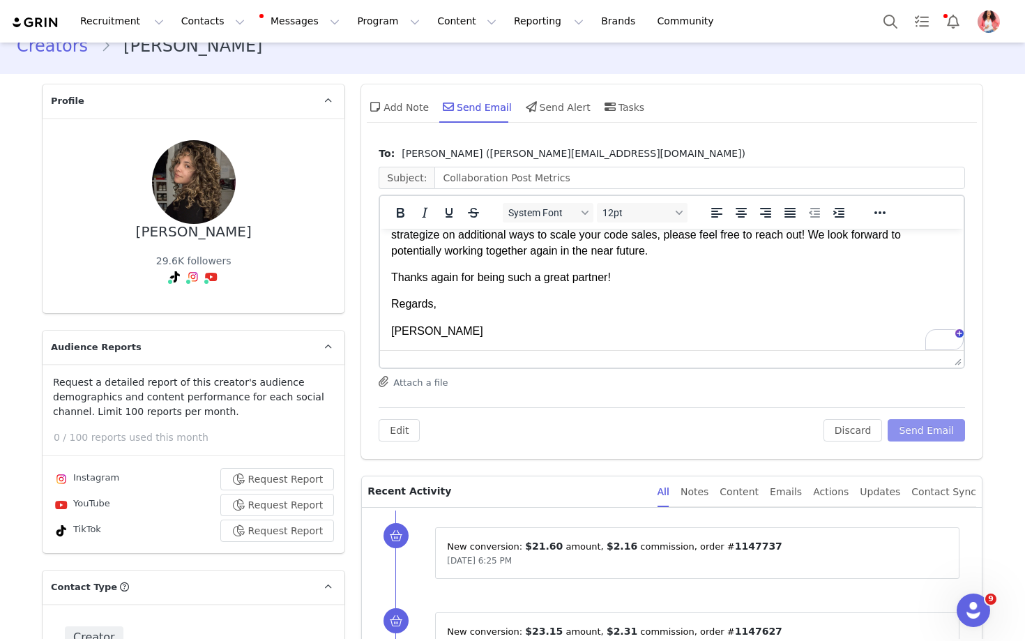
click at [760, 431] on button "Send Email" at bounding box center [926, 430] width 77 height 22
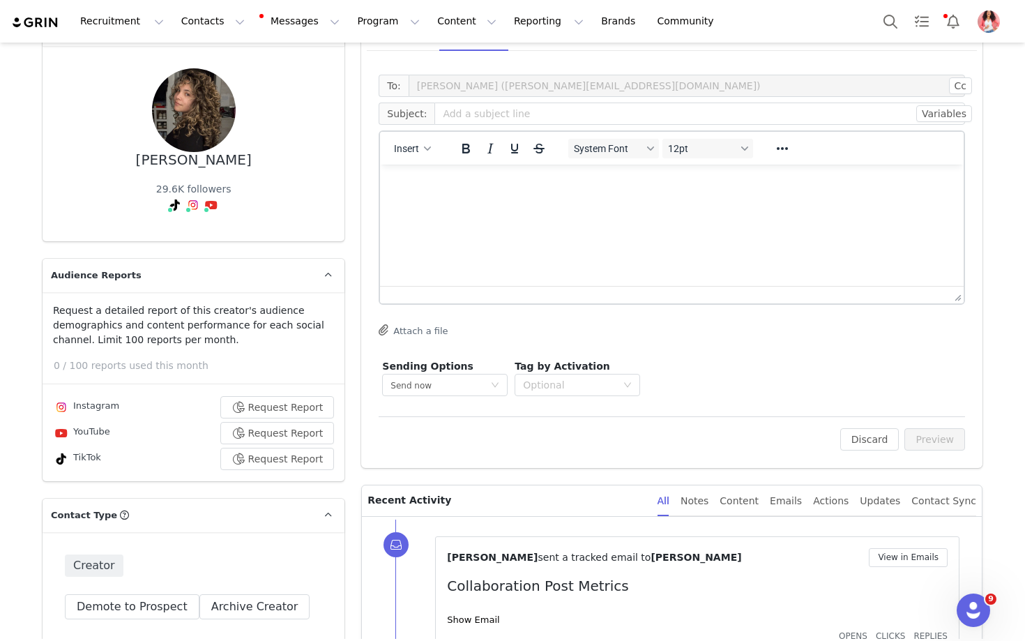
scroll to position [132, 0]
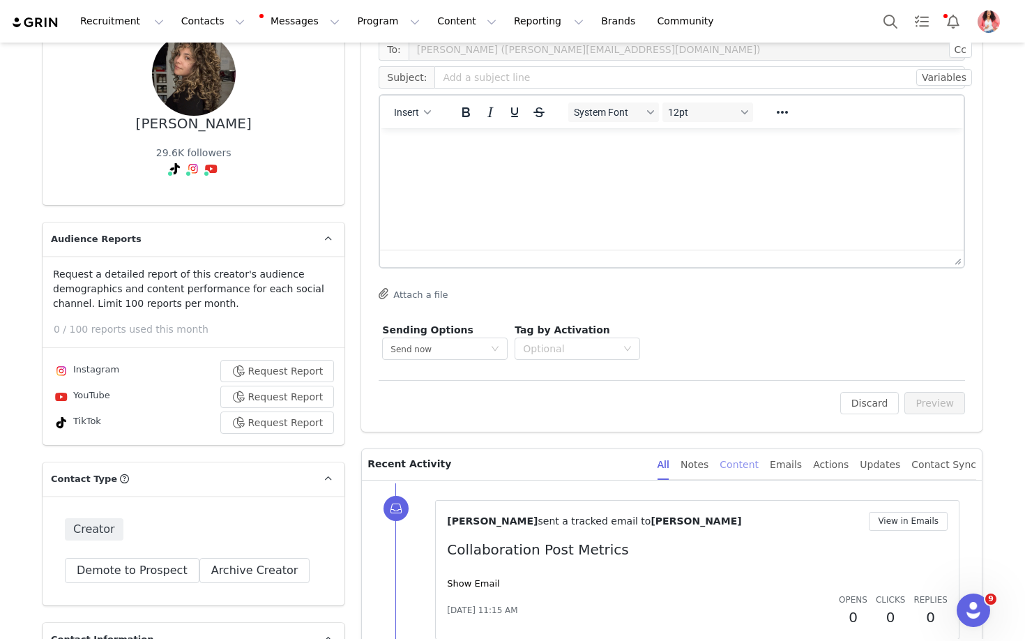
click at [739, 465] on div "Content" at bounding box center [739, 464] width 39 height 31
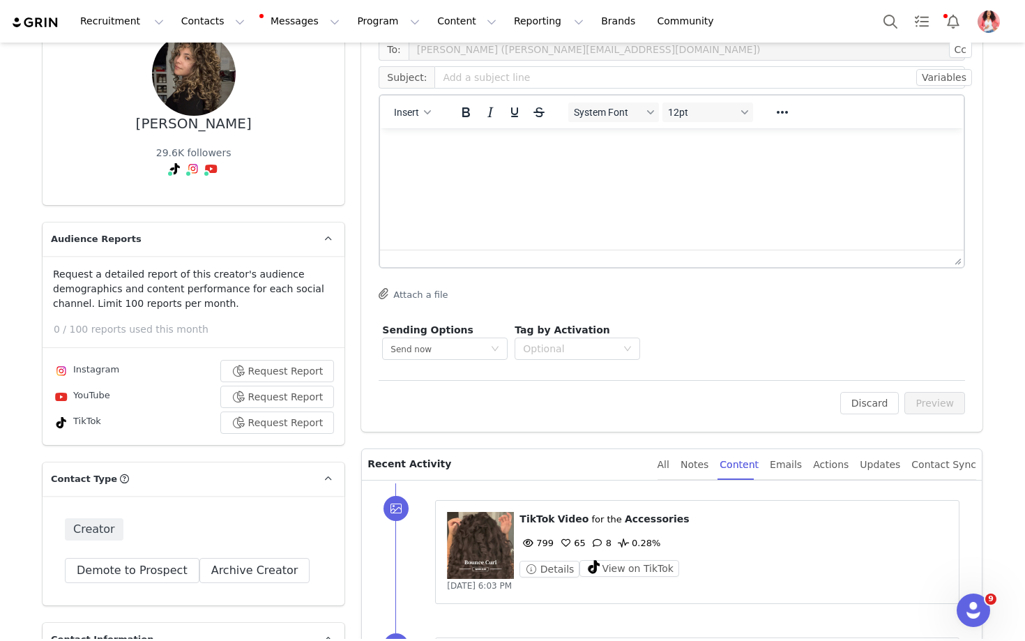
scroll to position [0, 0]
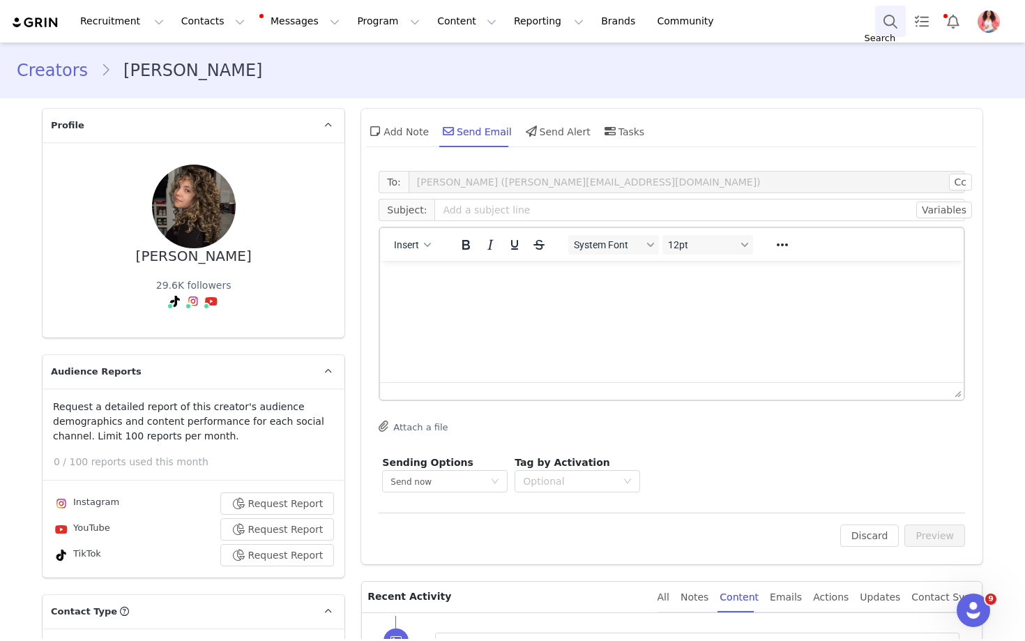
click at [760, 21] on button "Search" at bounding box center [890, 21] width 31 height 31
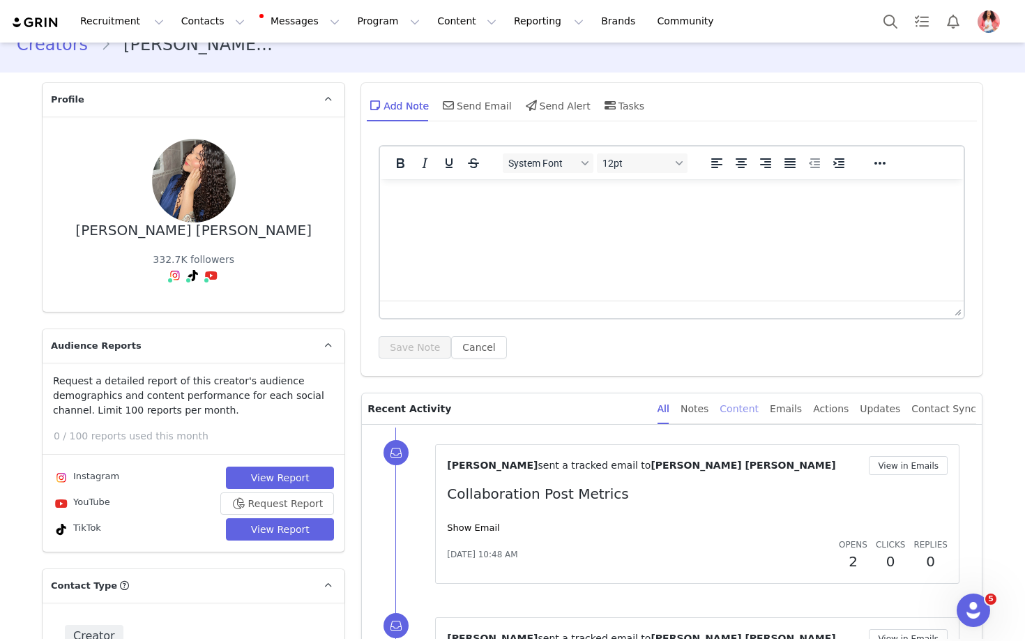
drag, startPoint x: 0, startPoint y: 0, endPoint x: 751, endPoint y: 410, distance: 855.6
click at [751, 410] on div "Content" at bounding box center [739, 408] width 39 height 31
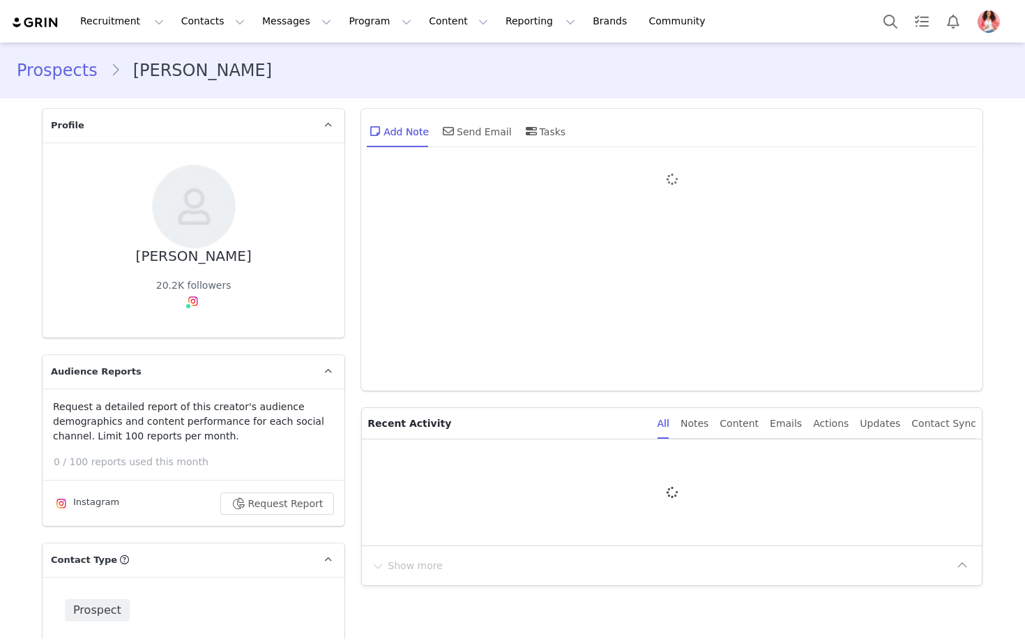
type input "+1 ([GEOGRAPHIC_DATA])"
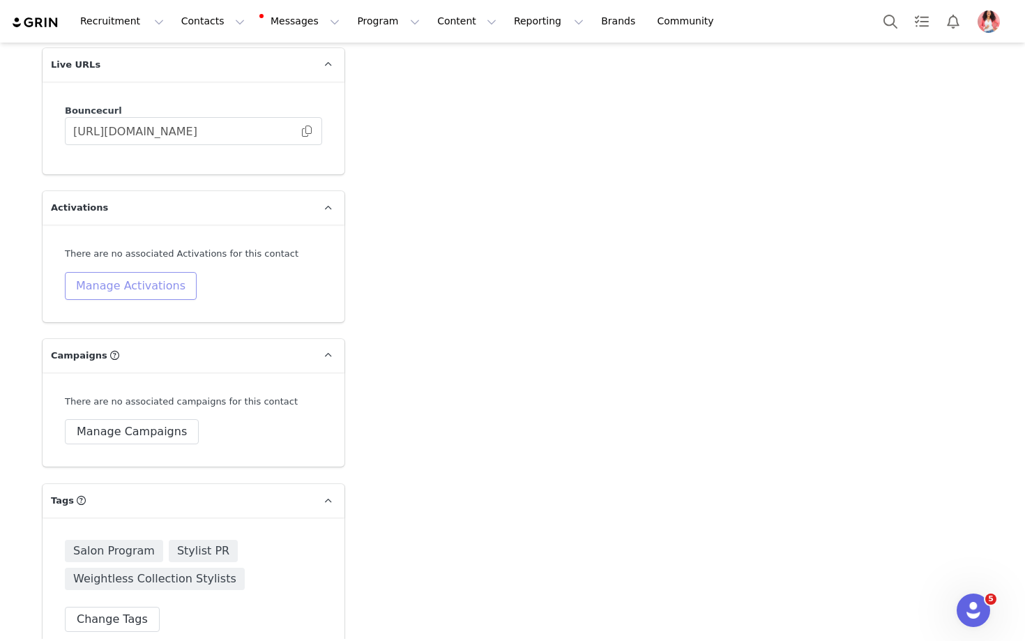
drag, startPoint x: 0, startPoint y: 0, endPoint x: 145, endPoint y: 262, distance: 299.6
click at [145, 272] on button "Manage Activations" at bounding box center [131, 286] width 132 height 28
drag, startPoint x: 145, startPoint y: 262, endPoint x: 156, endPoint y: 314, distance: 53.5
click at [156, 314] on div "Select Activation" at bounding box center [94, 314] width 136 height 21
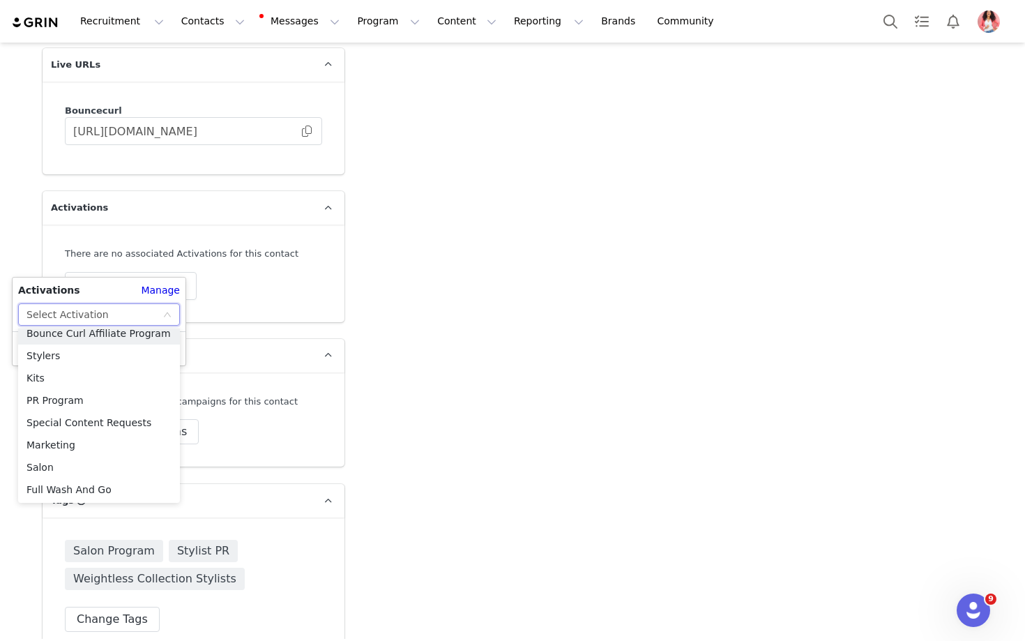
scroll to position [13, 0]
click at [41, 463] on li "Salon" at bounding box center [99, 463] width 162 height 22
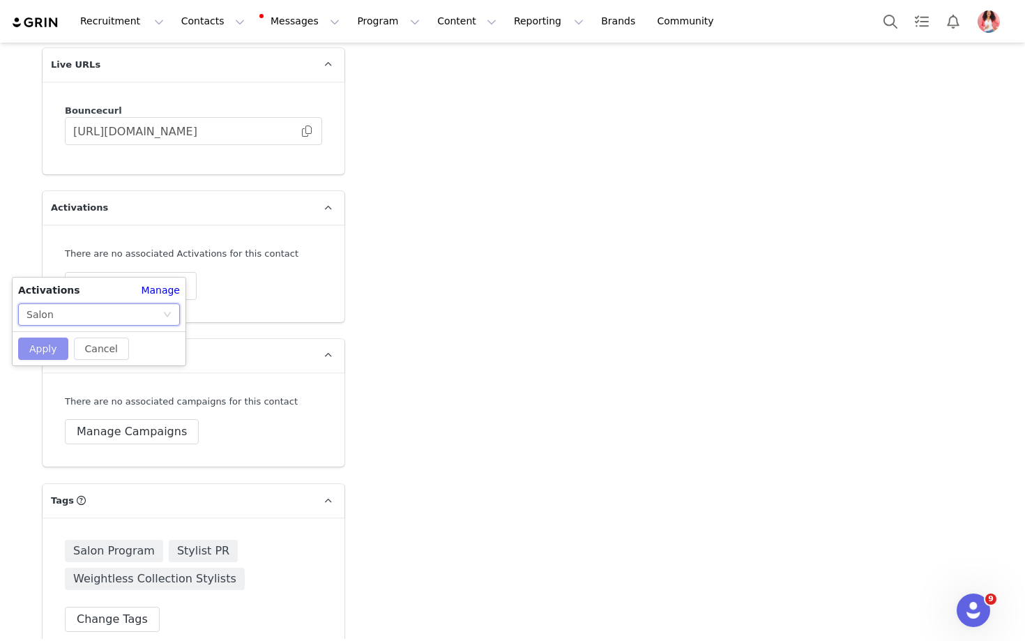
drag, startPoint x: 156, startPoint y: 314, endPoint x: 39, endPoint y: 340, distance: 119.9
click at [39, 340] on button "Apply" at bounding box center [43, 348] width 50 height 22
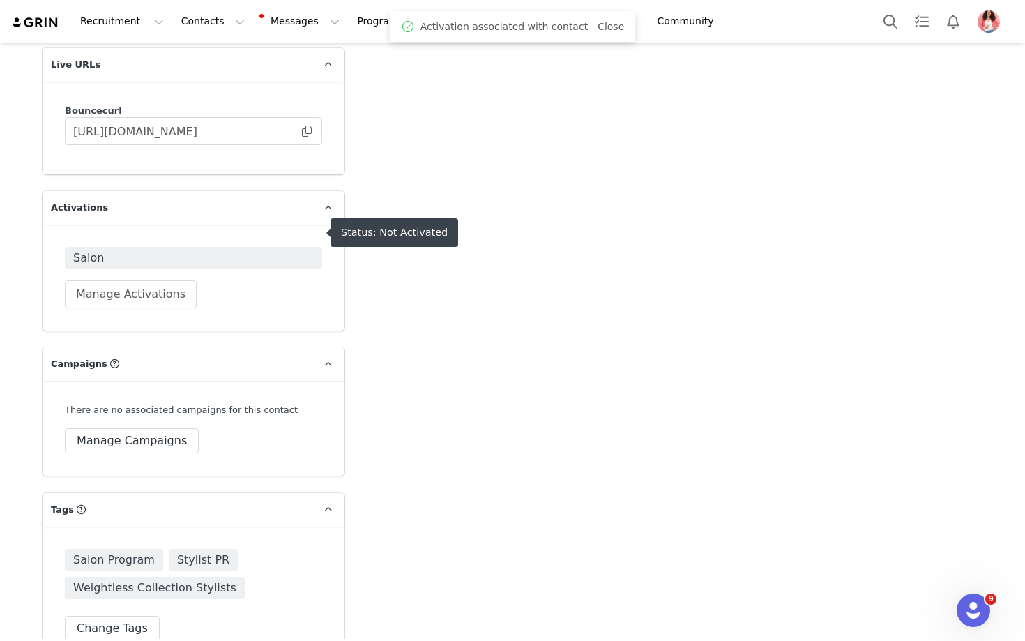
click at [186, 250] on span "Salon" at bounding box center [193, 258] width 241 height 17
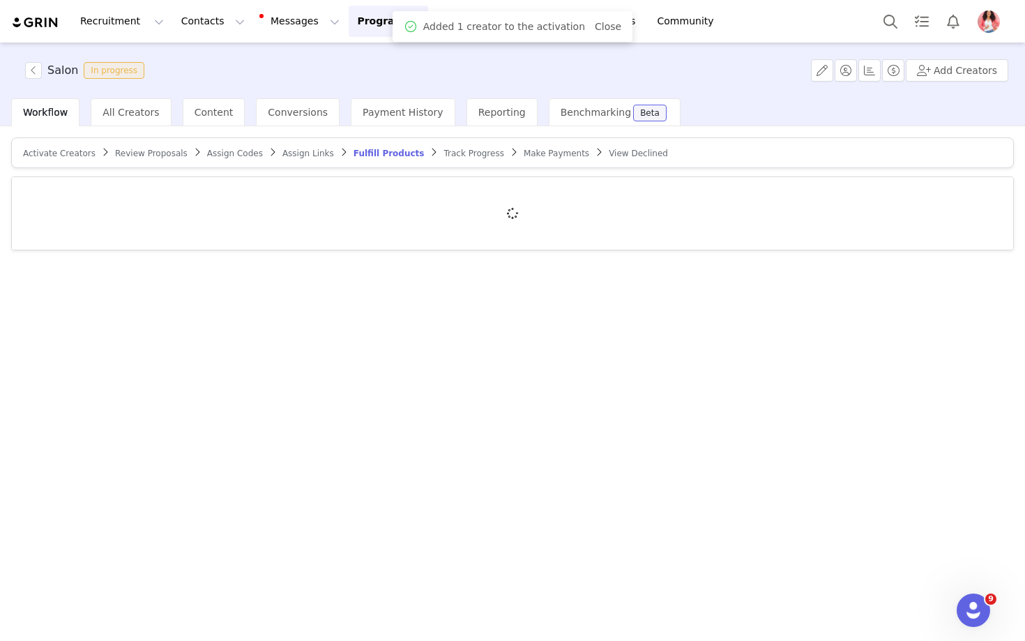
click at [75, 153] on span "Activate Creators" at bounding box center [59, 154] width 73 height 10
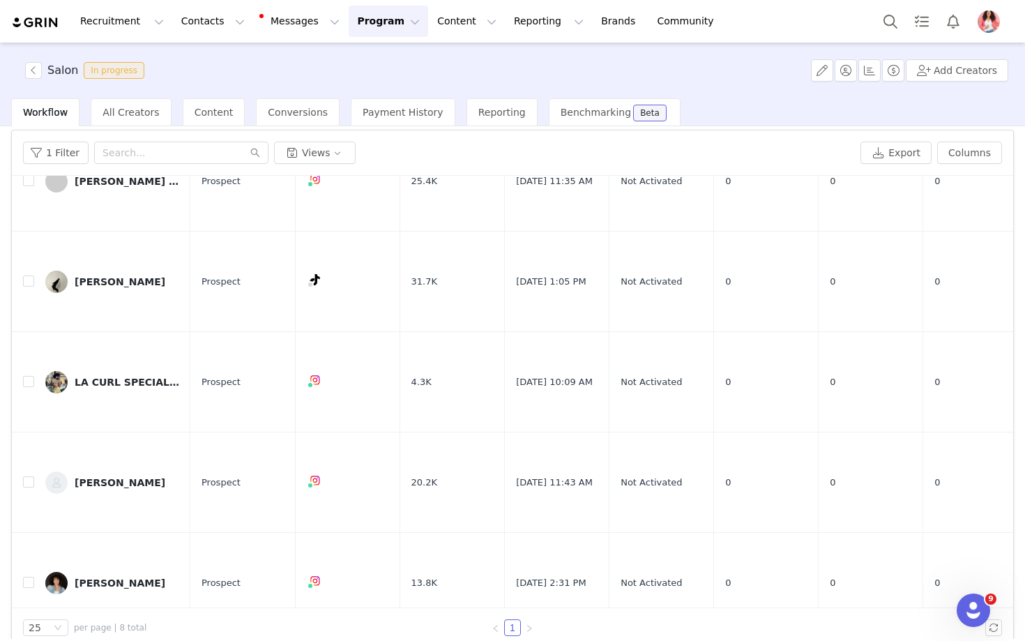
scroll to position [66, 0]
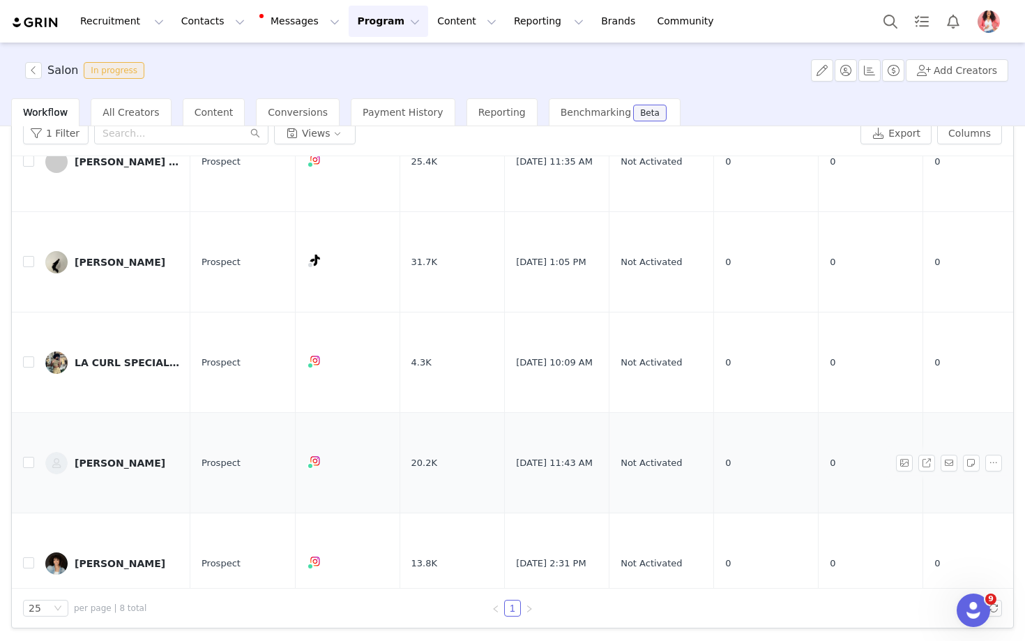
drag, startPoint x: 39, startPoint y: 340, endPoint x: 114, endPoint y: 373, distance: 82.1
click at [114, 457] on div "[PERSON_NAME]" at bounding box center [120, 462] width 91 height 11
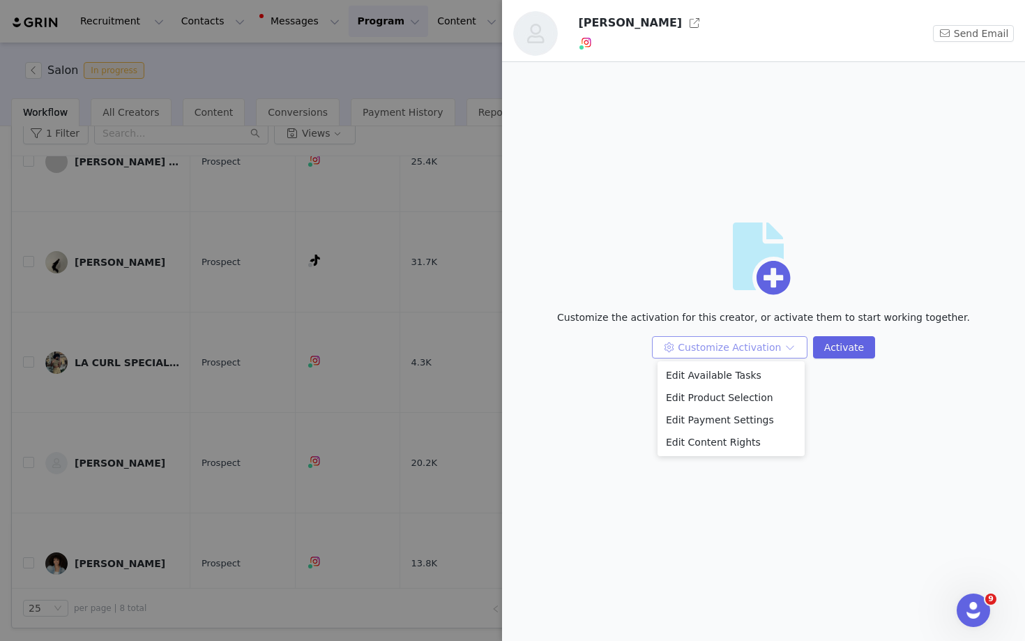
click at [785, 349] on button "Customize Activation" at bounding box center [729, 347] width 155 height 22
click at [789, 349] on button "Customize Activation" at bounding box center [729, 347] width 155 height 22
drag, startPoint x: 785, startPoint y: 349, endPoint x: 753, endPoint y: 420, distance: 77.4
click at [753, 420] on li "Edit Payment Settings" at bounding box center [731, 420] width 147 height 22
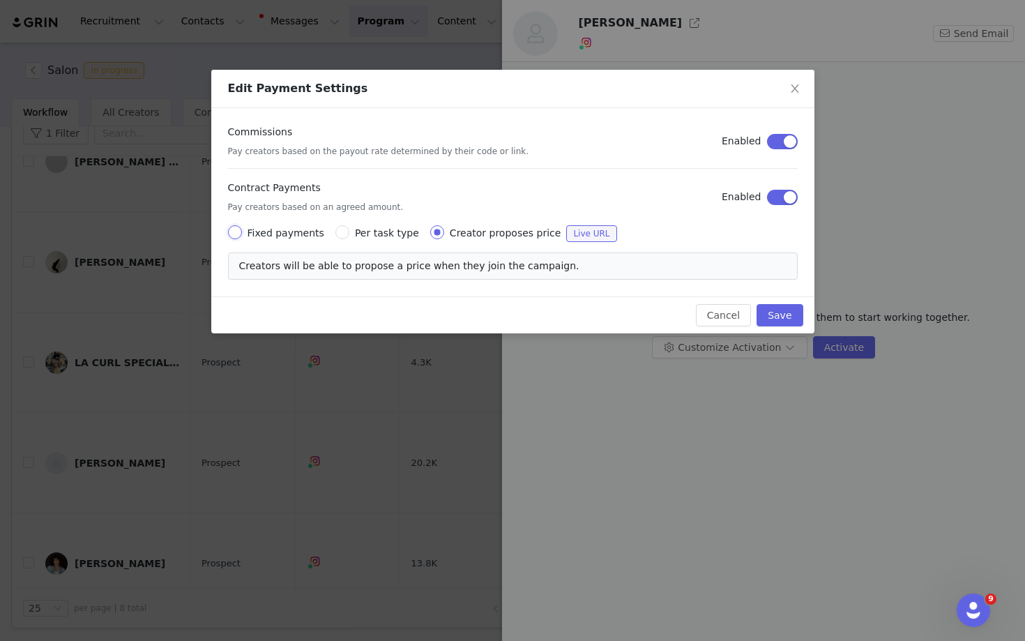
click at [238, 229] on input "Fixed payments" at bounding box center [235, 232] width 14 height 14
radio input "true"
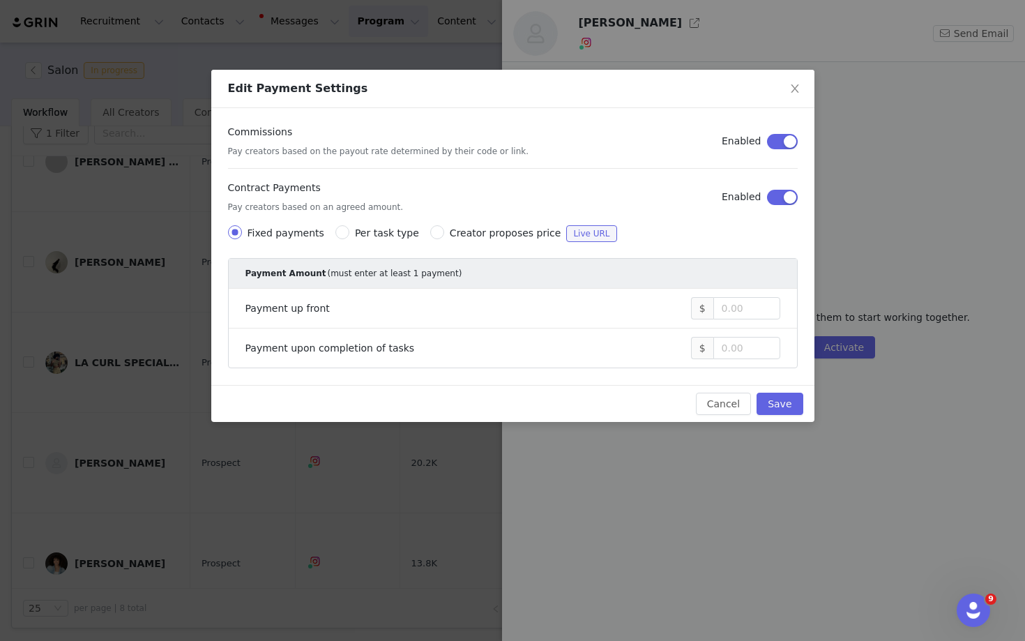
click at [720, 356] on input at bounding box center [747, 347] width 66 height 21
type input "1,000"
drag, startPoint x: 753, startPoint y: 420, endPoint x: 775, endPoint y: 404, distance: 26.5
click at [775, 404] on button "Save" at bounding box center [780, 404] width 46 height 22
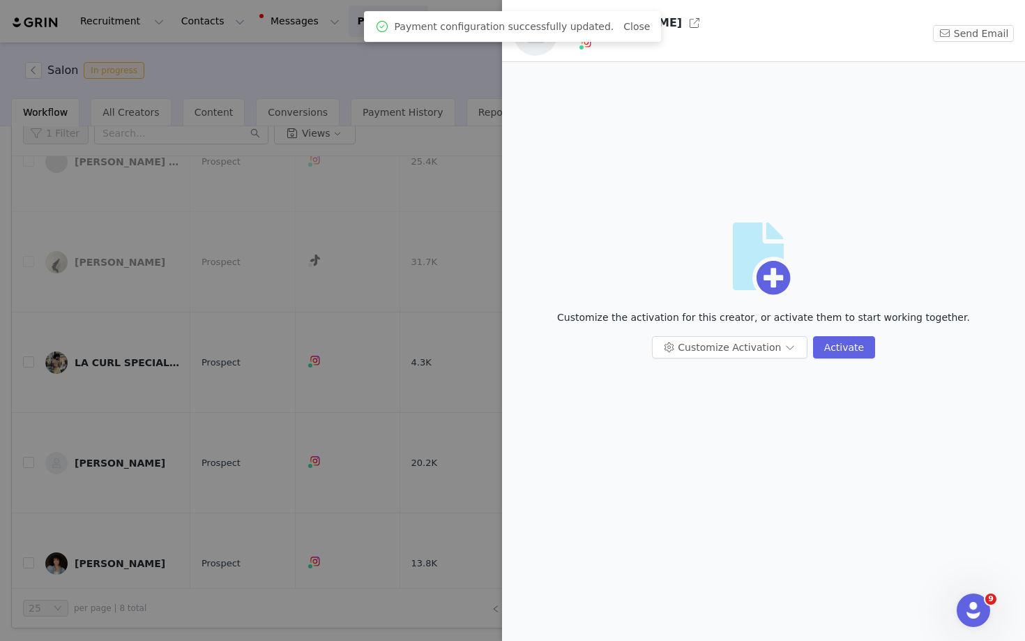
scroll to position [0, 0]
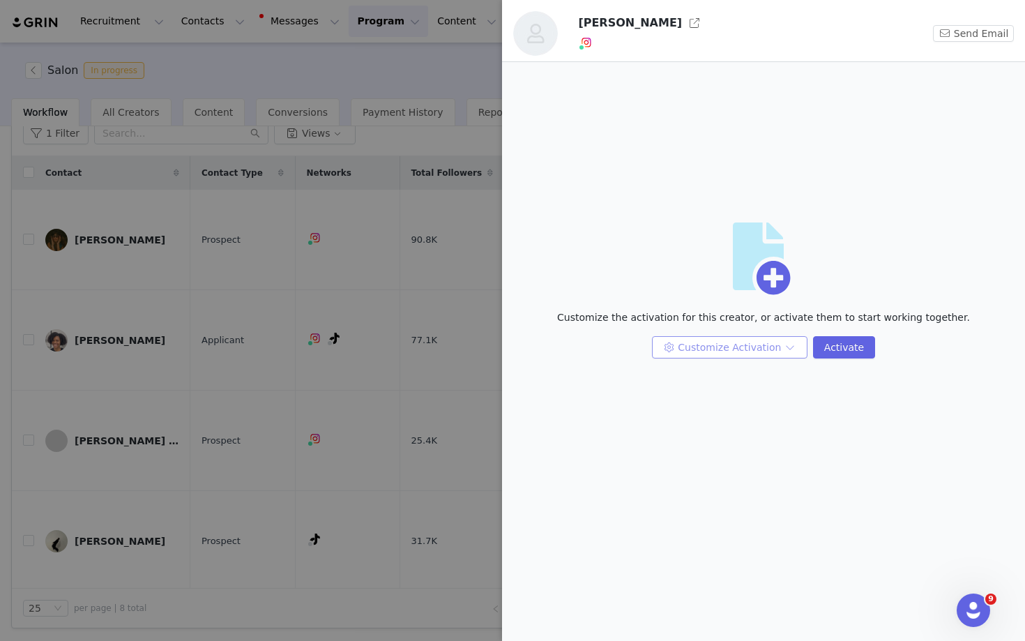
click at [785, 344] on button "Customize Activation" at bounding box center [729, 347] width 155 height 22
click at [748, 377] on li "Edit Available Tasks" at bounding box center [731, 375] width 147 height 22
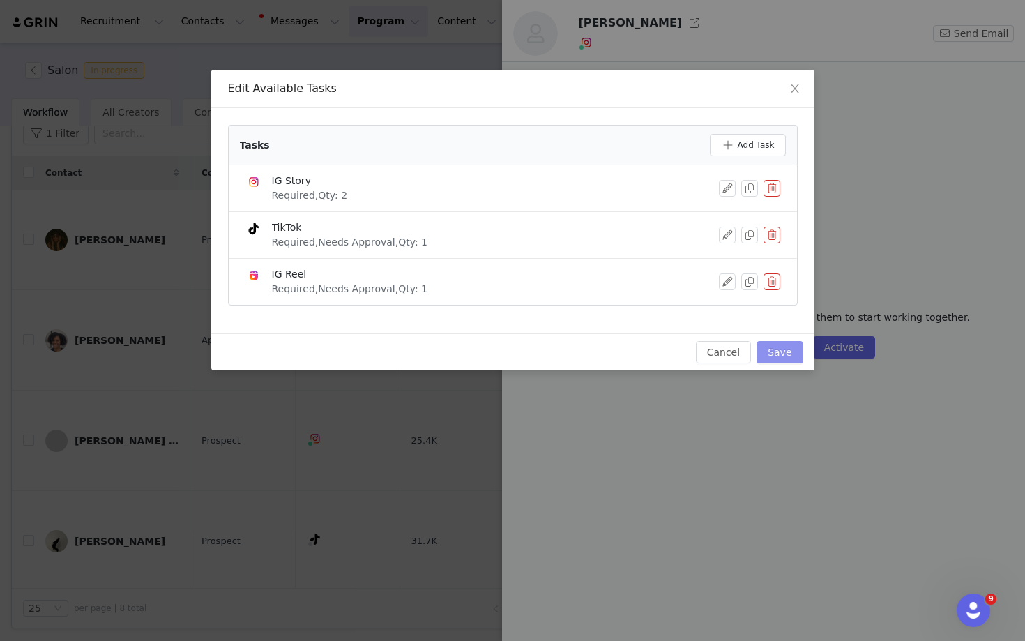
click at [782, 354] on button "Save" at bounding box center [780, 352] width 46 height 22
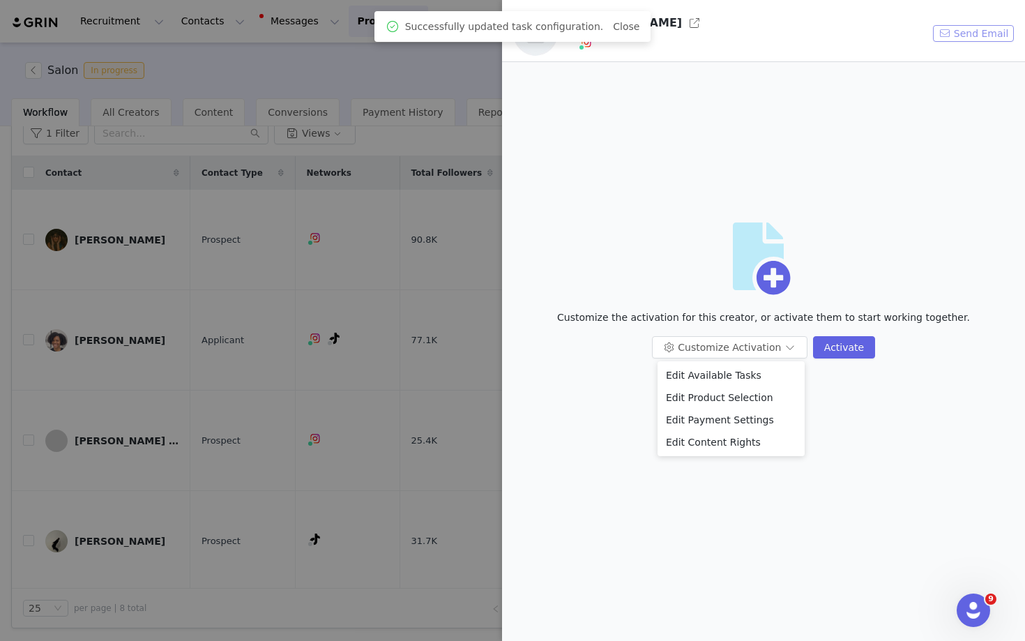
click at [964, 30] on button "Send Email" at bounding box center [973, 33] width 81 height 17
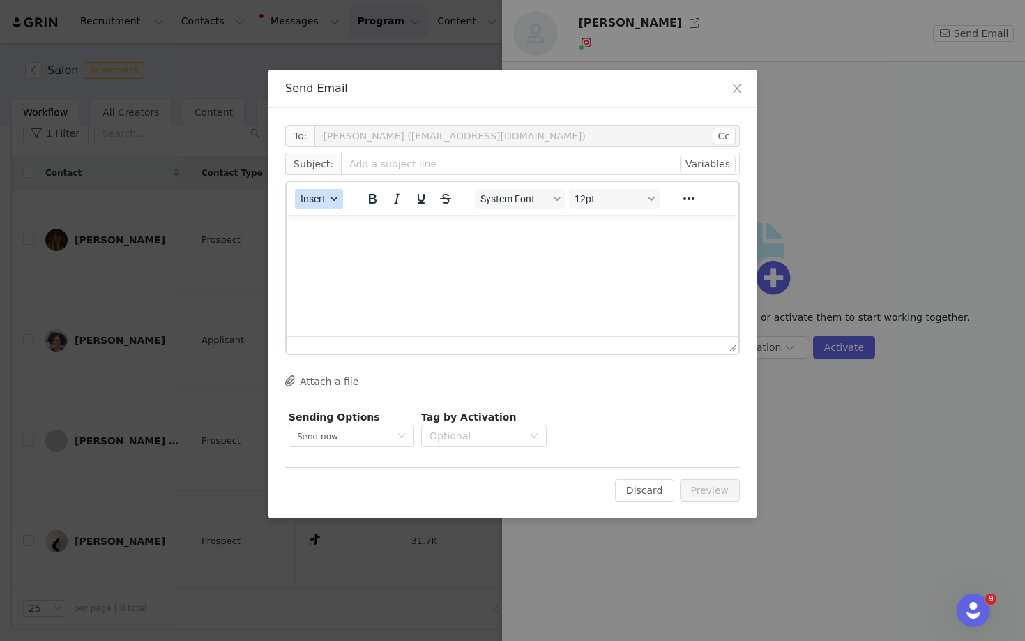
drag, startPoint x: 775, startPoint y: 404, endPoint x: 336, endPoint y: 190, distance: 488.3
click at [336, 190] on button "Insert" at bounding box center [319, 199] width 48 height 20
click at [335, 217] on div "Insert Template" at bounding box center [370, 223] width 126 height 17
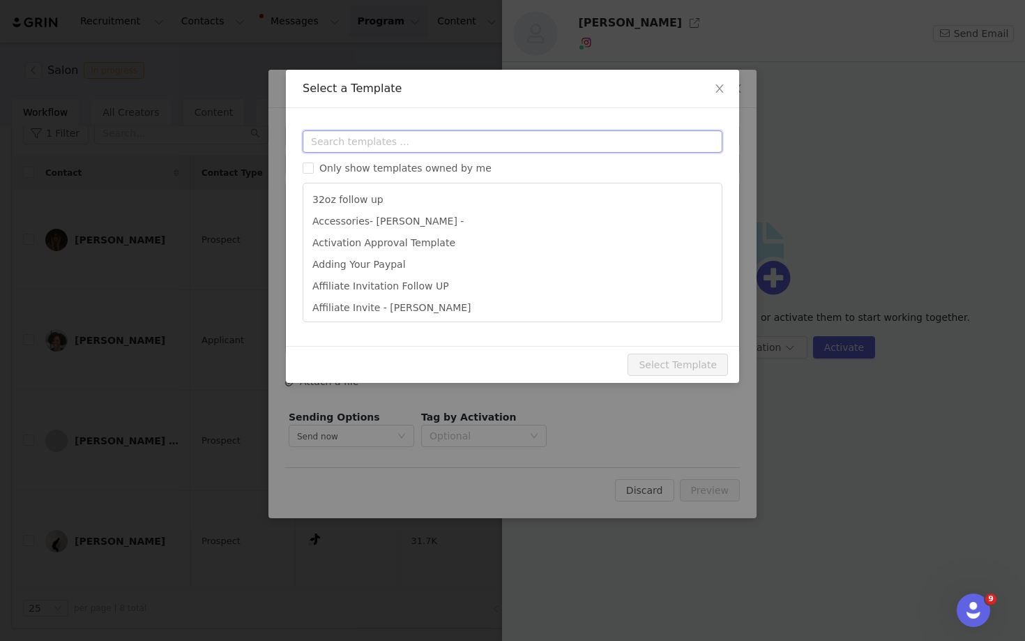
click at [351, 140] on input "text" at bounding box center [513, 141] width 420 height 22
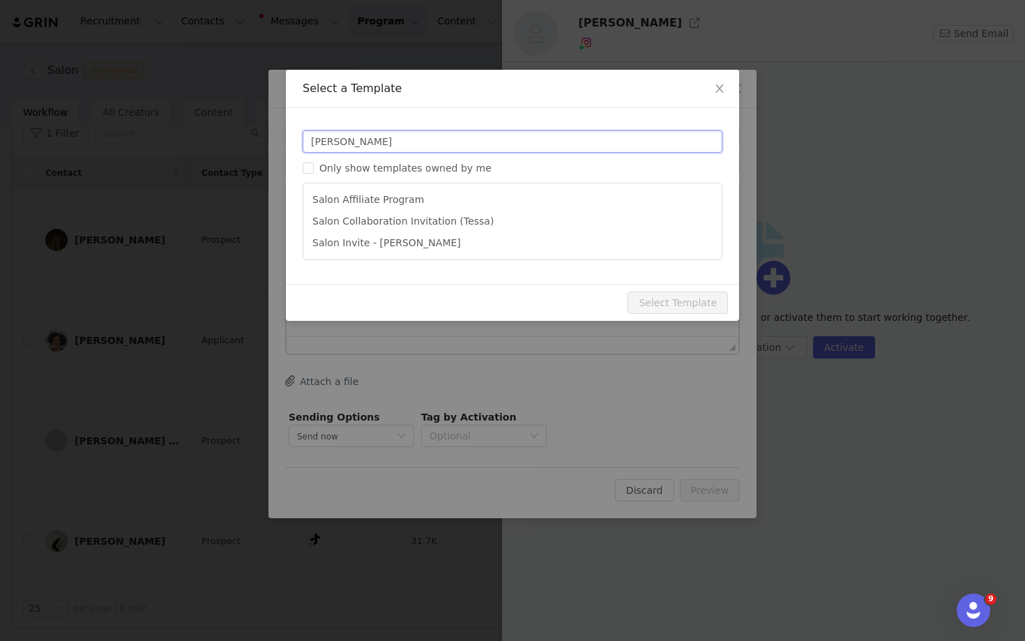
type input "[PERSON_NAME]"
click at [362, 242] on li "Salon Invite - [PERSON_NAME]" at bounding box center [512, 243] width 407 height 22
type input "Partnership Opportunity with Bounce Curl"
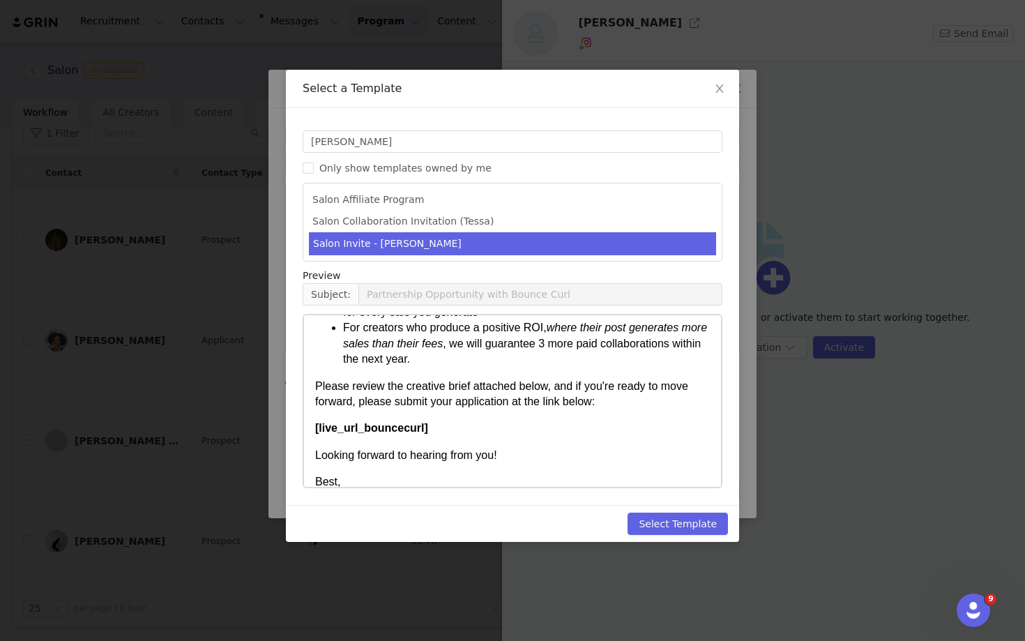
scroll to position [361, 0]
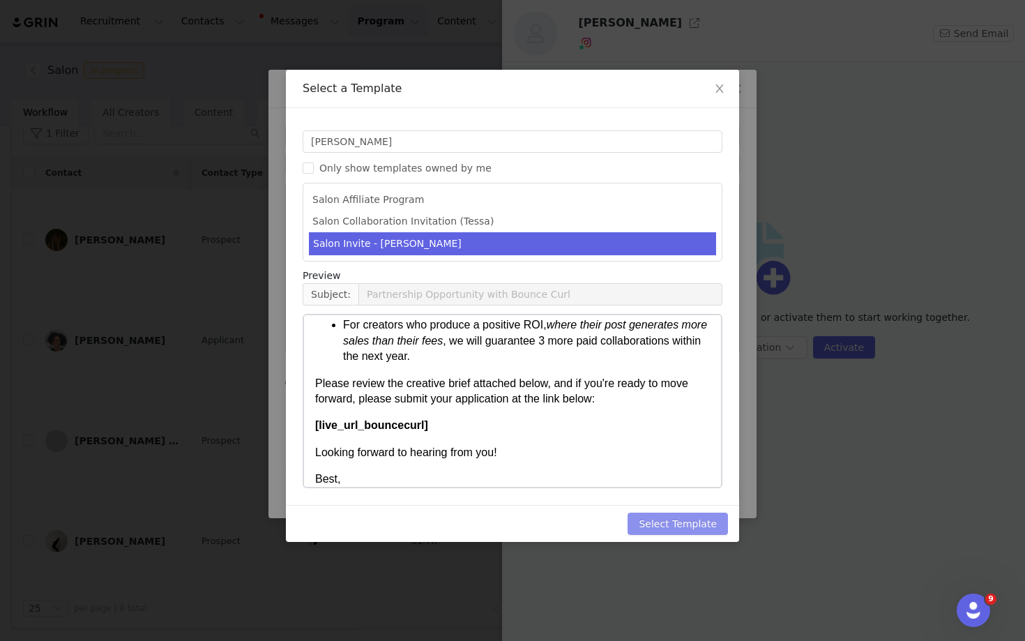
click at [661, 526] on button "Select Template" at bounding box center [678, 523] width 100 height 22
type input "Partnership Opportunity with Bounce Curl"
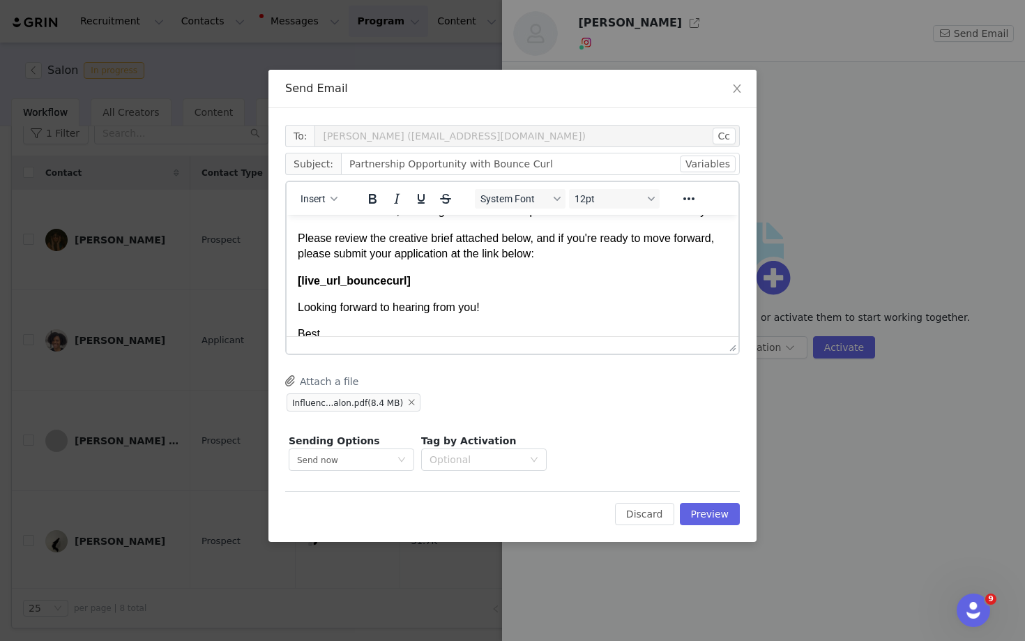
scroll to position [376, 0]
click at [298, 252] on p "Please review the creative brief attached below, and if you're ready to move fo…" at bounding box center [513, 244] width 430 height 31
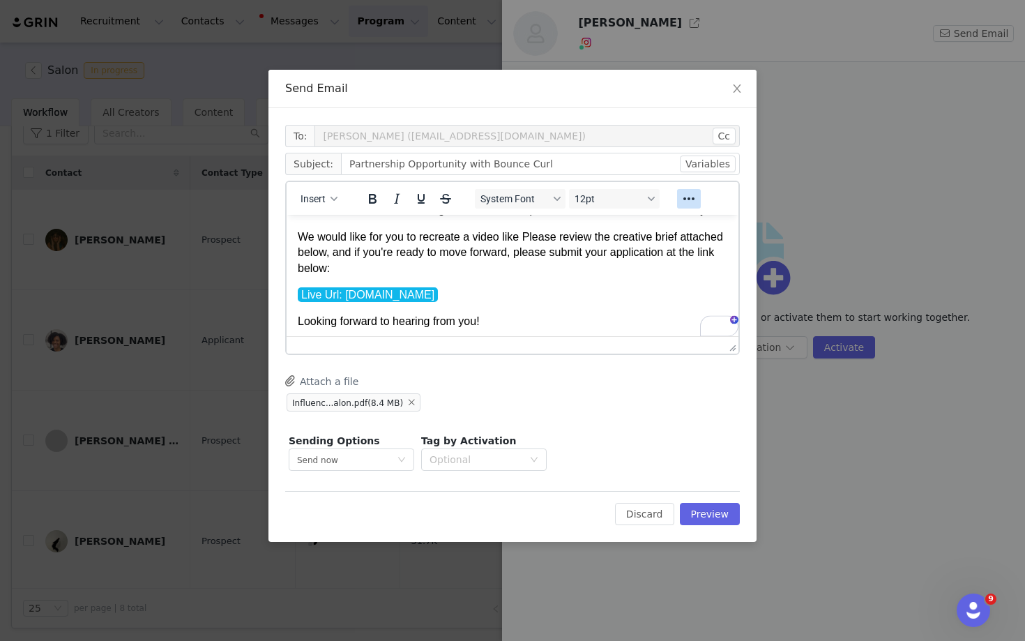
drag, startPoint x: 12, startPoint y: 37, endPoint x: 687, endPoint y: 202, distance: 694.7
click at [687, 202] on icon "Reveal or hide additional toolbar items" at bounding box center [689, 198] width 17 height 17
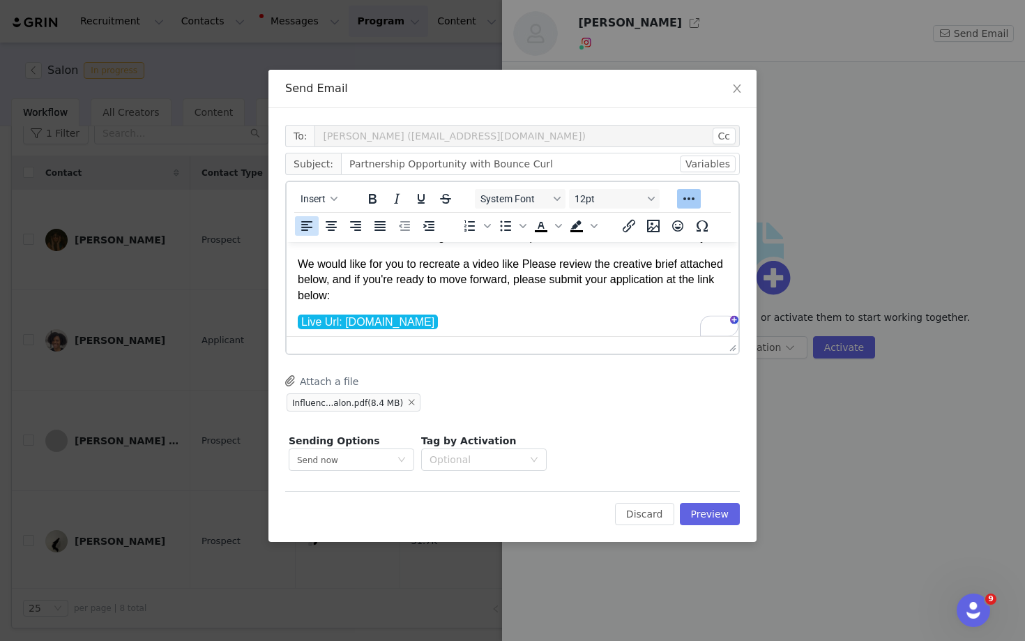
click at [632, 227] on icon "Insert/edit link" at bounding box center [629, 226] width 17 height 17
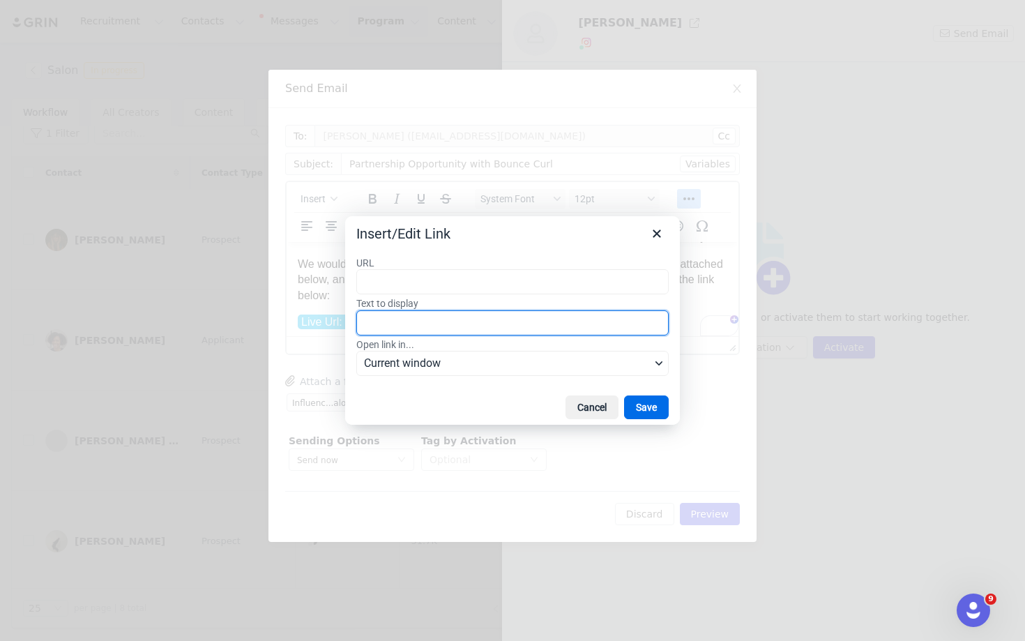
drag, startPoint x: 687, startPoint y: 202, endPoint x: 411, endPoint y: 314, distance: 297.7
click at [411, 314] on input "Text to display" at bounding box center [512, 322] width 312 height 25
type input "THIS ONE"
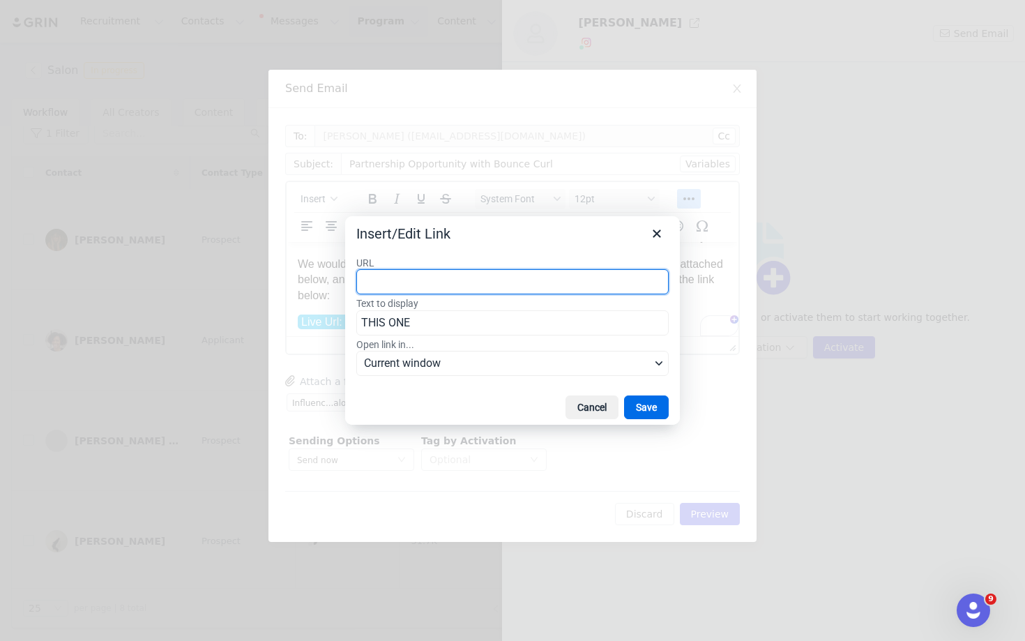
click at [381, 282] on input "URL" at bounding box center [512, 281] width 312 height 25
paste input "[URL][DOMAIN_NAME]"
type input "[URL][DOMAIN_NAME]"
click at [653, 399] on button "Save" at bounding box center [646, 407] width 45 height 24
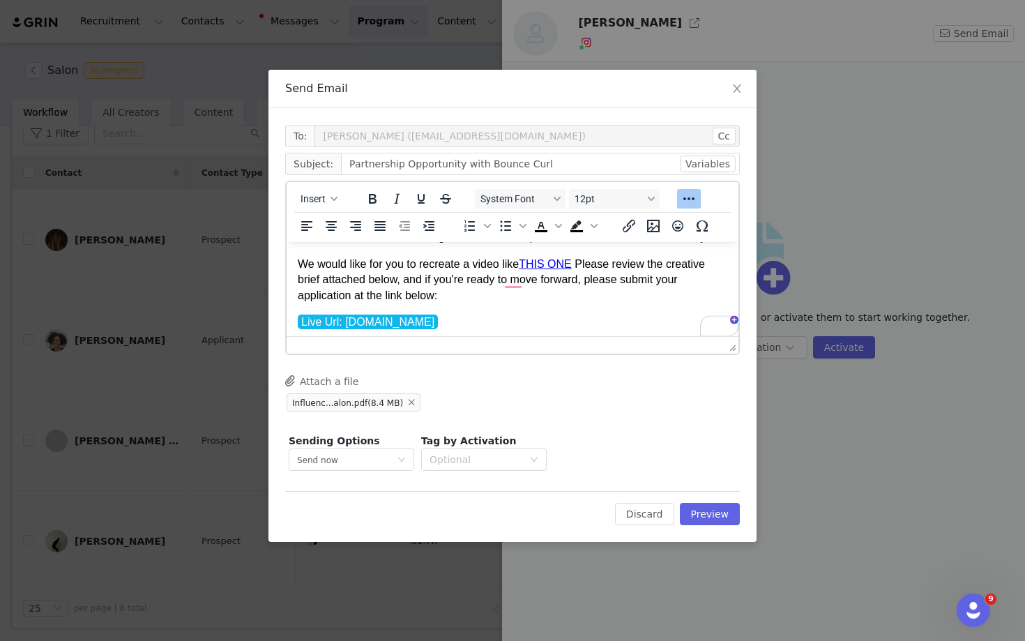
click at [512, 280] on p "We would like for you to recreate a video like THIS ONE Please review the creat…" at bounding box center [513, 280] width 430 height 47
drag, startPoint x: 698, startPoint y: 556, endPoint x: 522, endPoint y: 285, distance: 323.2
click at [522, 285] on p "We would like for you to recreate a video like THIS ONE Please review the creat…" at bounding box center [513, 280] width 430 height 47
click at [572, 270] on link "THIS ONE" at bounding box center [545, 264] width 53 height 12
drag, startPoint x: 236, startPoint y: 43, endPoint x: 704, endPoint y: 514, distance: 664.1
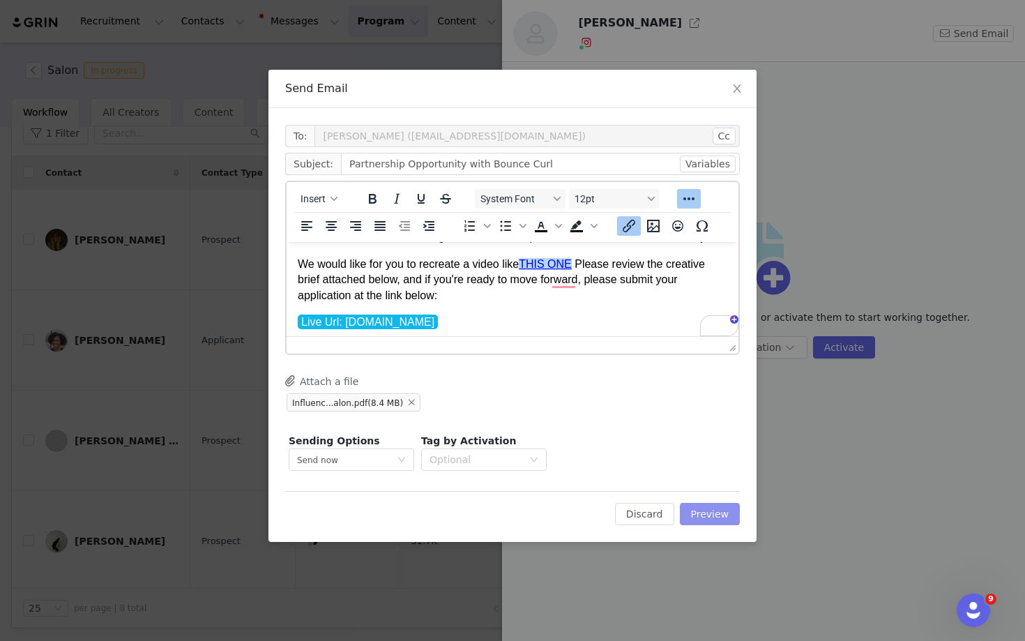
click at [704, 514] on button "Preview" at bounding box center [710, 514] width 61 height 22
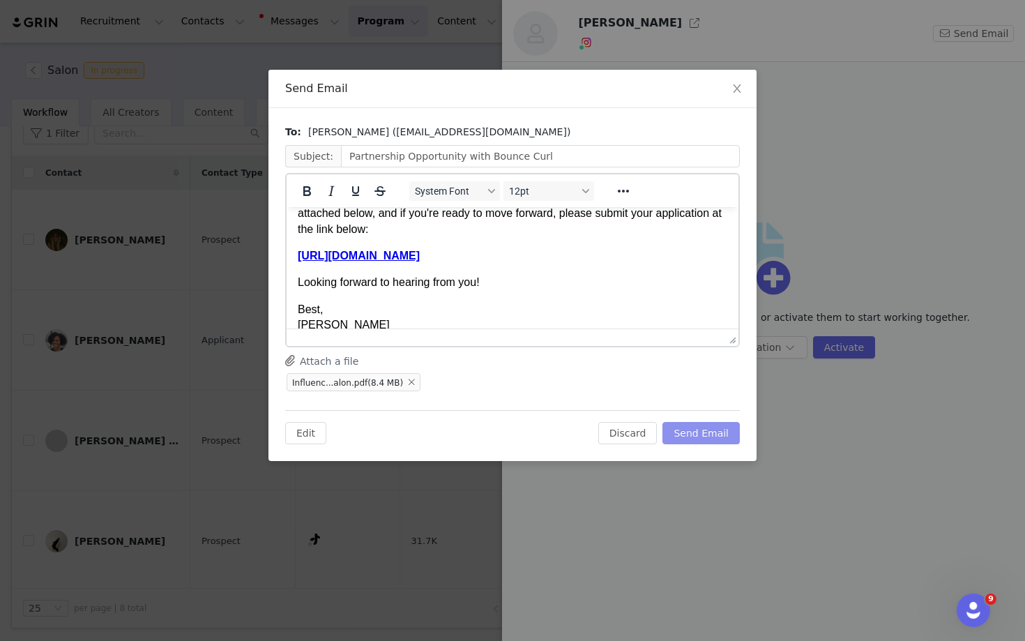
scroll to position [439, 0]
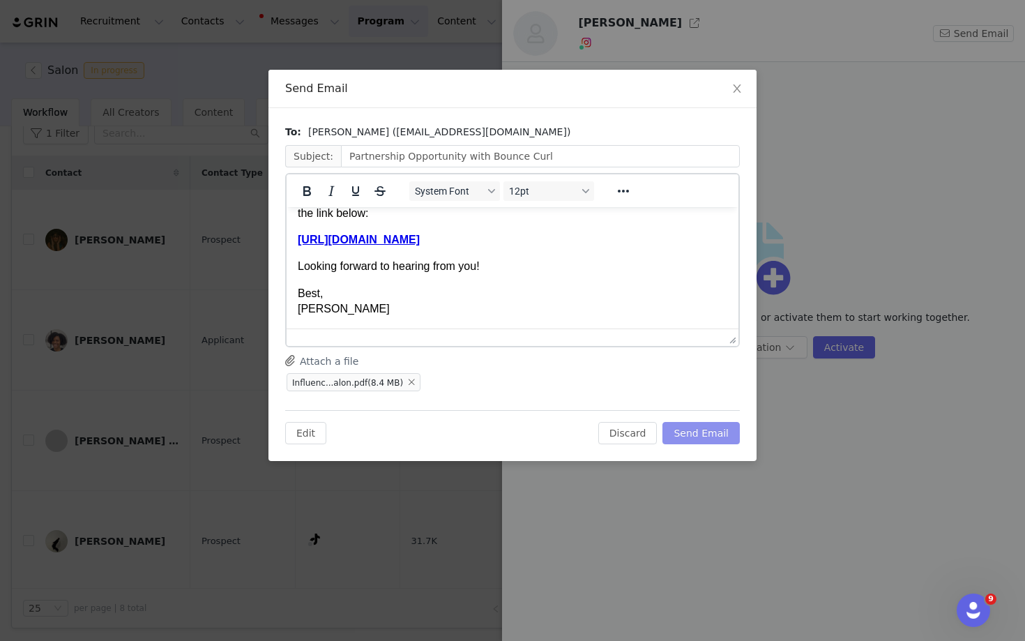
drag, startPoint x: 704, startPoint y: 514, endPoint x: 709, endPoint y: 434, distance: 80.3
click at [709, 434] on button "Send Email" at bounding box center [700, 433] width 77 height 22
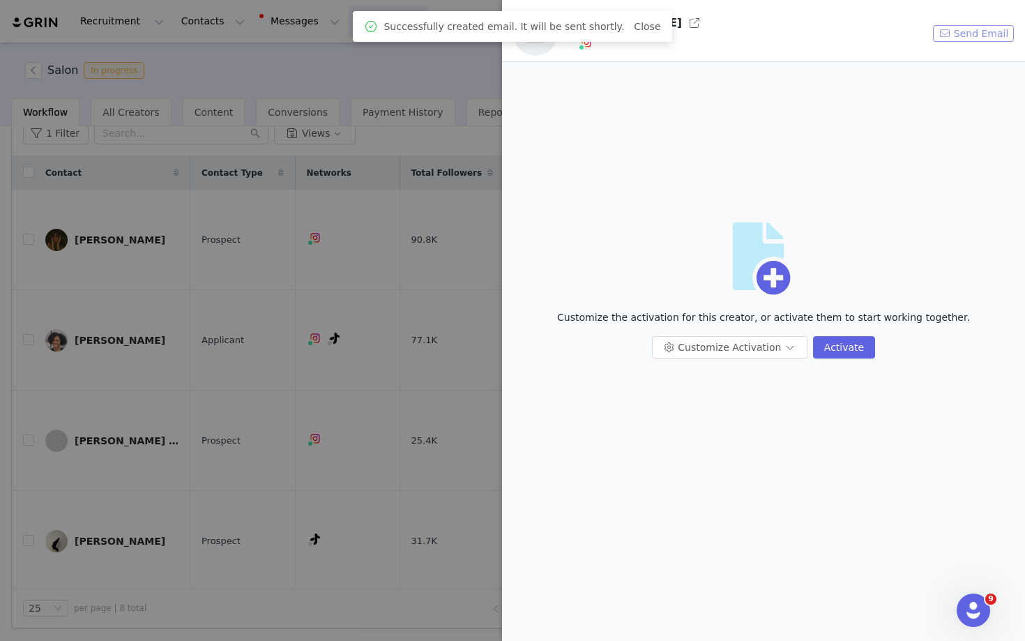
scroll to position [0, 0]
